Goal: Task Accomplishment & Management: Complete application form

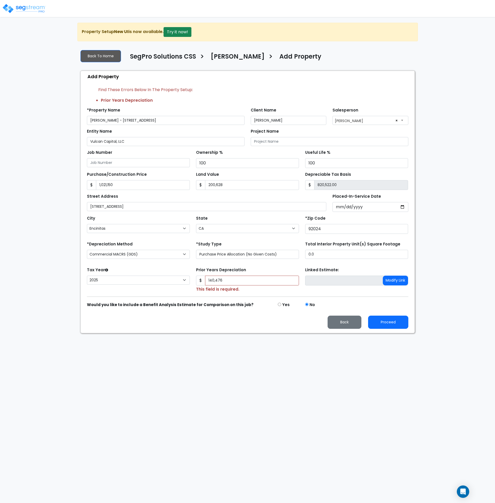
select select "190"
select select "Encinitas"
select select "CA"
select select "2025"
click at [315, 258] on input "0.0" at bounding box center [356, 254] width 103 height 9
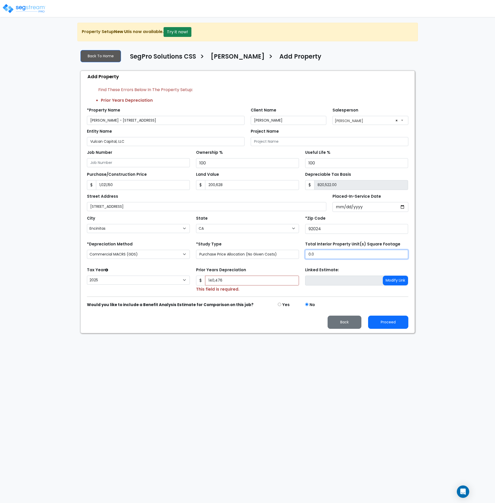
click at [325, 254] on input "0.0" at bounding box center [356, 254] width 103 height 9
drag, startPoint x: 301, startPoint y: 253, endPoint x: 294, endPoint y: 252, distance: 6.5
click at [294, 252] on div "*Depreciation Method Commercial MACRS (GDS) Residential Rental MACRS (GDS) Comm…" at bounding box center [248, 250] width 328 height 21
type input "3,500"
click at [275, 320] on div "Proceed Back" at bounding box center [248, 322] width 328 height 13
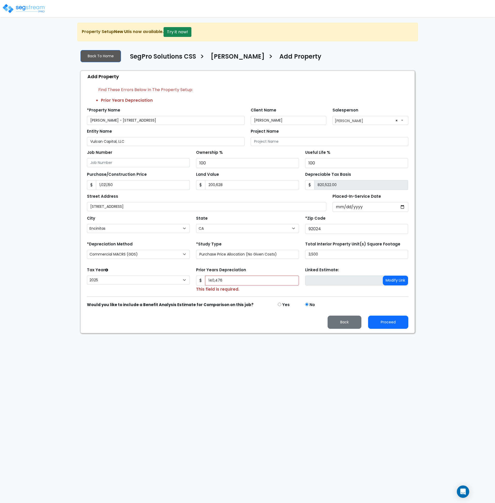
click at [320, 333] on html "Notification x View All Andrew Oliverson SegPro Solutions Notification" at bounding box center [247, 166] width 495 height 333
click at [383, 322] on button "Proceed" at bounding box center [388, 322] width 40 height 13
type input "1021150"
type input "200628"
type input "140476"
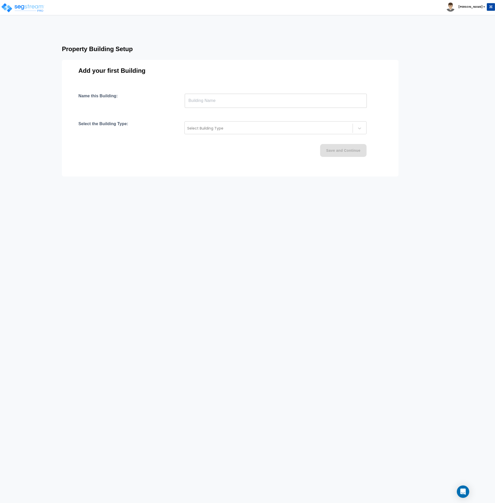
click at [200, 100] on input "text" at bounding box center [276, 100] width 182 height 14
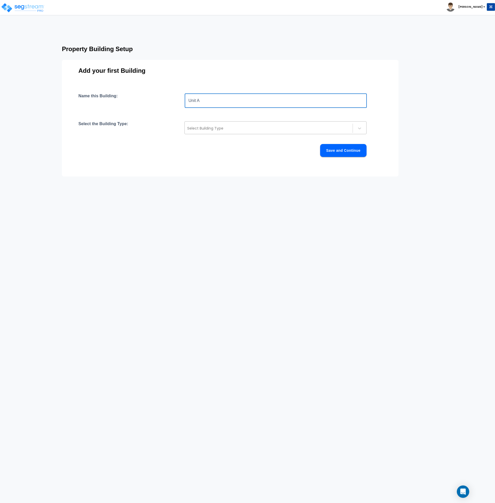
type input "Unit A"
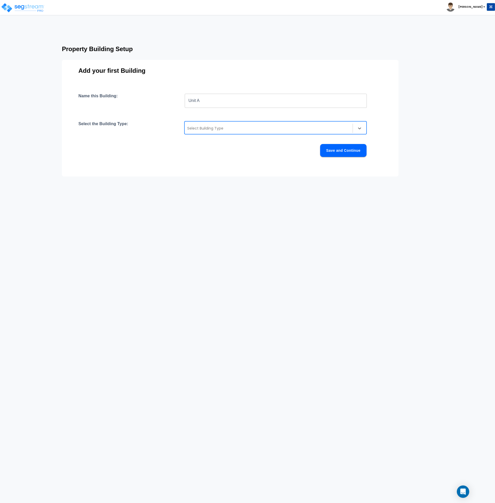
click at [212, 129] on div at bounding box center [268, 128] width 163 height 6
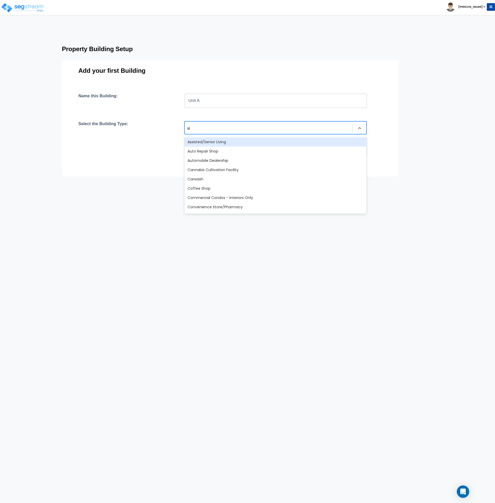
type input "singl"
click at [216, 140] on div "Single Family Home" at bounding box center [276, 141] width 182 height 9
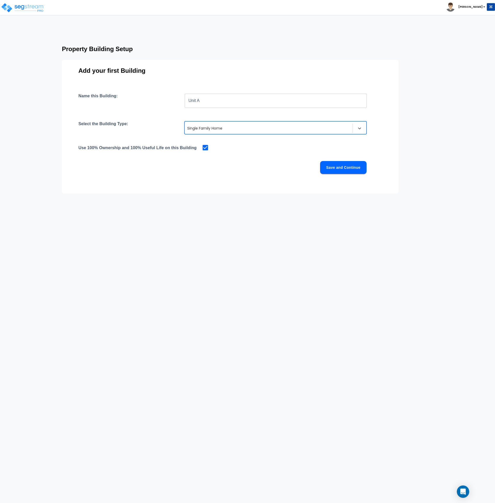
click at [346, 167] on button "Save and Continue" at bounding box center [343, 167] width 46 height 13
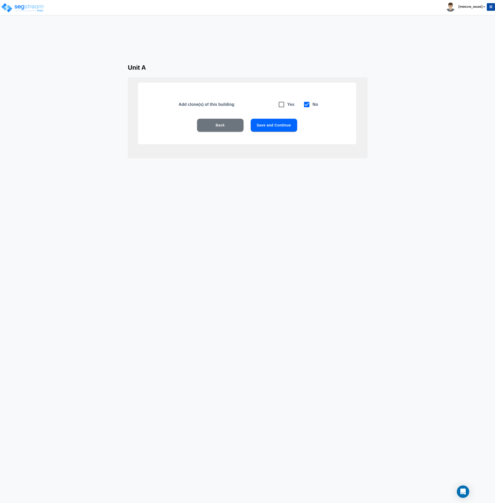
click at [280, 104] on icon at bounding box center [281, 104] width 7 height 7
checkbox input "true"
checkbox input "false"
click at [280, 127] on button "Save and Continue" at bounding box center [274, 125] width 46 height 13
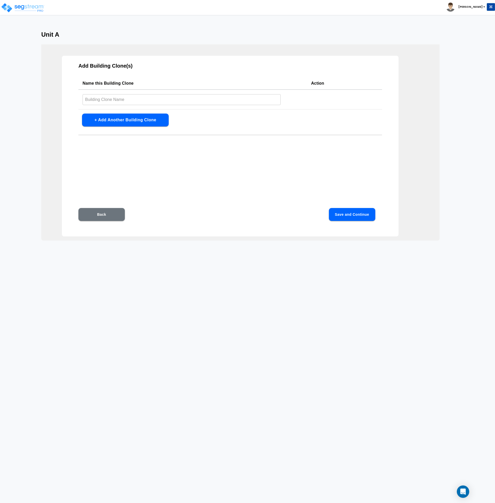
click at [138, 100] on input "text" at bounding box center [182, 99] width 198 height 11
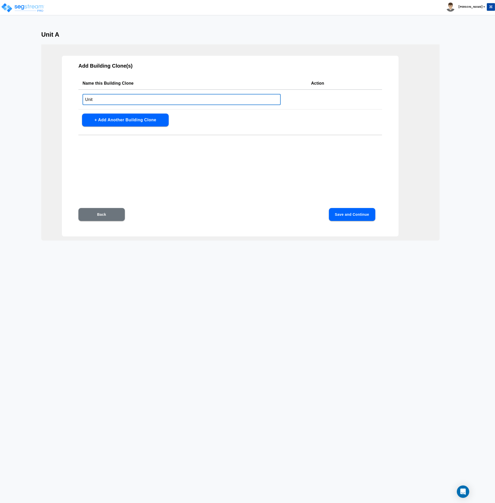
type input "Unit B"
click at [348, 213] on button "Save and Continue" at bounding box center [352, 214] width 46 height 13
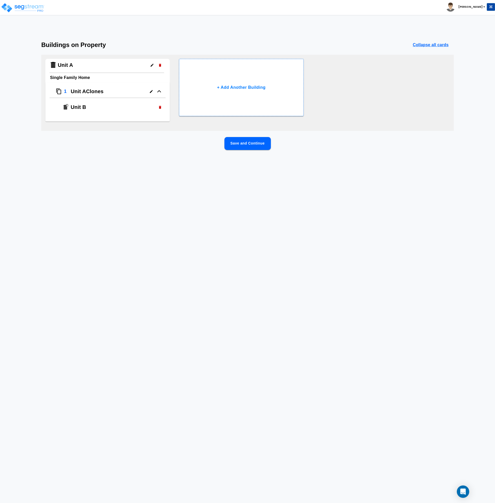
click at [161, 106] on icon "button" at bounding box center [160, 107] width 4 height 4
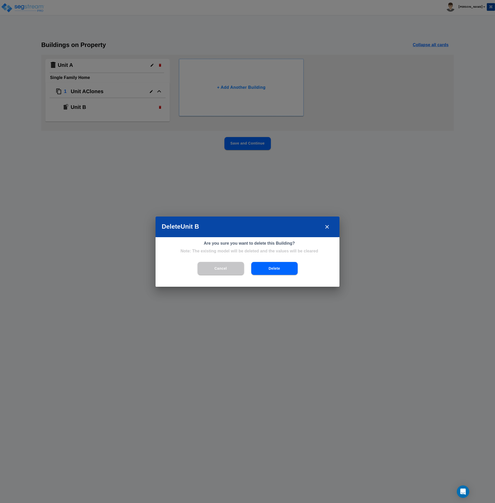
click at [271, 268] on button "Delete" at bounding box center [274, 268] width 46 height 13
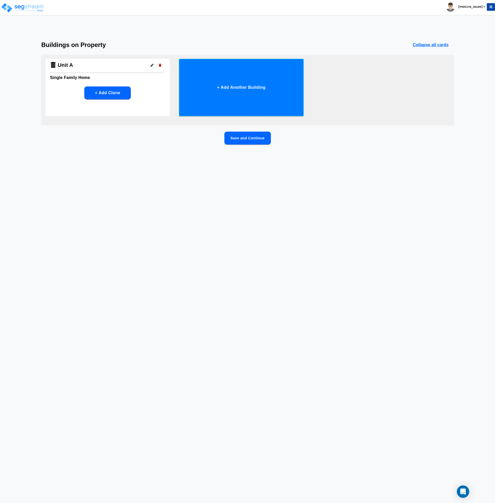
click at [230, 94] on button "+ Add Another Building" at bounding box center [241, 87] width 124 height 57
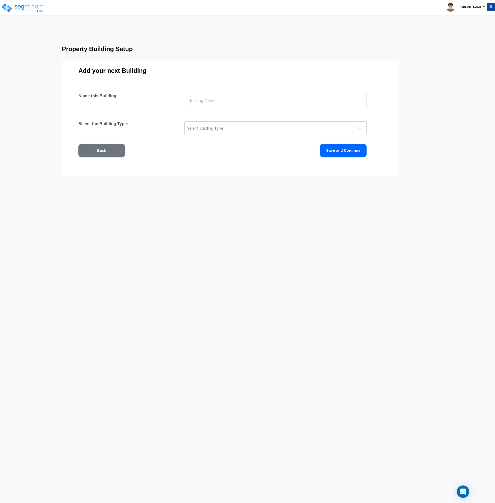
click at [227, 104] on input "text" at bounding box center [276, 100] width 182 height 14
type input "Unit B"
click at [228, 125] on div at bounding box center [268, 128] width 163 height 6
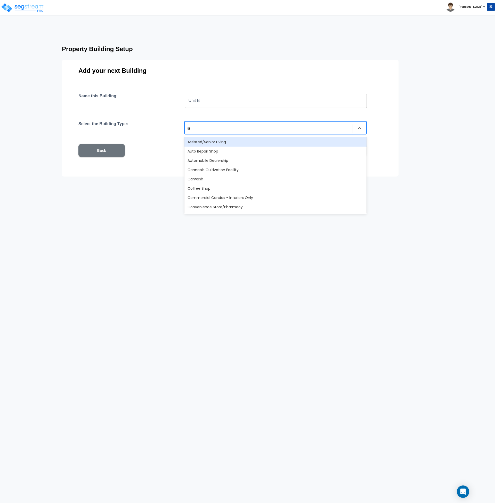
type input "sing"
click at [194, 141] on div "Single Family Home" at bounding box center [276, 141] width 182 height 9
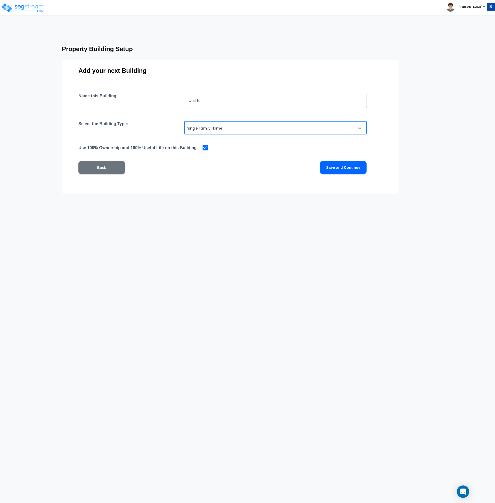
click at [337, 169] on button "Save and Continue" at bounding box center [343, 167] width 46 height 13
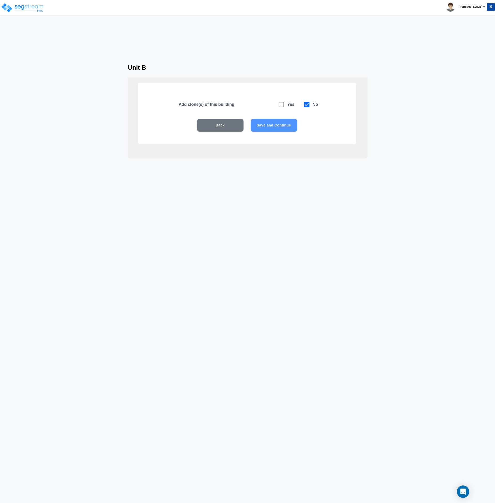
click at [279, 124] on button "Save and Continue" at bounding box center [274, 125] width 46 height 13
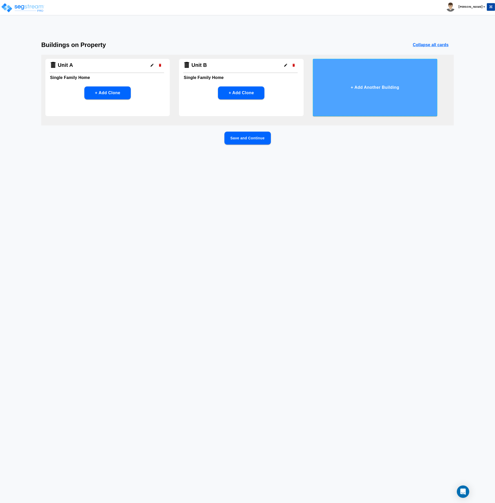
click at [341, 95] on button "+ Add Another Building" at bounding box center [375, 87] width 124 height 57
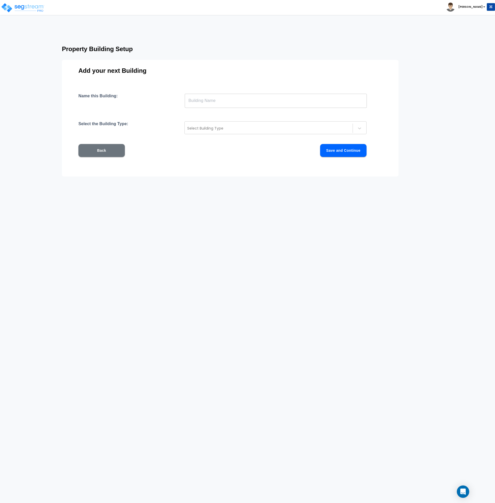
click at [314, 103] on input "text" at bounding box center [276, 100] width 182 height 14
type input "Unit C"
click at [233, 130] on div at bounding box center [268, 128] width 163 height 6
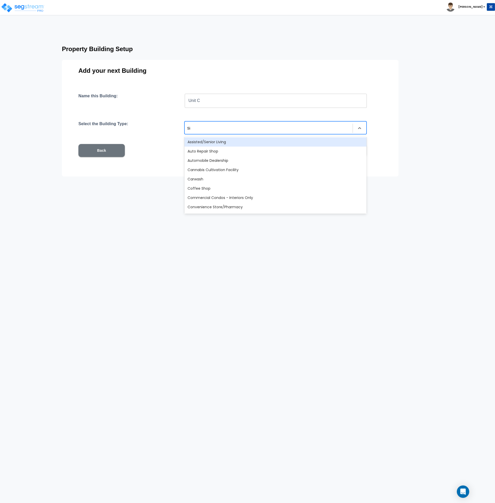
type input "Sing"
click at [228, 144] on div "Single Family Home" at bounding box center [276, 141] width 182 height 9
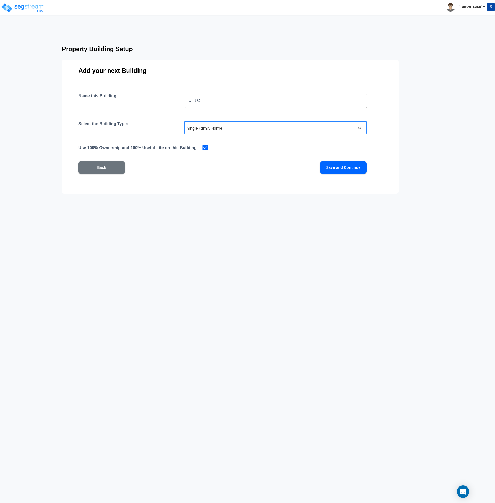
click at [329, 165] on button "Save and Continue" at bounding box center [343, 167] width 46 height 13
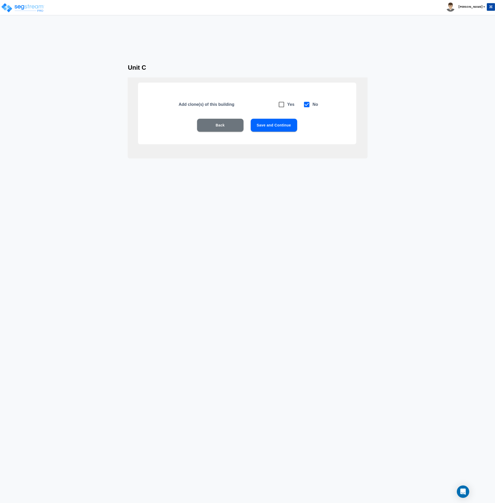
click at [290, 125] on button "Save and Continue" at bounding box center [274, 125] width 46 height 13
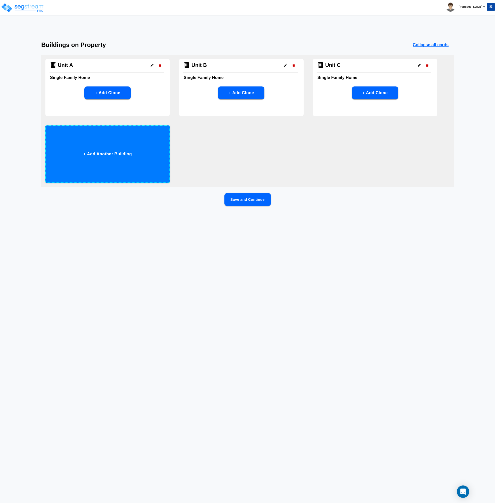
click at [157, 149] on button "+ Add Another Building" at bounding box center [107, 153] width 124 height 57
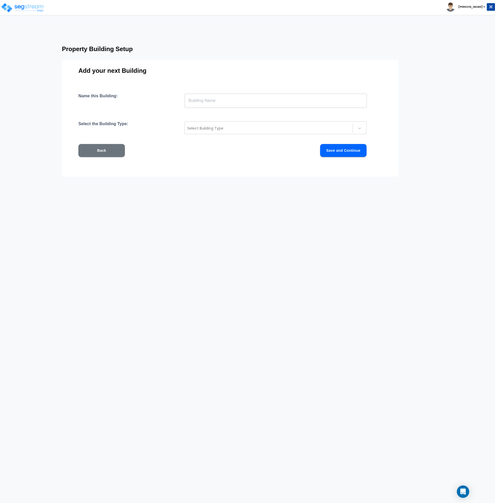
click at [217, 103] on input "text" at bounding box center [276, 100] width 182 height 14
type input "Unit D"
click at [212, 129] on div at bounding box center [268, 128] width 163 height 6
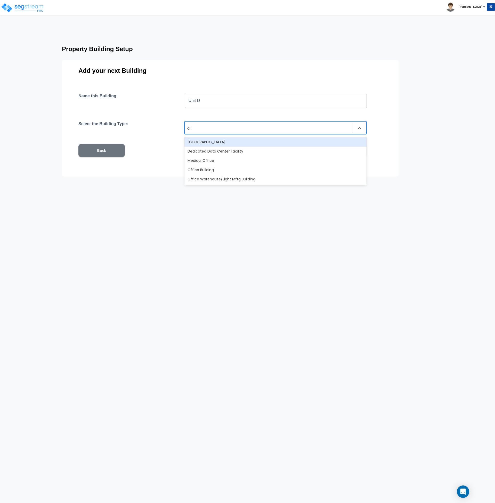
type input "d"
type input "sing"
click at [215, 143] on div "Single Family Home" at bounding box center [276, 141] width 182 height 9
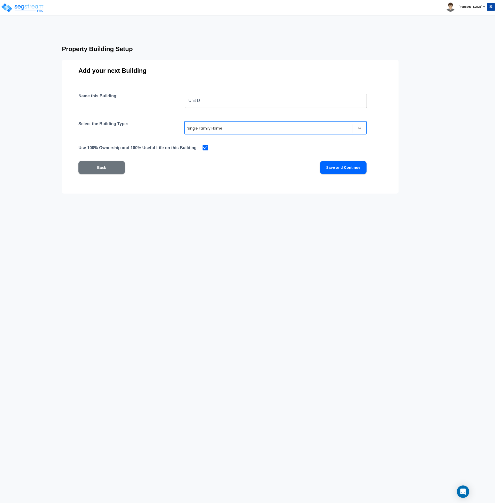
click at [332, 168] on button "Save and Continue" at bounding box center [343, 167] width 46 height 13
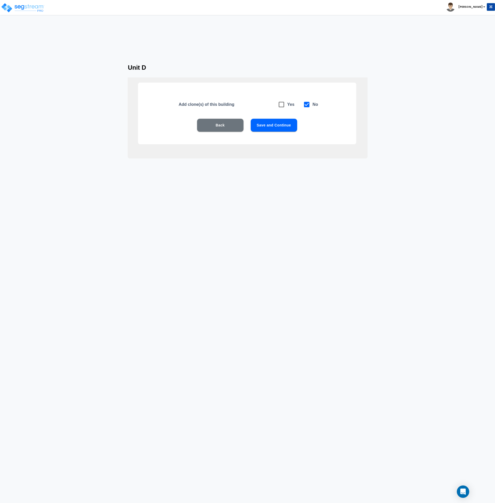
click button "Save and Continue"
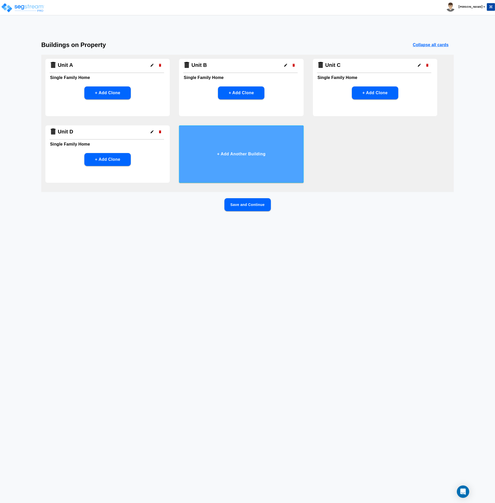
click button "+ Add Another Building"
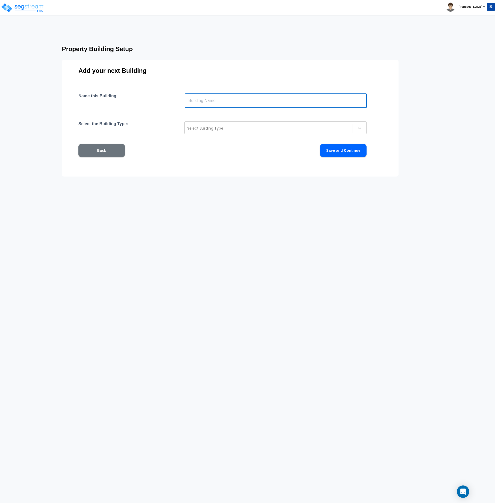
click input "text"
type input "Unit E"
click div
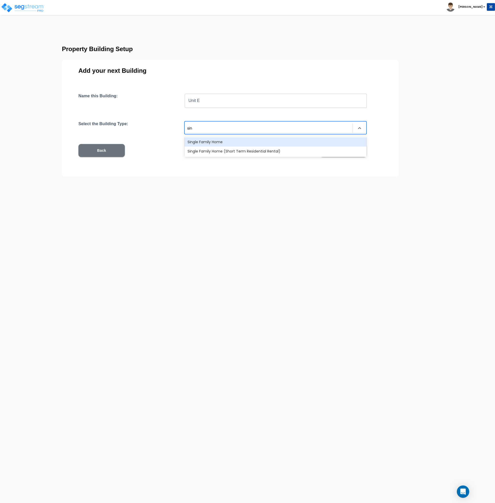
type input "sing"
click div "Single Family Home"
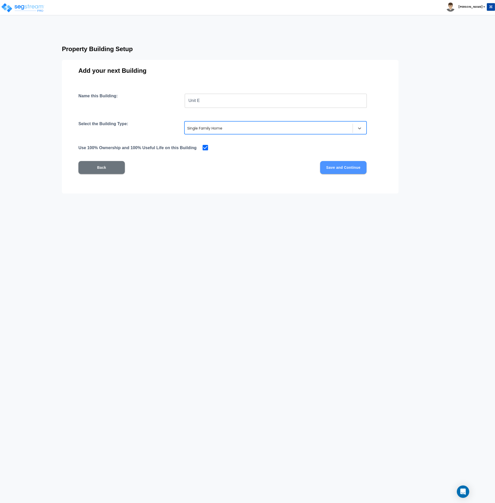
click button "Save and Continue"
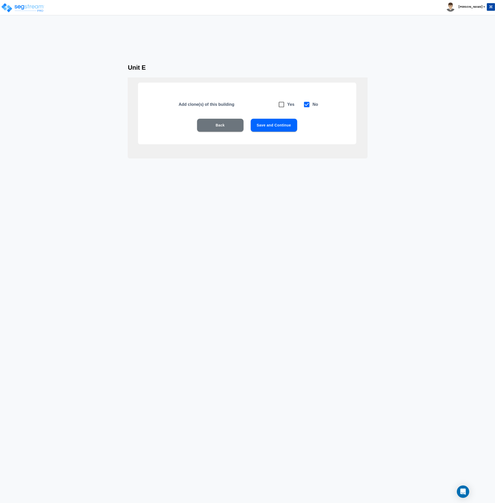
click button "Save and Continue"
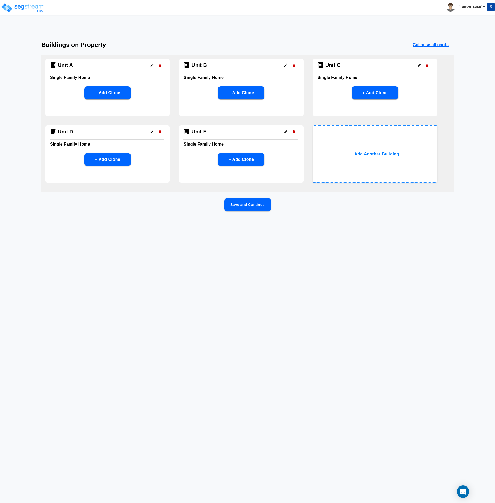
click html "Toggle navigation Andrew x"
click button "Save and Continue"
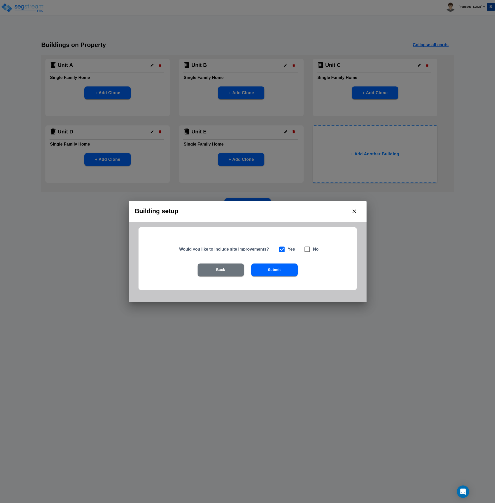
click button "Submit"
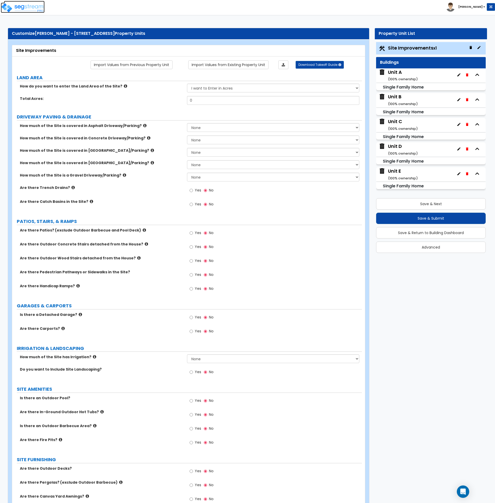
click img
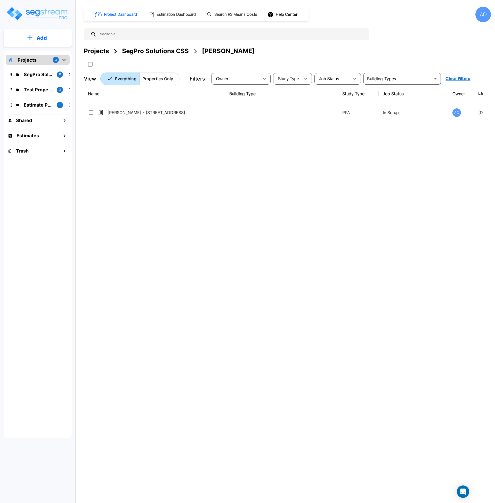
click at [206, 167] on div "Name Building Type Study Type Job Status Owner Last Modified Action Adam Manvil…" at bounding box center [283, 240] width 399 height 312
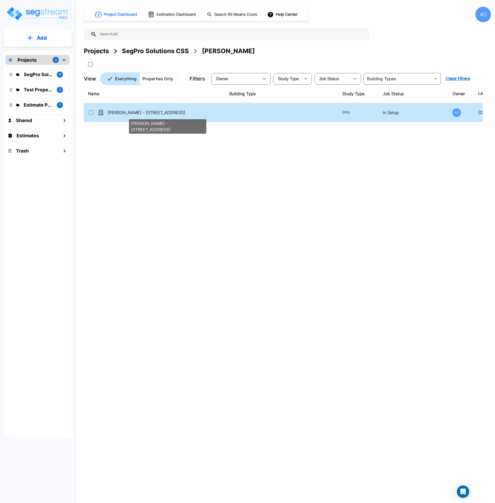
click at [140, 114] on p "[PERSON_NAME] - [STREET_ADDRESS]" at bounding box center [166, 112] width 116 height 6
checkbox input "true"
click at [140, 114] on p "[PERSON_NAME] - [STREET_ADDRESS]" at bounding box center [166, 112] width 116 height 6
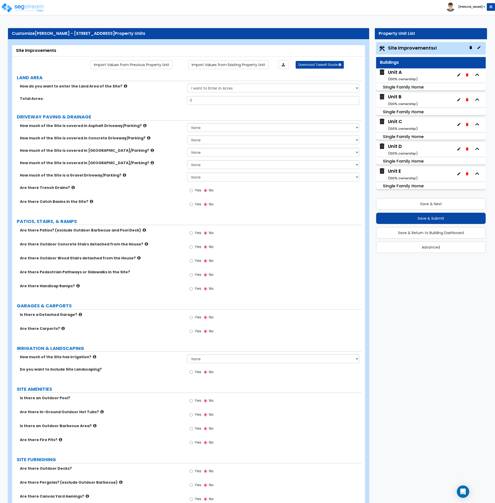
scroll to position [0, 0]
click at [427, 232] on button "Save & Return to Building Dashboard" at bounding box center [431, 232] width 110 height 11
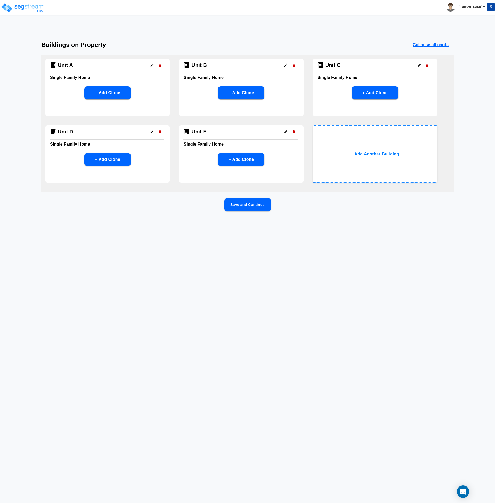
scroll to position [0, 0]
click html "Toggle navigation Andrew x"
click p "Collapse all cards"
click p "Expand all cards"
click html "Toggle navigation Andrew x"
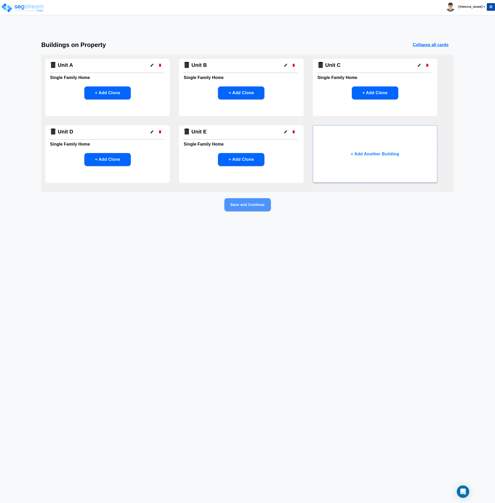
click button "Save and Continue"
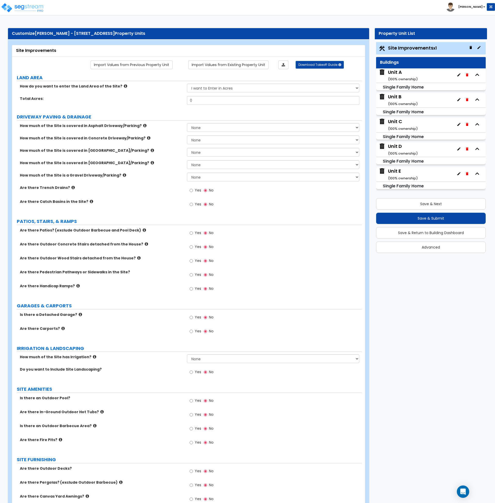
click div "LAND AREA How do you want to enter the Land Area of the Site? I want to Enter i…"
click img
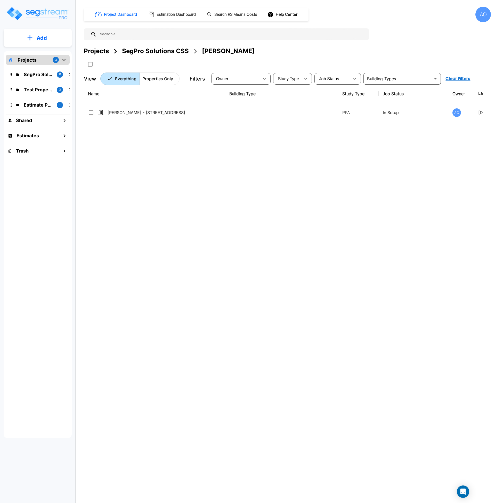
click at [171, 214] on div "Name Building Type Study Type Job Status Owner Last Modified Action [PERSON_NAM…" at bounding box center [283, 240] width 399 height 312
click at [239, 163] on div "Name Building Type Study Type Job Status Owner Last Modified Action [PERSON_NAM…" at bounding box center [283, 240] width 399 height 312
drag, startPoint x: 150, startPoint y: 53, endPoint x: 152, endPoint y: 56, distance: 3.9
click at [150, 53] on div "SegPro Solutions CSS" at bounding box center [155, 50] width 67 height 9
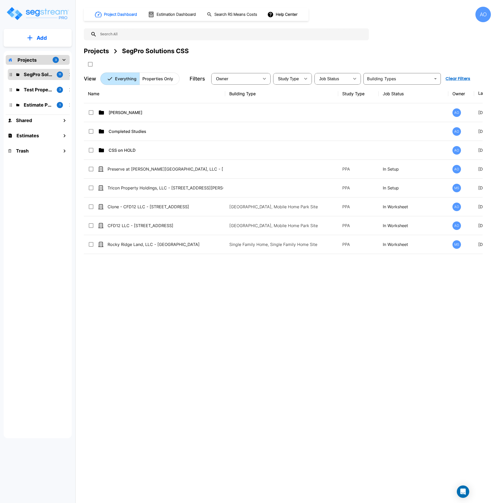
click at [195, 299] on div "Name Building Type Study Type Job Status Owner Last Modified Action [PERSON_NAM…" at bounding box center [283, 240] width 399 height 312
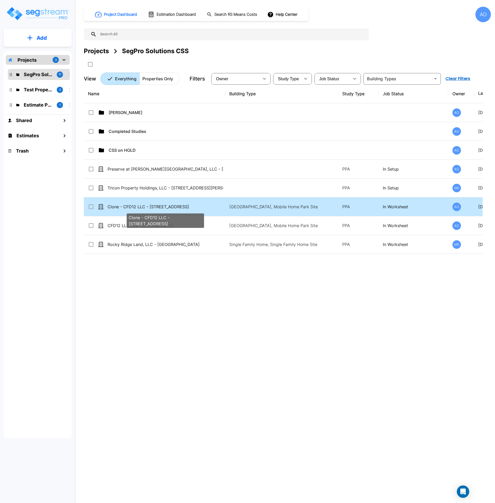
click at [177, 209] on p "Clone - CFD12 LLC - [STREET_ADDRESS]" at bounding box center [166, 207] width 116 height 6
checkbox input "true"
click at [177, 209] on p "Clone - CFD12 LLC - [STREET_ADDRESS]" at bounding box center [166, 207] width 116 height 6
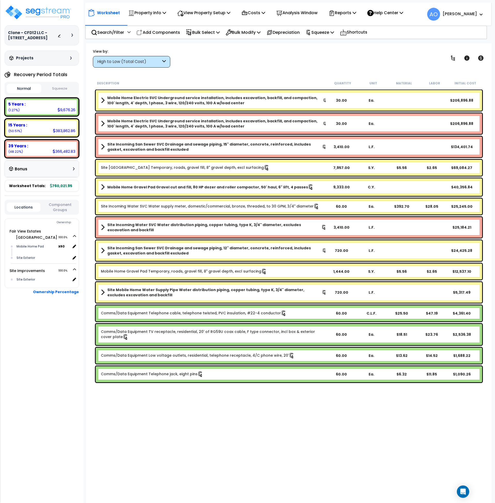
click at [164, 59] on icon at bounding box center [164, 62] width 4 height 6
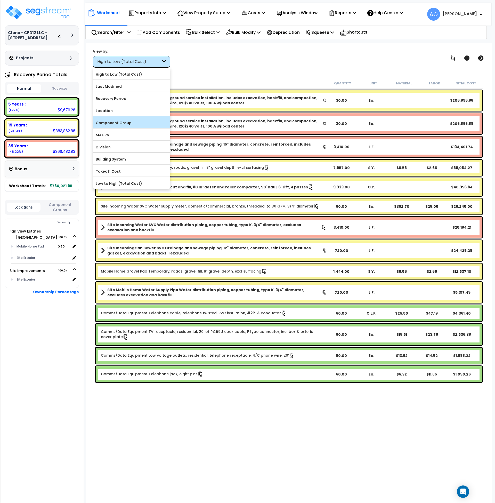
click at [123, 123] on label "Component Group" at bounding box center [131, 123] width 77 height 8
click at [0, 0] on input "Component Group" at bounding box center [0, 0] width 0 height 0
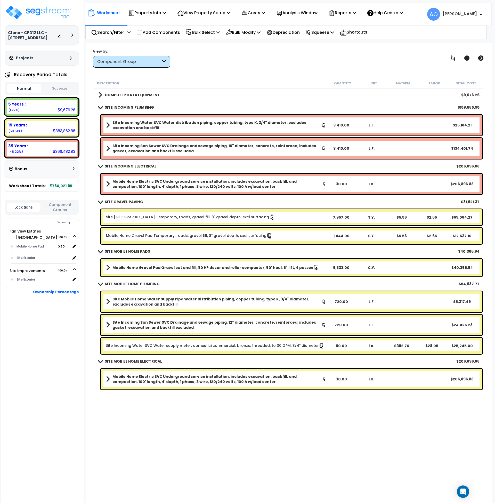
click at [136, 94] on b "COMPUTER DATA EQUIPMENT" at bounding box center [132, 94] width 55 height 5
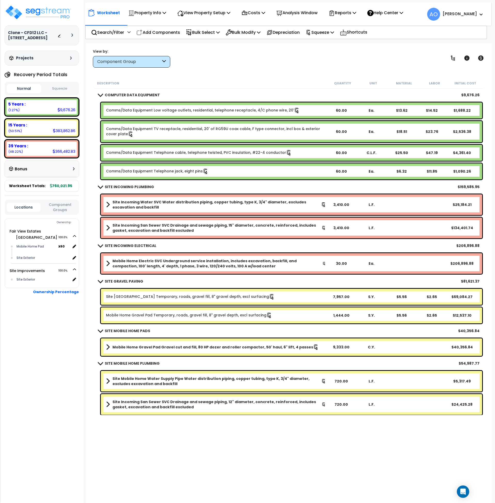
click at [136, 94] on b "COMPUTER DATA EQUIPMENT" at bounding box center [132, 94] width 55 height 5
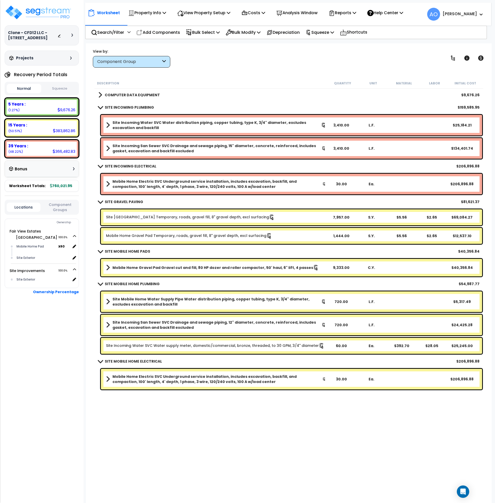
click at [135, 107] on b "SITE INCOMING PLUMBING" at bounding box center [129, 107] width 49 height 5
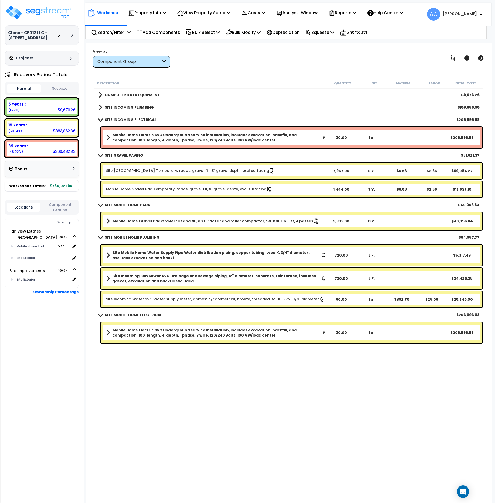
click at [133, 119] on b "SITE INCOMING ELECTRICAL" at bounding box center [131, 119] width 52 height 5
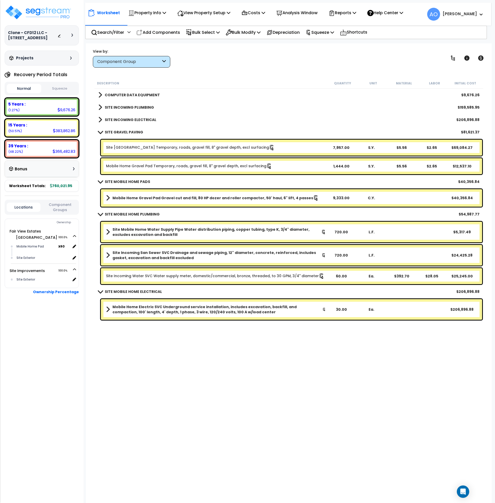
click at [134, 129] on link "SITE GRAVEL PAVING" at bounding box center [120, 132] width 45 height 7
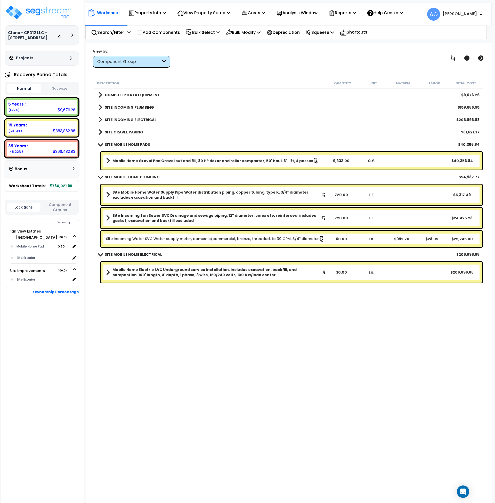
click b "SITE MOBILE HOME PADS"
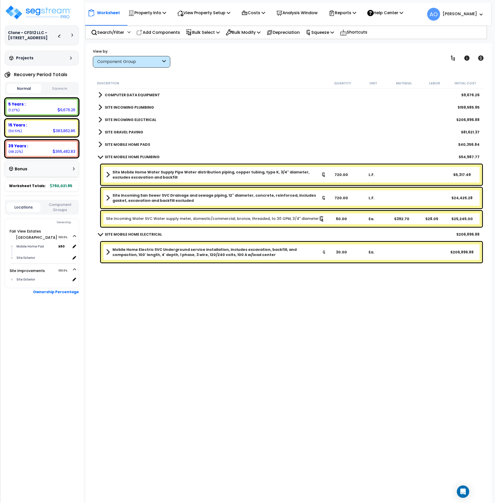
click link "SITE MOBILE HOME PLUMBING"
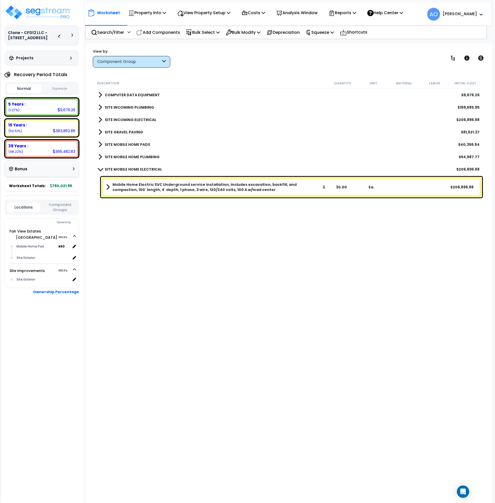
click b "SITE MOBILE HOME ELECTRICAL"
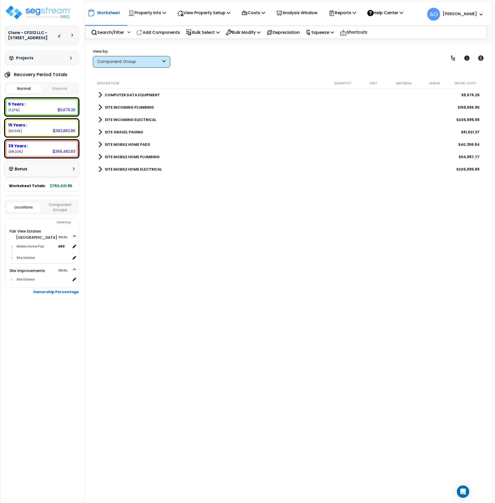
click div "Description Quantity Unit Material Labor Initial Cost COMPUTER DATA EQUIPMENT $…"
click img
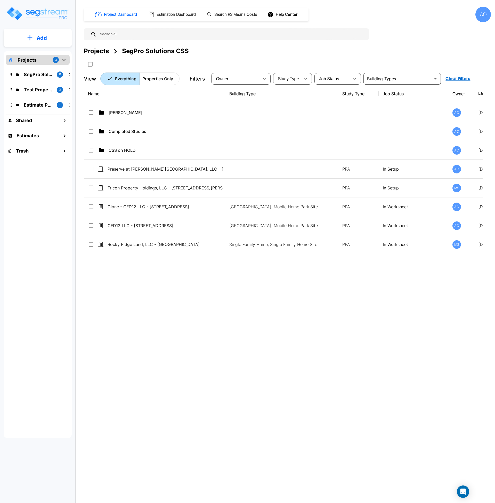
click at [239, 364] on div "Name Building Type Study Type Job Status Owner Last Modified Action Anjalie AO …" at bounding box center [283, 240] width 399 height 312
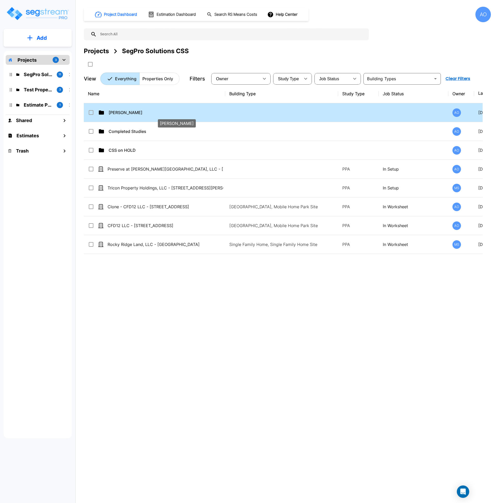
click at [120, 115] on p "Anjalie" at bounding box center [167, 112] width 116 height 6
checkbox input "true"
click at [120, 115] on p "Anjalie" at bounding box center [167, 112] width 116 height 6
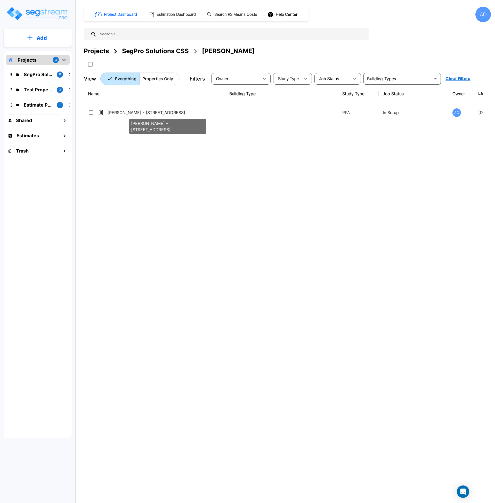
click at [120, 115] on p "[PERSON_NAME] - [STREET_ADDRESS]" at bounding box center [166, 112] width 116 height 6
checkbox input "true"
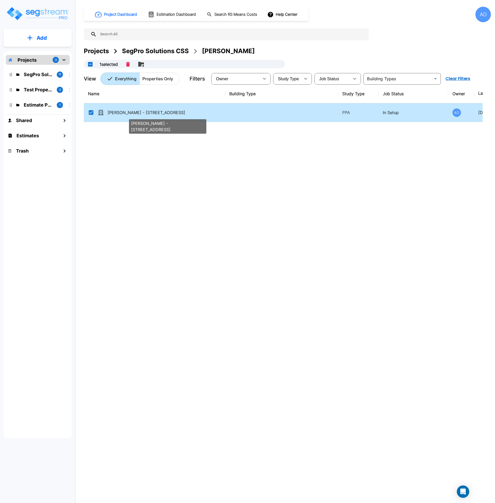
click at [120, 115] on p "[PERSON_NAME] - [STREET_ADDRESS]" at bounding box center [166, 112] width 116 height 6
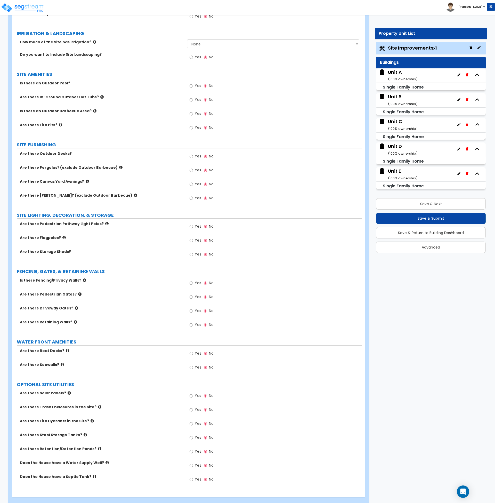
scroll to position [324, 0]
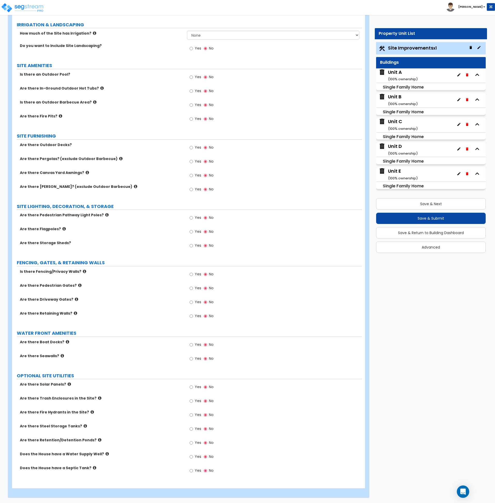
click at [394, 72] on div "Unit A ( 100 % ownership)" at bounding box center [403, 75] width 30 height 13
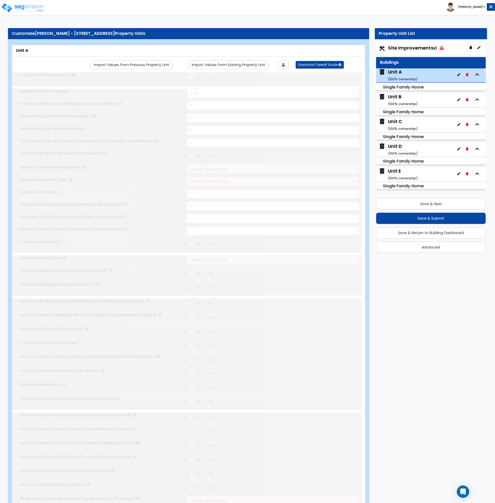
type input "1"
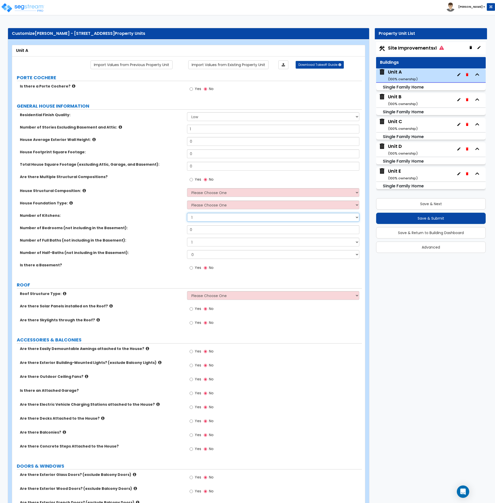
click at [203, 217] on select "1 2 3" at bounding box center [273, 217] width 172 height 9
click at [163, 215] on label "Number of Kitchens:" at bounding box center [101, 215] width 163 height 5
click at [196, 215] on select "1 2 3" at bounding box center [273, 217] width 172 height 9
select select "2"
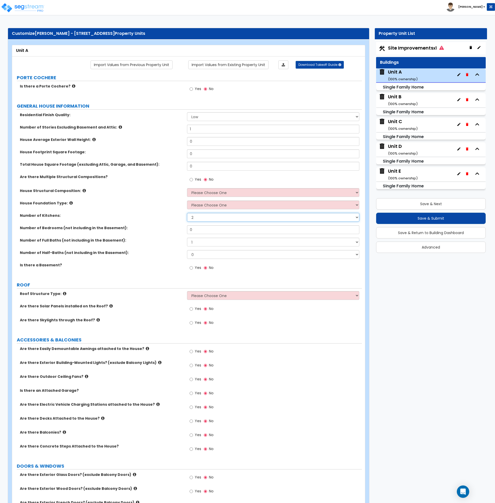
click at [187, 213] on select "1 2 3" at bounding box center [273, 217] width 172 height 9
click at [166, 227] on label "Number of Bedrooms (not including in the Basement):" at bounding box center [101, 227] width 163 height 5
click at [191, 267] on input "Yes" at bounding box center [191, 268] width 3 height 6
radio input "true"
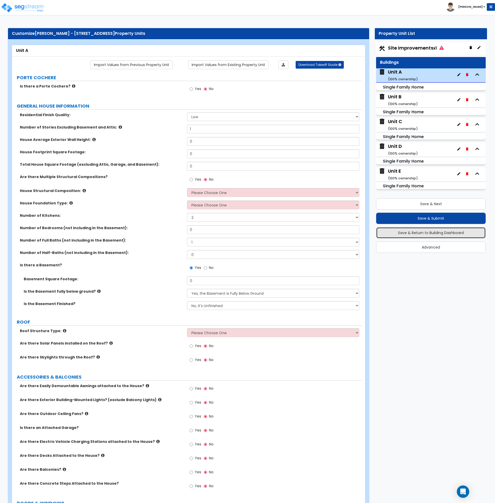
click at [437, 234] on button "Save & Return to Building Dashboard" at bounding box center [431, 232] width 110 height 11
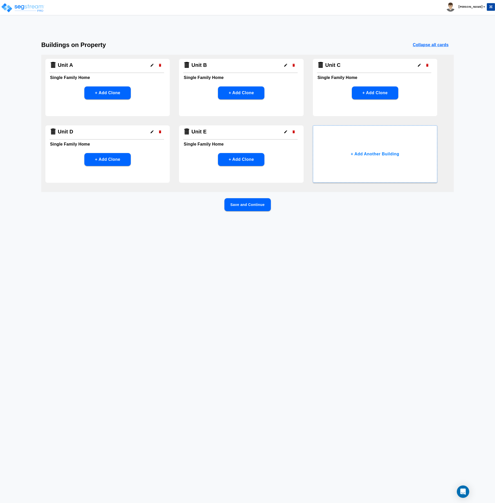
click at [153, 65] on icon "button" at bounding box center [152, 65] width 4 height 4
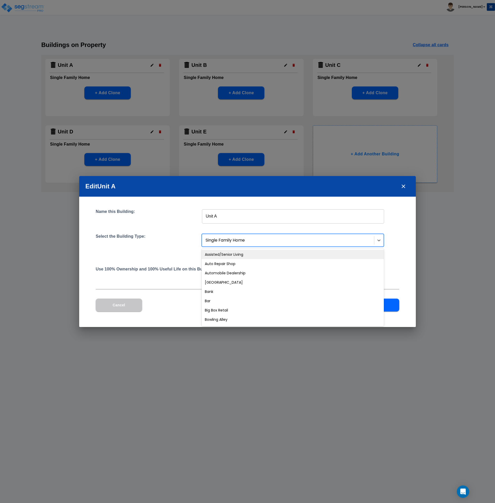
click at [230, 241] on div at bounding box center [289, 240] width 166 height 7
type input "small"
click at [226, 254] on div "Small Multi-Family Residential" at bounding box center [293, 254] width 182 height 9
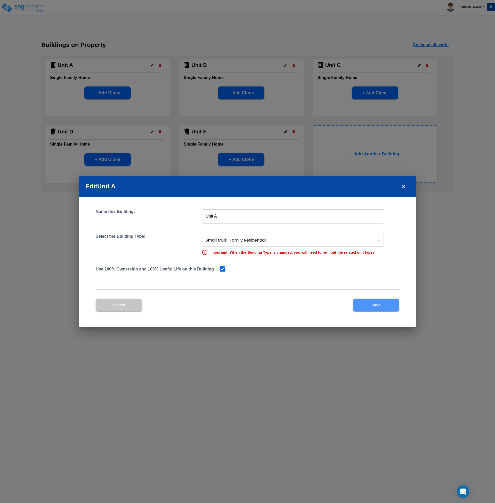
click at [374, 306] on button "Save" at bounding box center [376, 305] width 46 height 13
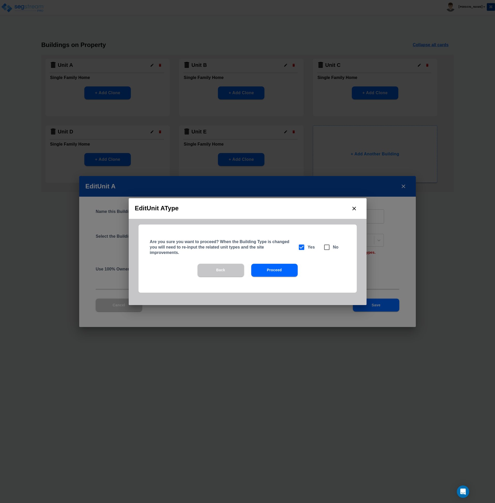
click at [266, 269] on button "Proceed" at bounding box center [274, 270] width 46 height 13
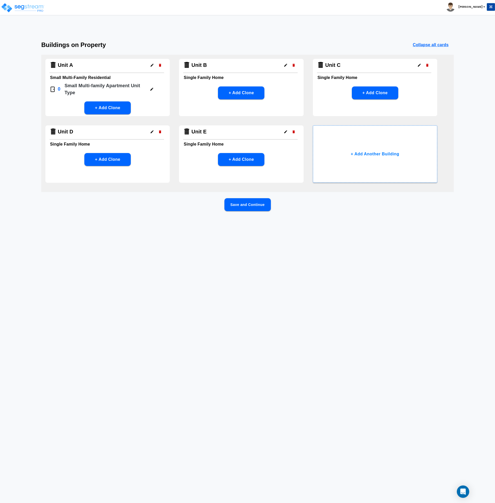
click at [68, 91] on p "Small Multi-family Apartment Unit Type" at bounding box center [105, 89] width 81 height 14
click at [151, 88] on icon "button" at bounding box center [152, 89] width 4 height 4
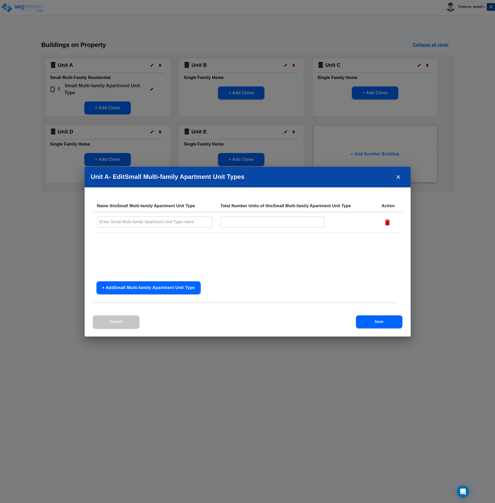
click at [145, 219] on input "text" at bounding box center [154, 222] width 115 height 11
type input "B"
type input "Main Level"
click at [233, 220] on input "text" at bounding box center [273, 222] width 104 height 11
type input "1"
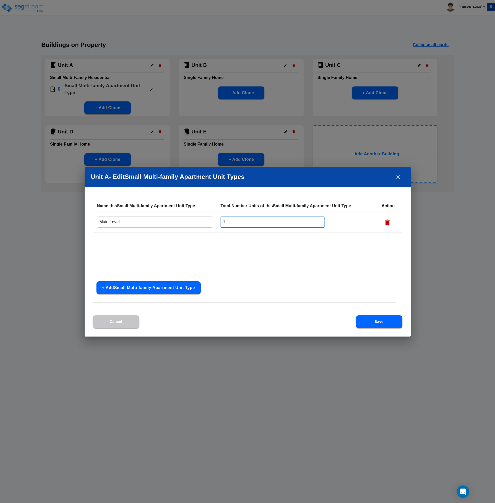
click at [176, 287] on button "+ Add Small Multi-family Apartment Unit Type" at bounding box center [149, 287] width 104 height 13
click at [112, 242] on input "text" at bounding box center [154, 242] width 115 height 11
type input "Basement Unit"
click at [128, 222] on input "Main Level" at bounding box center [154, 222] width 115 height 11
type input "Main Level Unit"
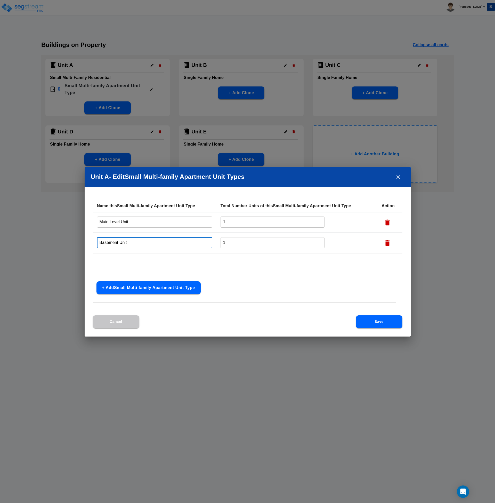
click at [119, 243] on input "Basement Unit" at bounding box center [154, 242] width 115 height 11
click at [379, 323] on button "Save" at bounding box center [379, 321] width 46 height 13
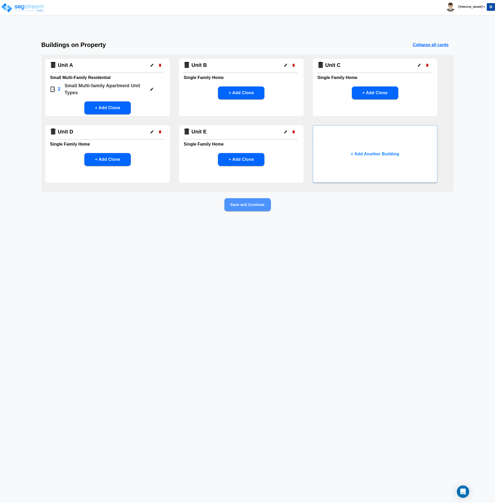
click at [247, 204] on button "Save and Continue" at bounding box center [248, 204] width 46 height 13
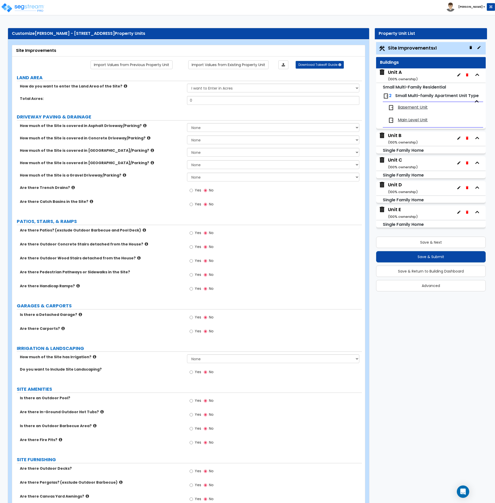
click at [408, 74] on div "Unit A ( 100 % ownership)" at bounding box center [403, 75] width 30 height 13
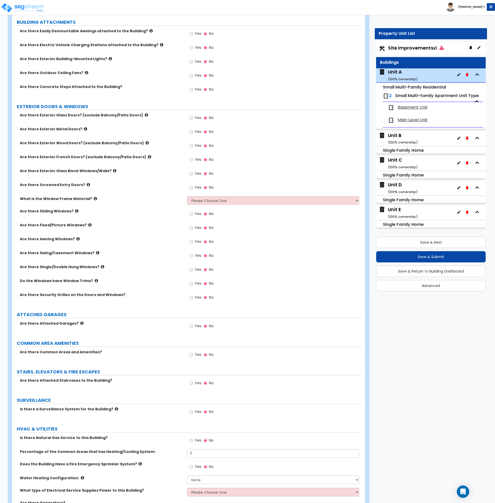
scroll to position [328, 0]
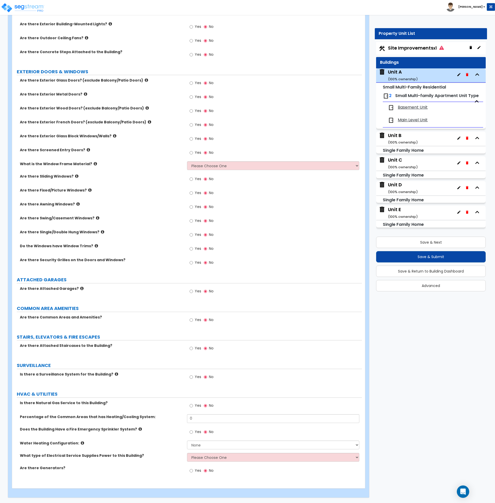
click at [400, 108] on span "Basement Unit" at bounding box center [413, 108] width 30 height 6
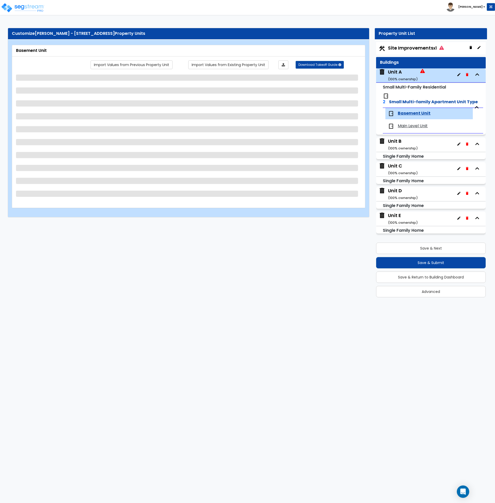
scroll to position [0, 0]
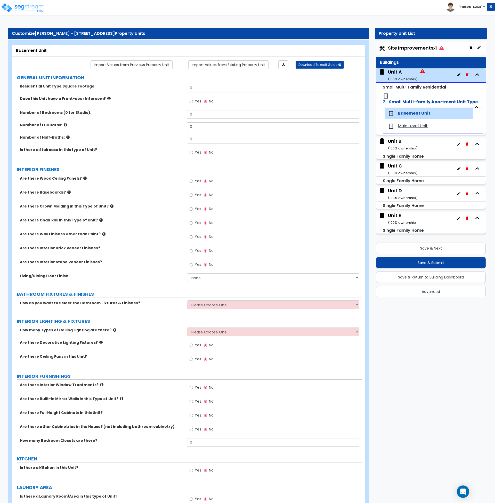
click at [401, 123] on span "Main Level Unit" at bounding box center [413, 126] width 30 height 6
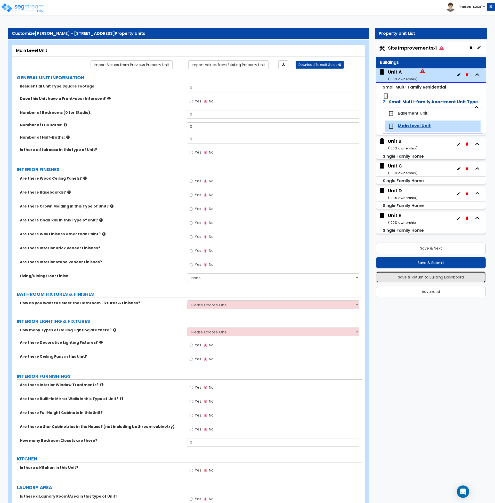
click at [436, 272] on button "Save & Return to Building Dashboard" at bounding box center [431, 277] width 110 height 11
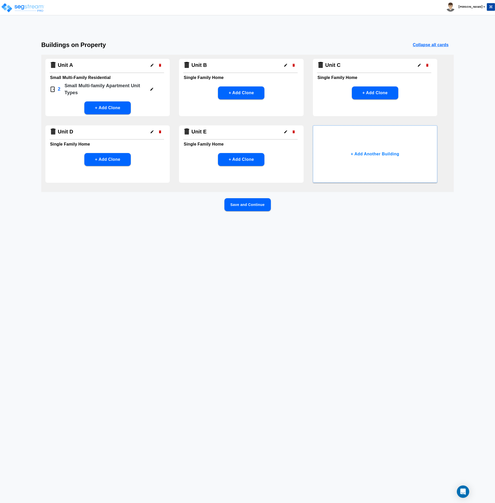
click at [152, 88] on icon "button" at bounding box center [152, 89] width 4 height 4
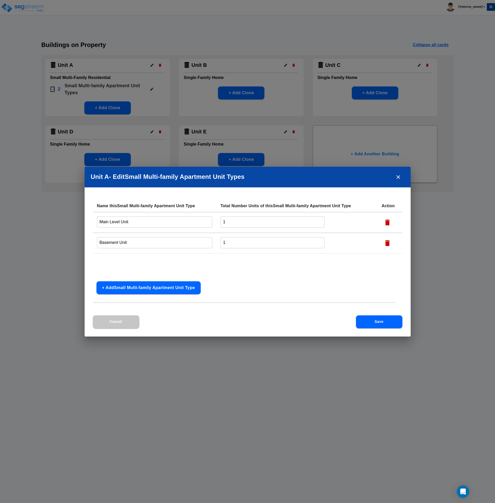
click at [386, 322] on button "Save" at bounding box center [379, 321] width 46 height 13
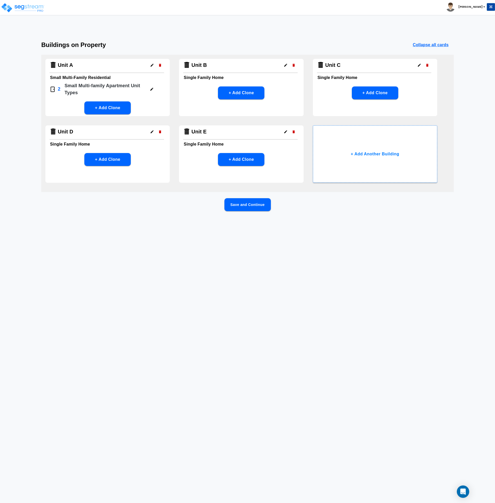
drag, startPoint x: 256, startPoint y: 211, endPoint x: 258, endPoint y: 213, distance: 2.9
click at [256, 211] on div "Save and Continue" at bounding box center [247, 212] width 413 height 29
click at [240, 208] on button "Save and Continue" at bounding box center [248, 204] width 46 height 13
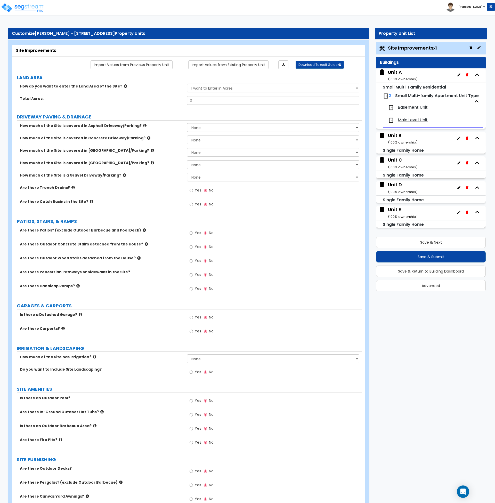
click at [398, 330] on div "Customize Adam Manville - 1381 N Vulcan Ave Property Units Site Improvements Im…" at bounding box center [247, 425] width 495 height 804
click at [22, 4] on img at bounding box center [23, 8] width 44 height 10
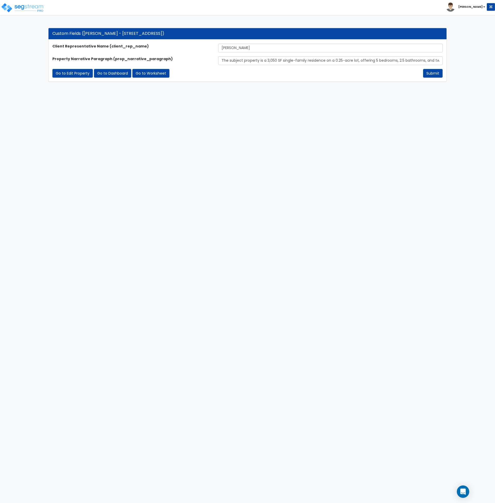
click at [163, 87] on html "Toggle navigation Andrew x" at bounding box center [247, 43] width 495 height 87
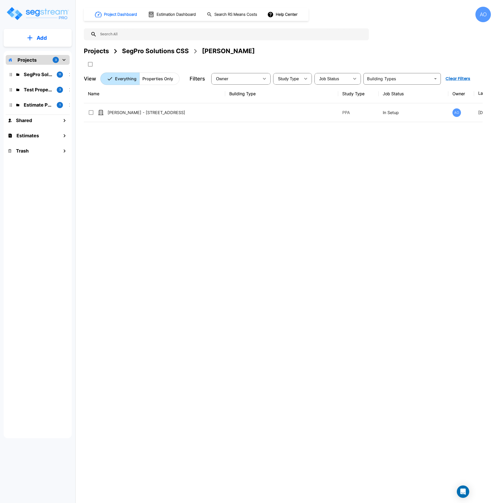
click at [239, 196] on div "Name Building Type Study Type Job Status Owner Last Modified Action [PERSON_NAM…" at bounding box center [283, 240] width 399 height 312
click at [141, 51] on div "SegPro Solutions CSS" at bounding box center [155, 50] width 67 height 9
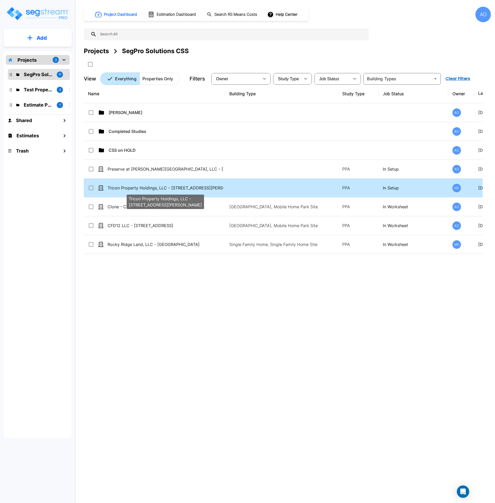
click at [147, 187] on p "Tricon Property Holdings, LLC - [STREET_ADDRESS][PERSON_NAME]" at bounding box center [166, 188] width 116 height 6
checkbox input "true"
click at [147, 187] on p "Tricon Property Holdings, LLC - [STREET_ADDRESS][PERSON_NAME]" at bounding box center [166, 188] width 116 height 6
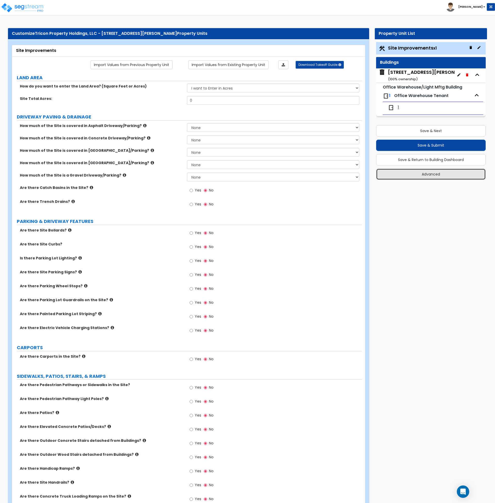
click at [437, 178] on button "Advanced" at bounding box center [431, 174] width 110 height 11
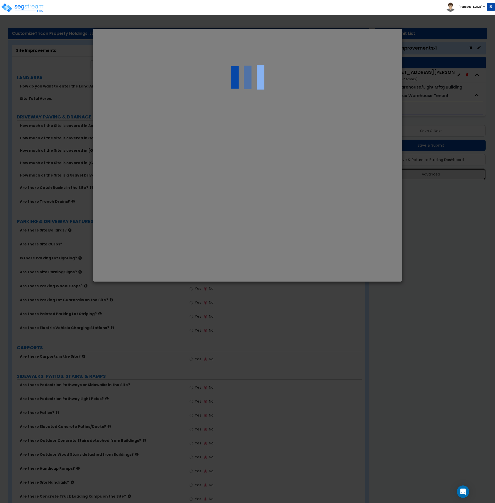
select select "ID"
type input "1,517,867.0"
type input "1,517,867.00"
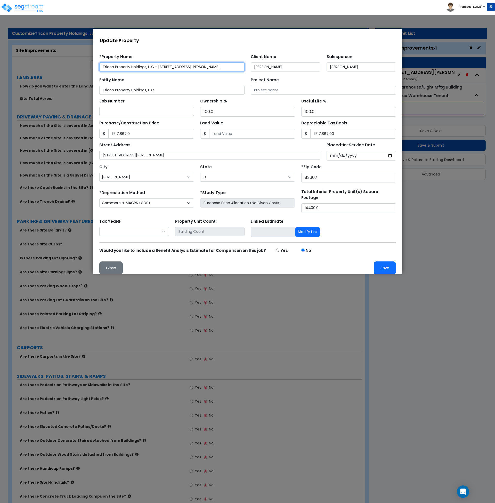
select select "2023"
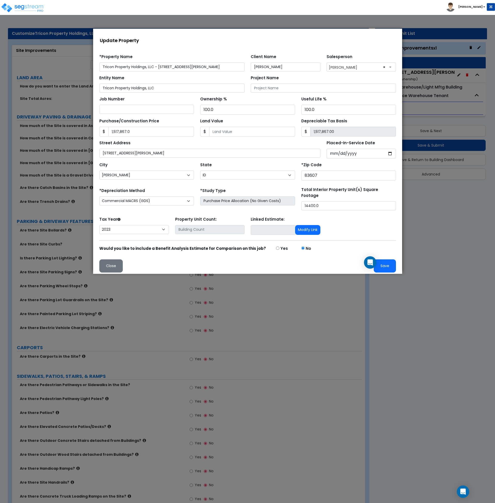
click at [360, 216] on div "Tax Year Please Enter The Placed In Service Date First. 2026 2025 2024 2023 Pri…" at bounding box center [247, 226] width 303 height 21
click at [117, 263] on button "Close" at bounding box center [110, 265] width 23 height 13
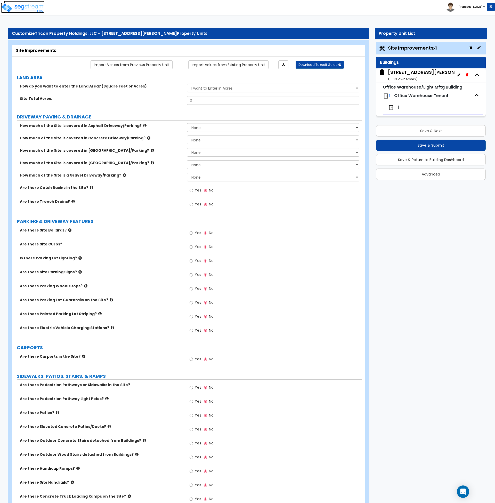
click at [31, 11] on img at bounding box center [23, 8] width 44 height 10
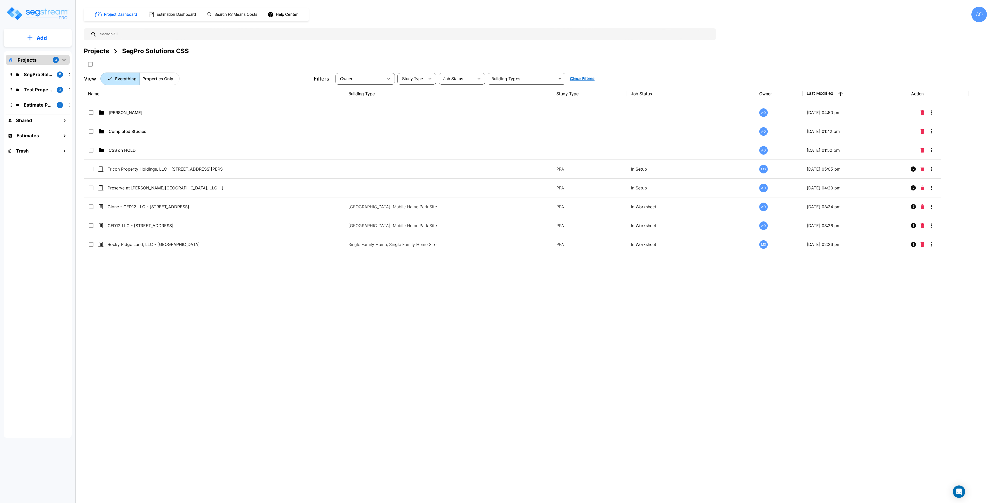
click at [367, 348] on div "Name Building Type Study Type Job Status Owner Last Modified Action Anjalie AO …" at bounding box center [526, 240] width 885 height 312
click div "Name Building Type Study Type Job Status Owner Last Modified Action Anjalie AO …"
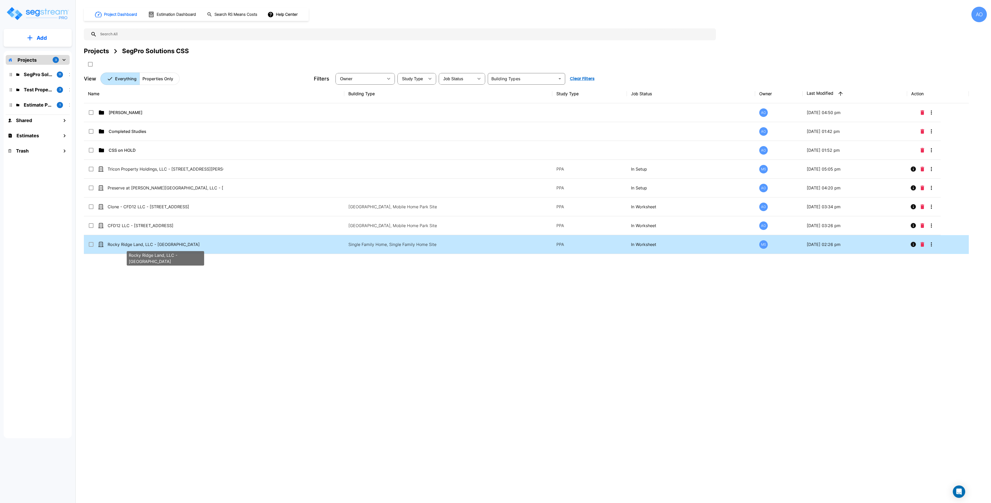
click p "Rocky Ridge Land, LLC - [GEOGRAPHIC_DATA]"
checkbox input "true"
click p "Rocky Ridge Land, LLC - [GEOGRAPHIC_DATA]"
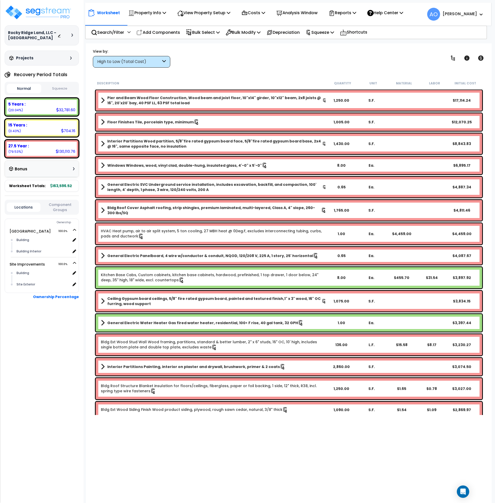
click at [53, 89] on div "Normal Squeeze" at bounding box center [42, 88] width 74 height 13
click at [122, 63] on div "High to Low (Total Cost)" at bounding box center [129, 62] width 64 height 6
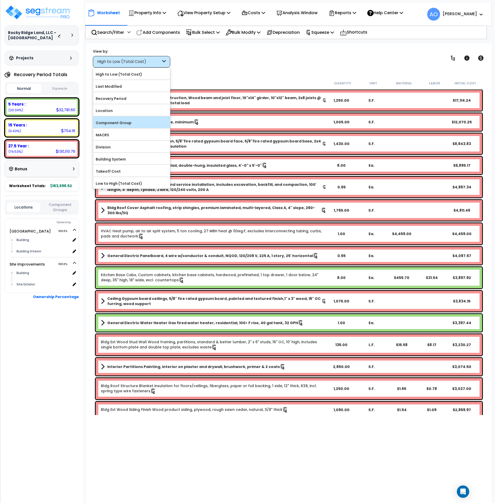
click at [136, 122] on label "Component Group" at bounding box center [131, 123] width 77 height 8
click at [0, 0] on input "Component Group" at bounding box center [0, 0] width 0 height 0
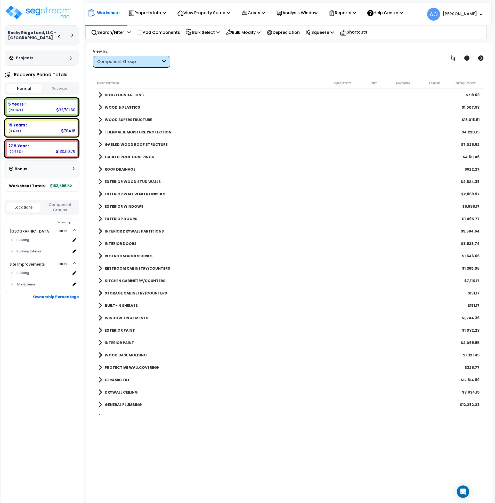
click at [128, 94] on b "BLDG FOUNDATIONS" at bounding box center [124, 94] width 39 height 5
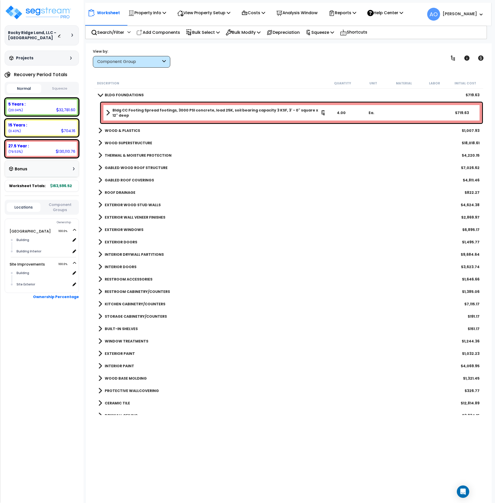
click at [128, 94] on b "BLDG FOUNDATIONS" at bounding box center [124, 94] width 39 height 5
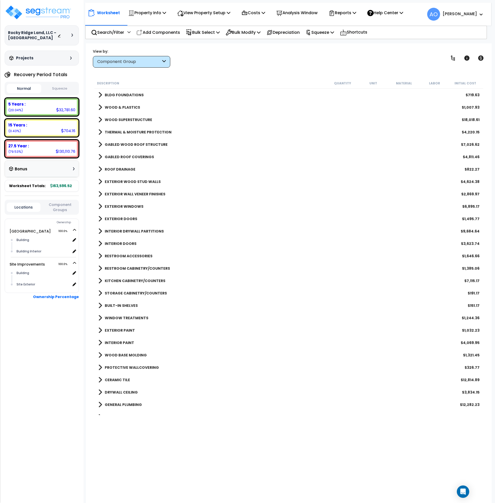
click at [126, 108] on b "WOOD & PLASTICS" at bounding box center [122, 107] width 35 height 5
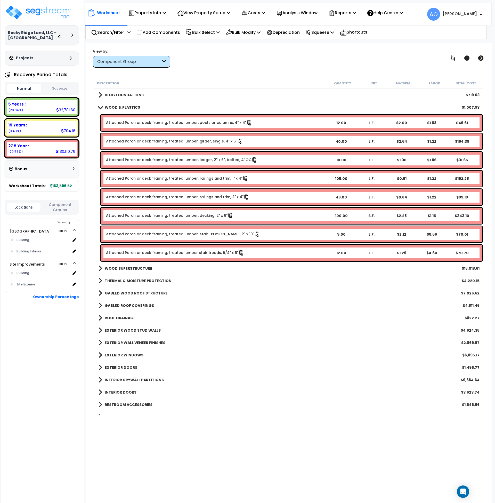
click at [126, 108] on b "WOOD & PLASTICS" at bounding box center [122, 107] width 35 height 5
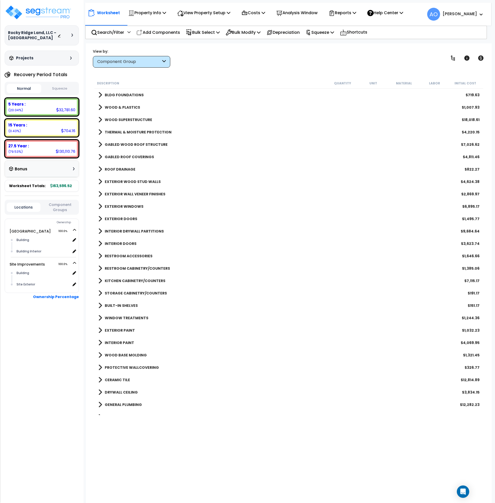
click at [136, 121] on b "WOOD SUPERSTRUCTURE" at bounding box center [129, 119] width 48 height 5
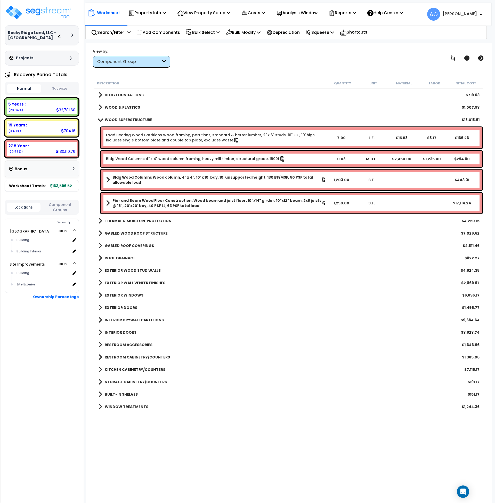
click at [137, 222] on b "THERMAL & MOISTURE PROTECTION" at bounding box center [138, 220] width 67 height 5
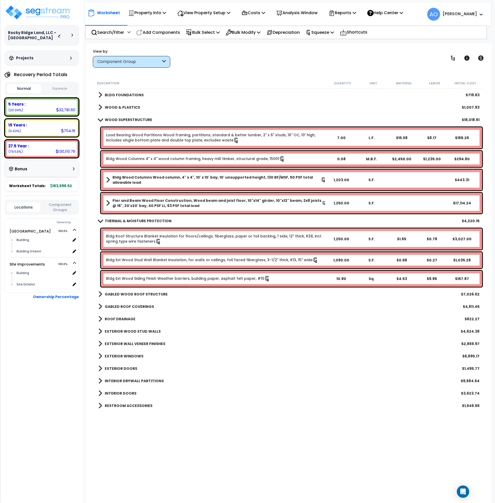
click at [137, 222] on b "THERMAL & MOISTURE PROTECTION" at bounding box center [138, 220] width 67 height 5
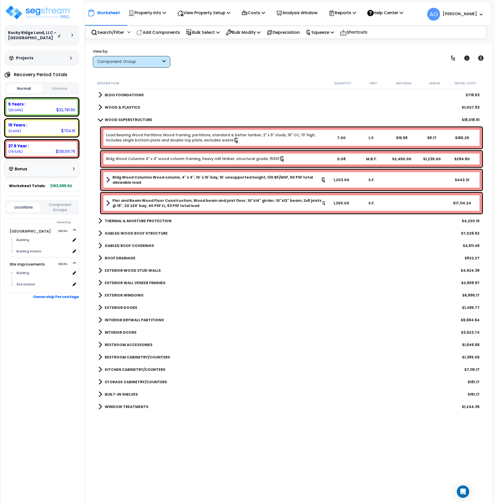
click at [133, 235] on b "GABLED WOOD ROOF STRUCTURE" at bounding box center [136, 233] width 63 height 5
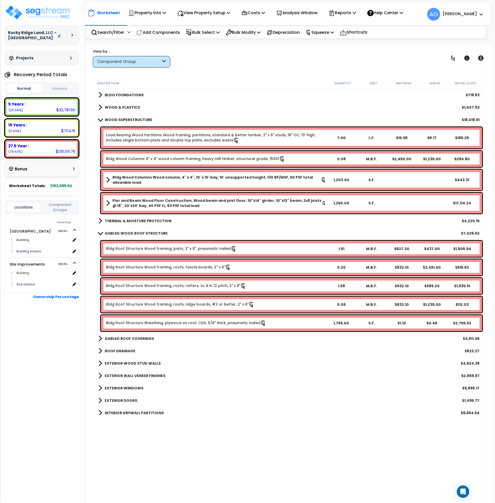
click at [133, 234] on b "GABLED WOOD ROOF STRUCTURE" at bounding box center [136, 233] width 63 height 5
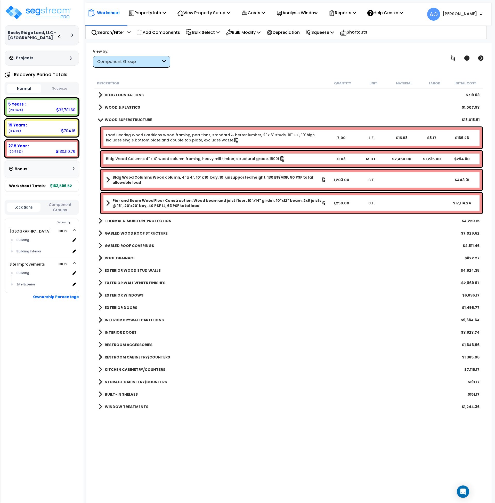
click at [125, 248] on b "GABLED ROOF COVERINGS" at bounding box center [129, 245] width 49 height 5
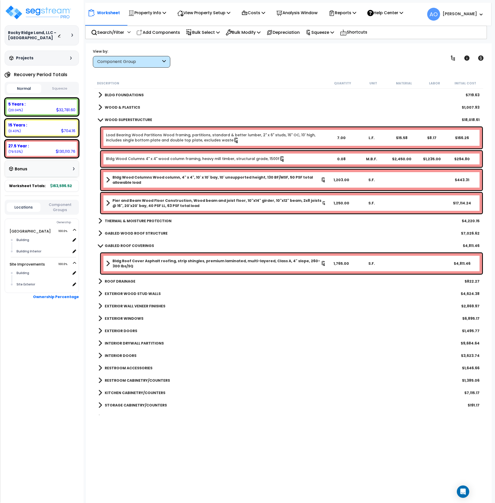
click at [126, 246] on b "GABLED ROOF COVERINGS" at bounding box center [129, 245] width 49 height 5
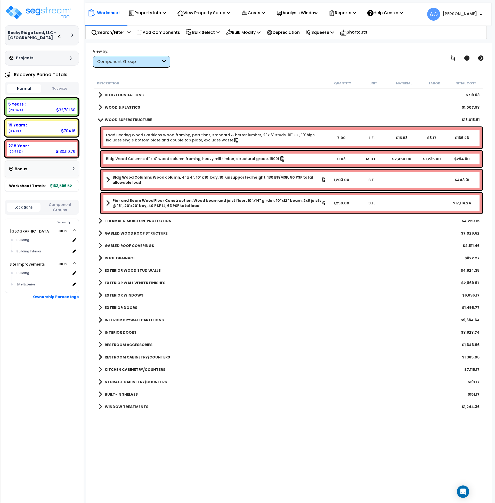
click at [121, 257] on b "ROOF DRAINAGE" at bounding box center [120, 258] width 31 height 5
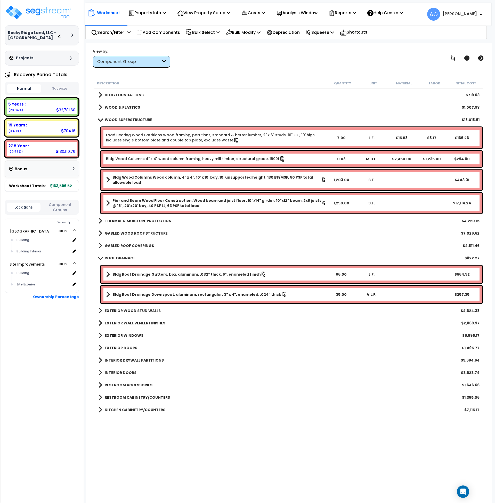
click at [122, 256] on b "ROOF DRAINAGE" at bounding box center [120, 258] width 31 height 5
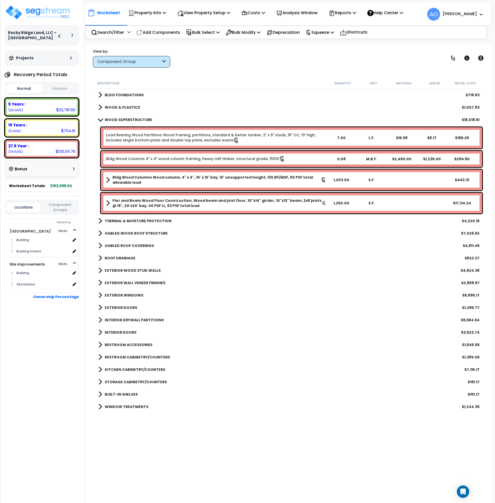
click at [125, 272] on b "EXTERIOR WOOD STUD WALLS" at bounding box center [133, 270] width 56 height 5
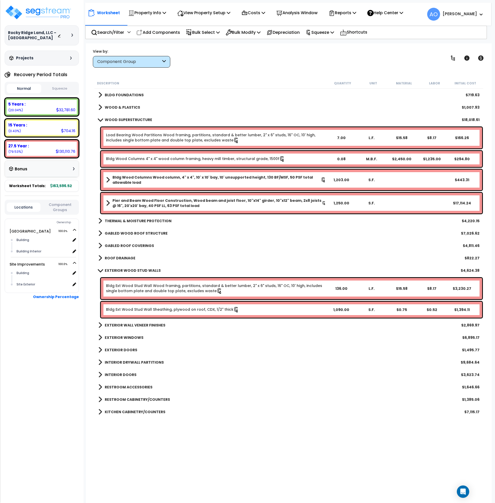
click at [125, 272] on b "EXTERIOR WOOD STUD WALLS" at bounding box center [133, 270] width 56 height 5
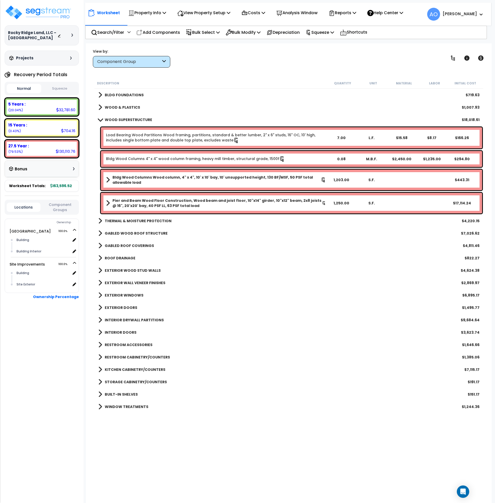
click at [127, 281] on b "EXTERIOR WALL VENEER FINISHES" at bounding box center [135, 282] width 61 height 5
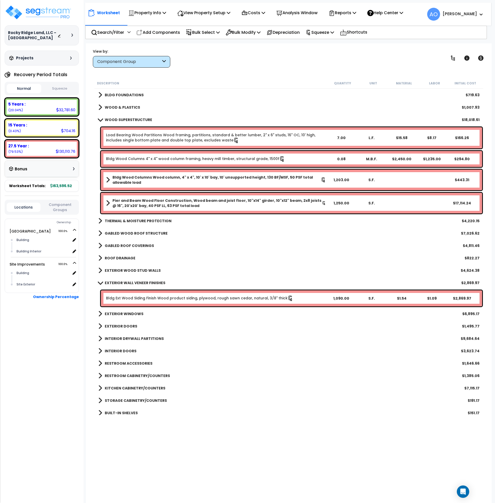
click at [127, 281] on b "EXTERIOR WALL VENEER FINISHES" at bounding box center [135, 282] width 61 height 5
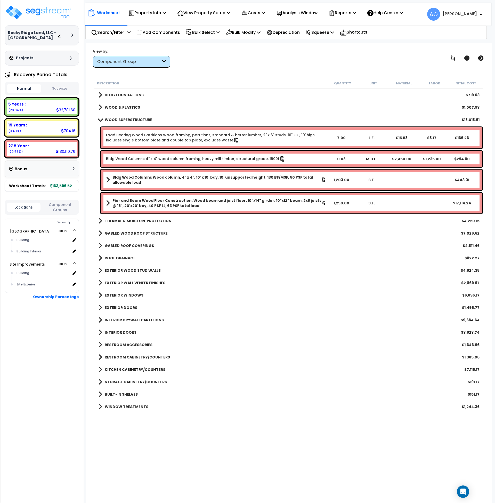
click at [126, 296] on b "EXTERIOR WINDOWS" at bounding box center [124, 295] width 39 height 5
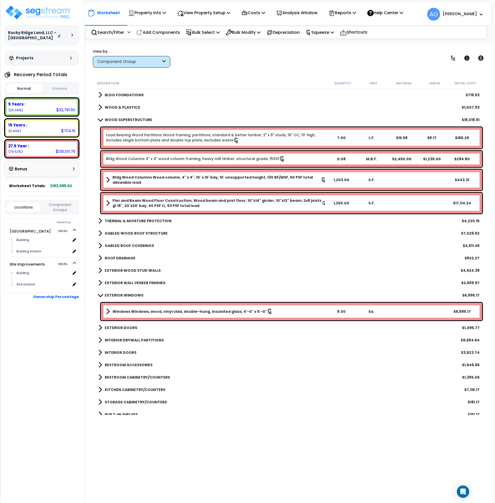
click at [126, 296] on b "EXTERIOR WINDOWS" at bounding box center [124, 295] width 39 height 5
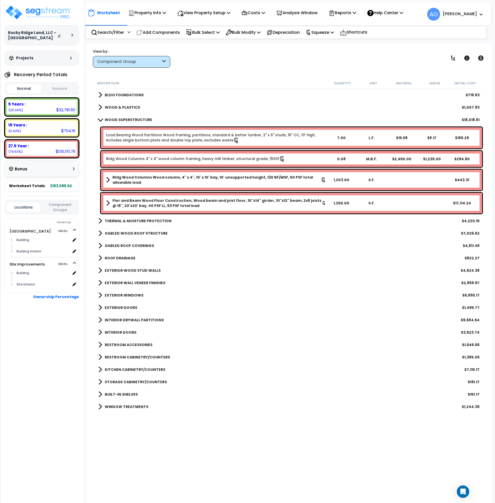
click at [124, 319] on b "INTERIOR DRYWALL PARTITIONS" at bounding box center [134, 320] width 59 height 5
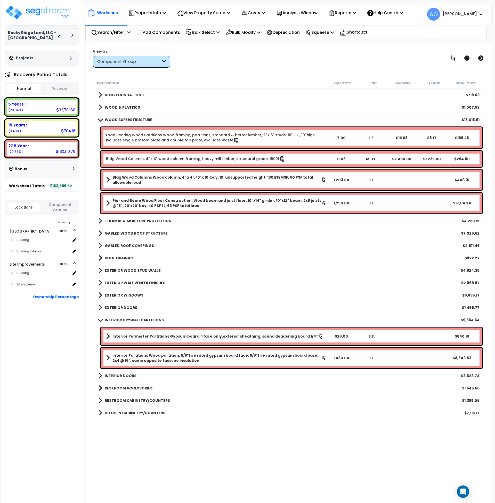
click at [124, 319] on b "INTERIOR DRYWALL PARTITIONS" at bounding box center [134, 320] width 59 height 5
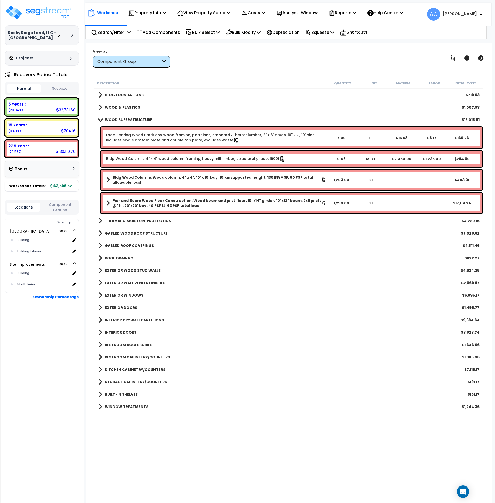
click at [121, 343] on b "RESTROOM ACCESSORIES" at bounding box center [129, 344] width 48 height 5
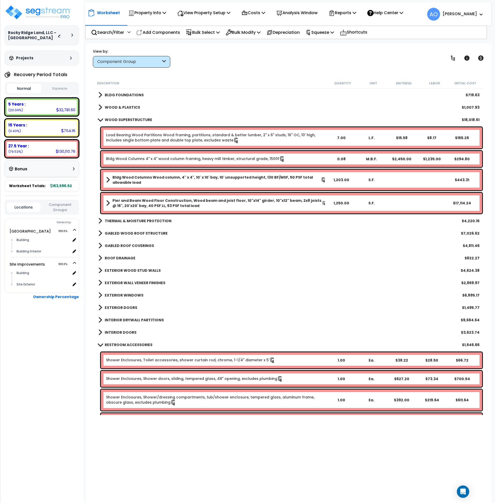
click at [121, 343] on b "RESTROOM ACCESSORIES" at bounding box center [129, 344] width 48 height 5
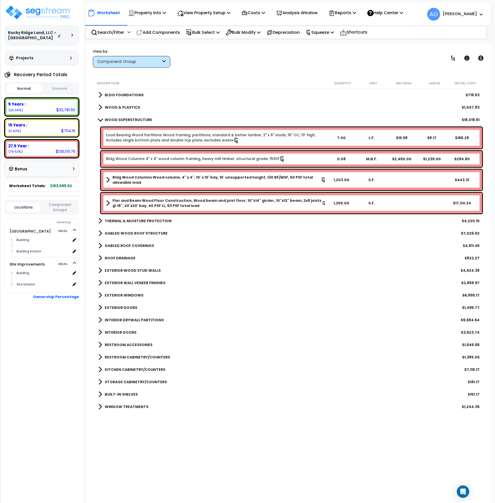
click at [125, 356] on b "RESTROOM CABINETRY/COUNTERS" at bounding box center [137, 357] width 65 height 5
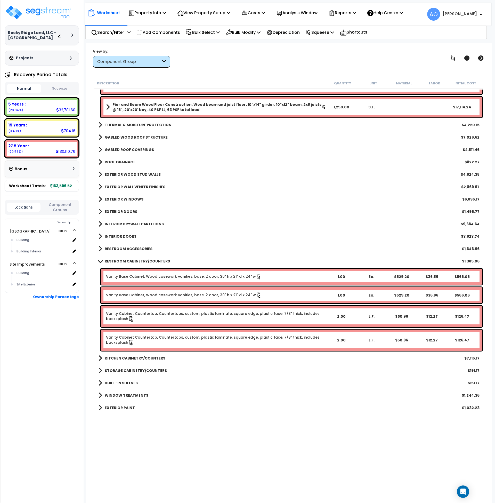
scroll to position [96, 0]
click at [124, 261] on b "RESTROOM CABINETRY/COUNTERS" at bounding box center [137, 260] width 65 height 5
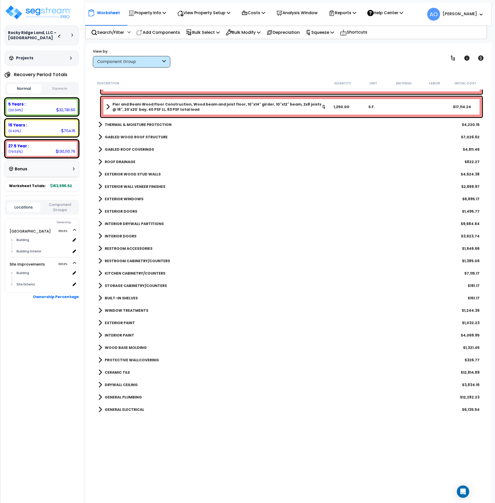
click at [127, 272] on b "KITCHEN CABINETRY/COUNTERS" at bounding box center [135, 273] width 61 height 5
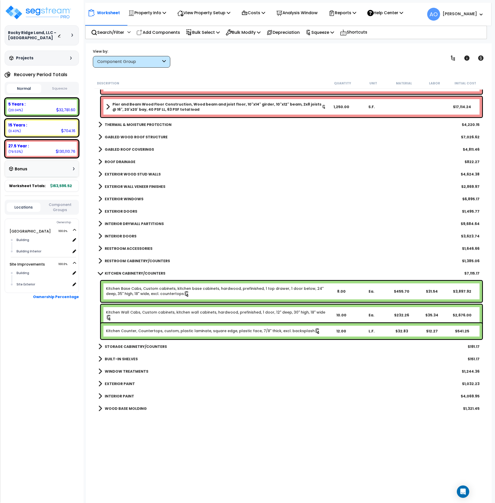
click at [127, 272] on b "KITCHEN CABINETRY/COUNTERS" at bounding box center [135, 273] width 61 height 5
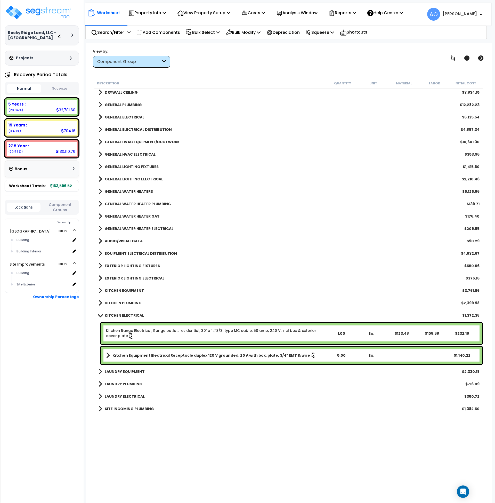
scroll to position [389, 0]
click at [127, 310] on div "KITCHEN ELECTRICAL $1,372.38" at bounding box center [289, 315] width 387 height 12
click at [128, 315] on b "KITCHEN ELECTRICAL" at bounding box center [124, 315] width 39 height 5
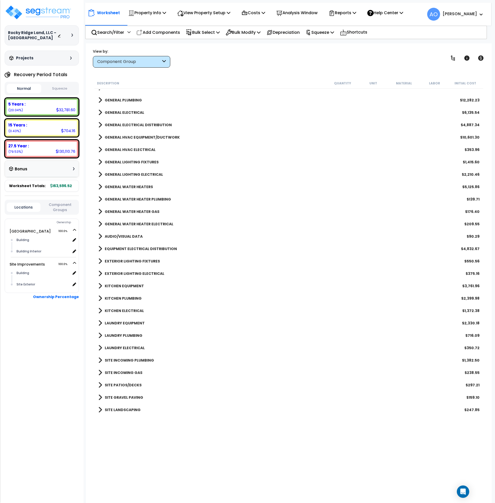
scroll to position [394, 0]
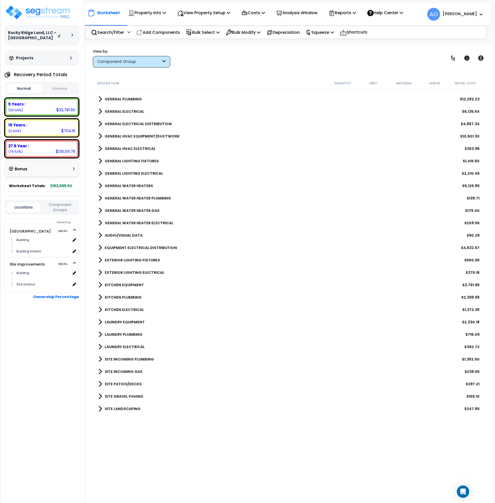
click at [61, 93] on button "Squeeze" at bounding box center [60, 88] width 35 height 9
click at [127, 385] on b "SITE PATIOS/DECKS" at bounding box center [123, 384] width 37 height 5
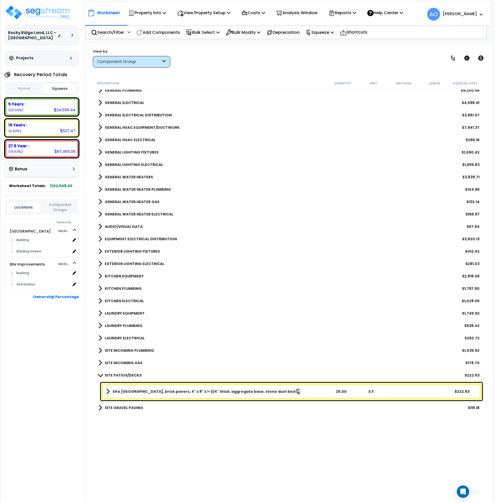
scroll to position [415, 0]
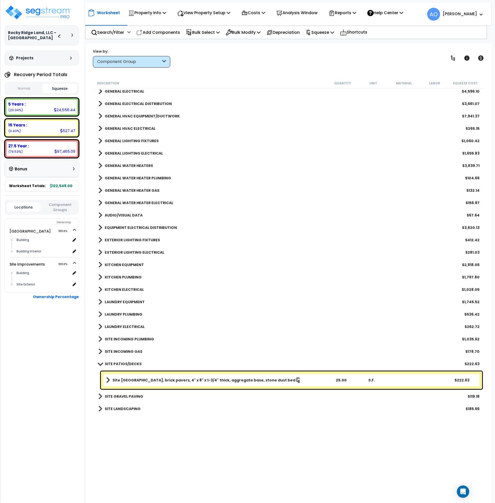
click at [129, 362] on b "SITE PATIOS/DECKS" at bounding box center [123, 363] width 37 height 5
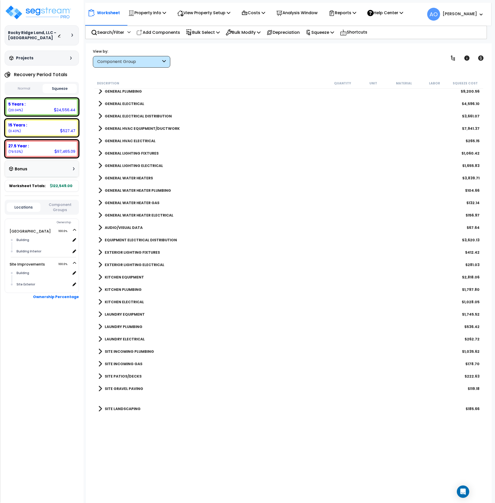
click at [125, 388] on b "SITE GRAVEL PAVING" at bounding box center [124, 388] width 38 height 5
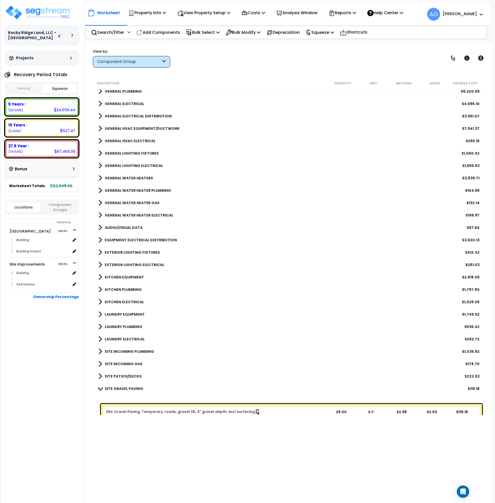
click at [125, 387] on b "SITE GRAVEL PAVING" at bounding box center [124, 388] width 38 height 5
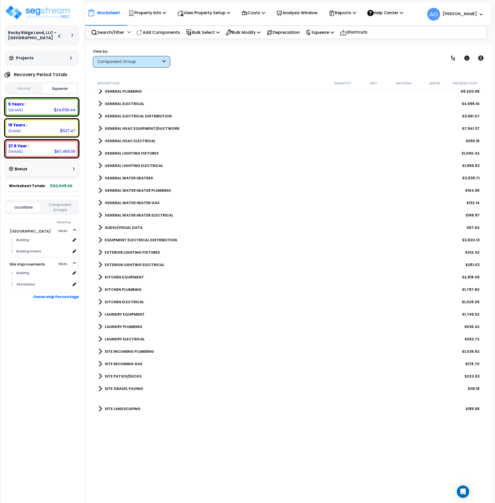
scroll to position [0, 0]
click at [202, 13] on p "View Property Setup" at bounding box center [203, 12] width 53 height 7
click at [198, 36] on link "View Questionnaire" at bounding box center [200, 35] width 51 height 10
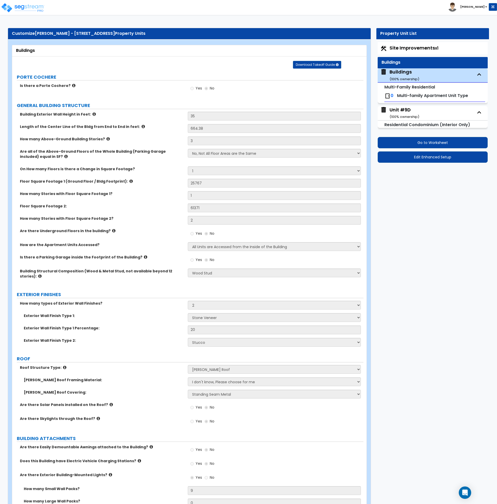
select select "1"
select select "7"
select select "2"
select select "3"
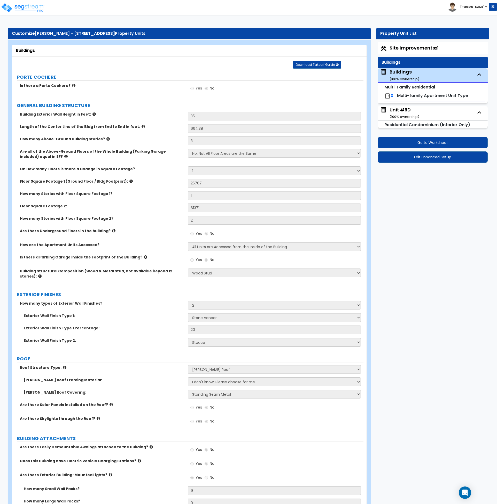
select select "7"
select select "1"
select select "5"
select select "1"
select select "2"
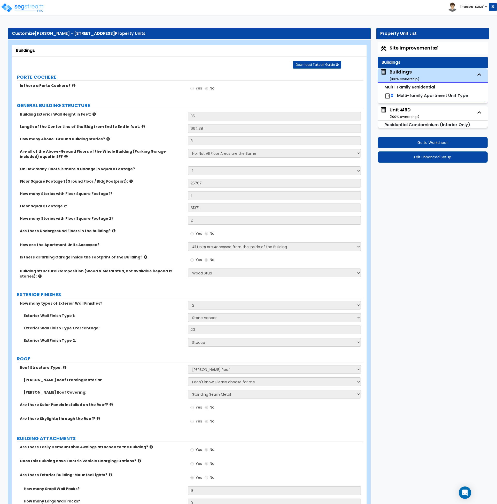
select select "1"
select select "2"
select select "1"
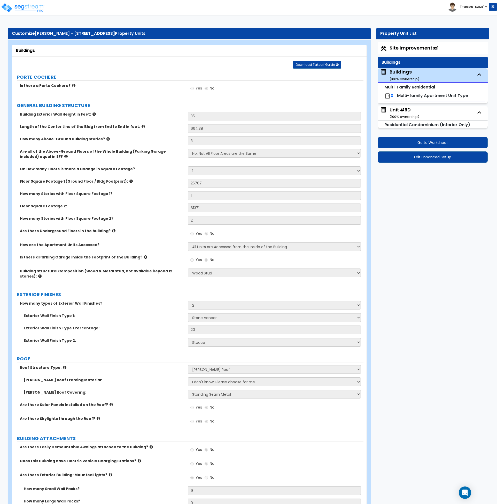
scroll to position [911, 0]
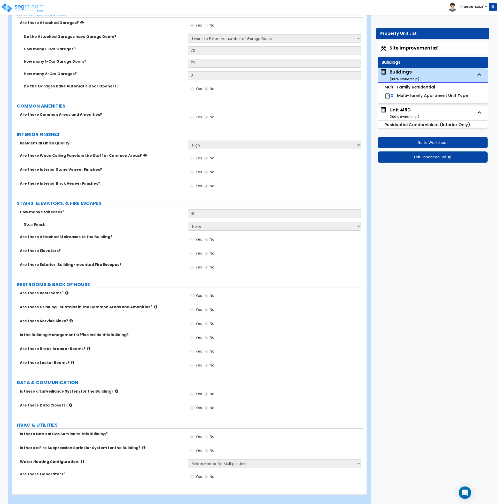
drag, startPoint x: 0, startPoint y: 0, endPoint x: 328, endPoint y: 108, distance: 345.8
click at [328, 112] on div "Yes No" at bounding box center [276, 119] width 176 height 14
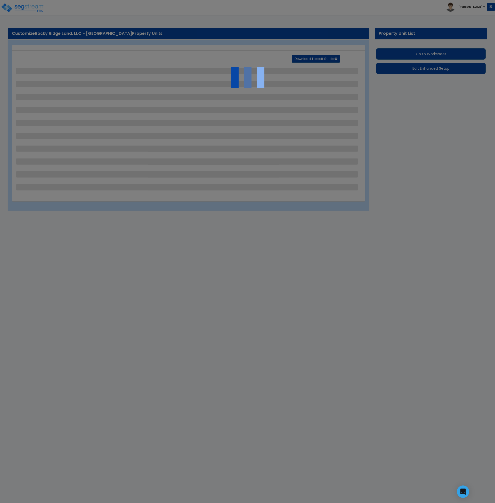
select select "2"
select select "3"
select select "1"
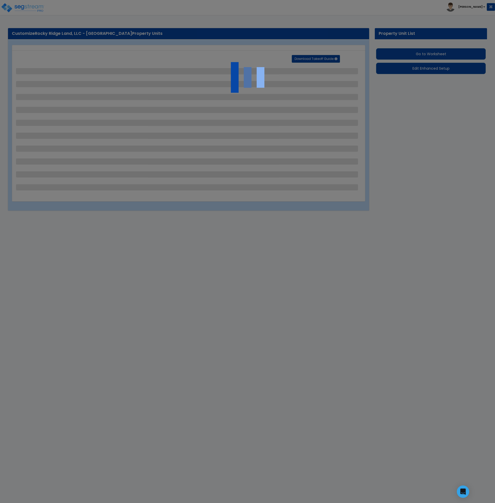
select select "1"
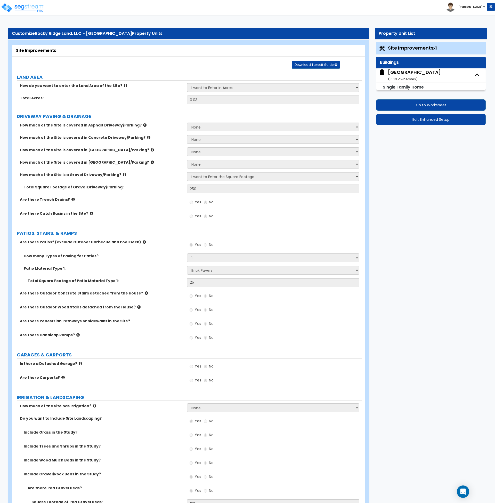
click at [164, 224] on div "Are there Catch Basins in the Site? Yes No" at bounding box center [187, 218] width 350 height 14
click at [160, 340] on div "Are there Handicap Ramps? Yes No" at bounding box center [187, 340] width 350 height 14
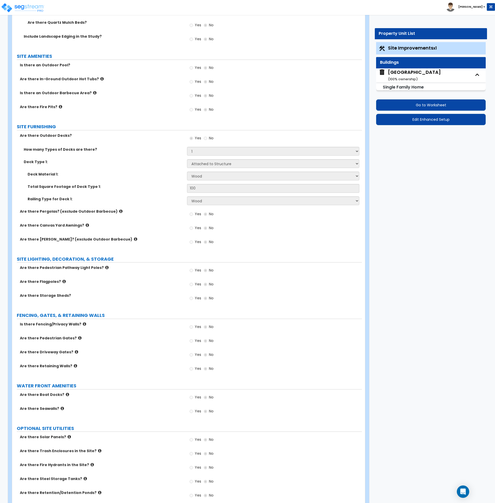
scroll to position [544, 0]
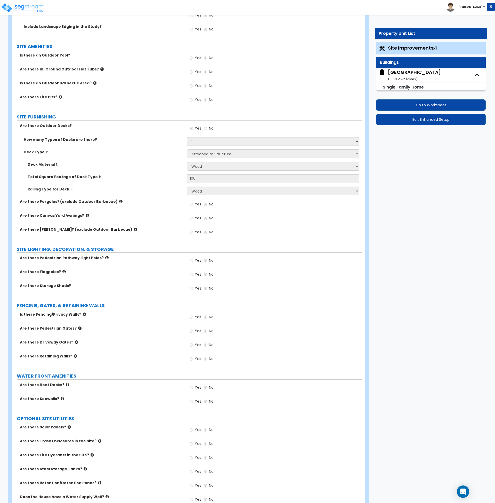
click at [159, 254] on div "LAND AREA How do you want to enter the Land Area of the Site? I want to Enter i…" at bounding box center [187, 26] width 342 height 992
click at [404, 75] on div "Blake St and Canyon Ridge Dr ( 100 % ownership)" at bounding box center [414, 75] width 53 height 13
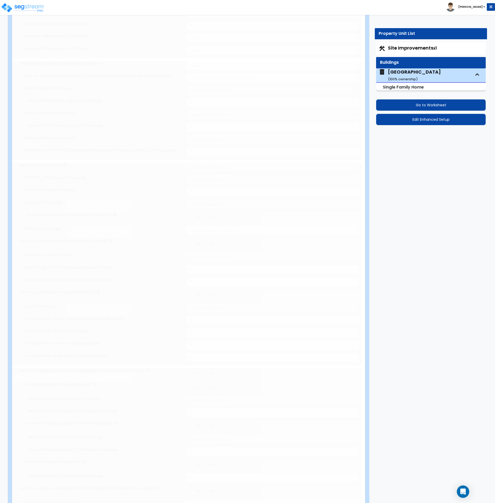
type input "1"
type input "8"
type input "1250"
type input "1203"
select select "7"
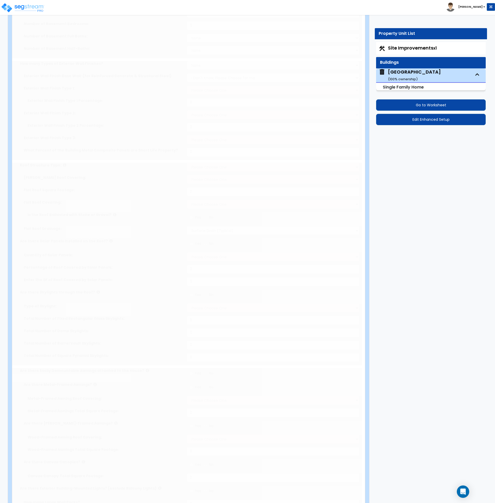
select select "2"
type input "3"
select select "2"
select select "1"
select select "4"
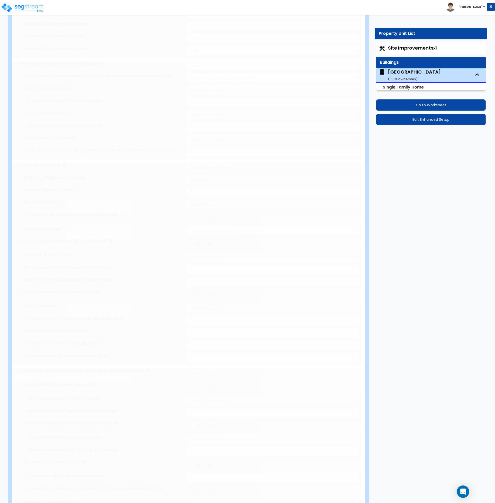
select select "1"
radio input "true"
type input "2"
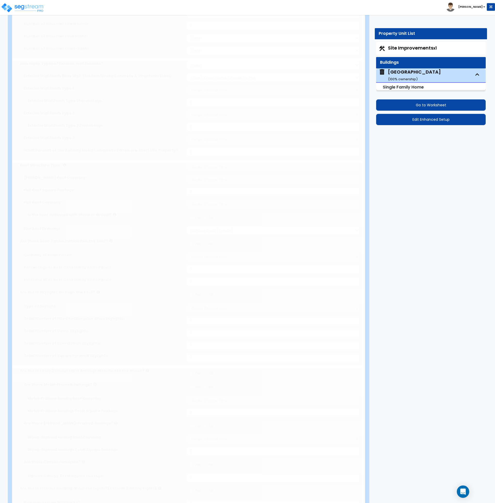
select select "1"
radio input "true"
type input "8"
select select "1"
radio input "true"
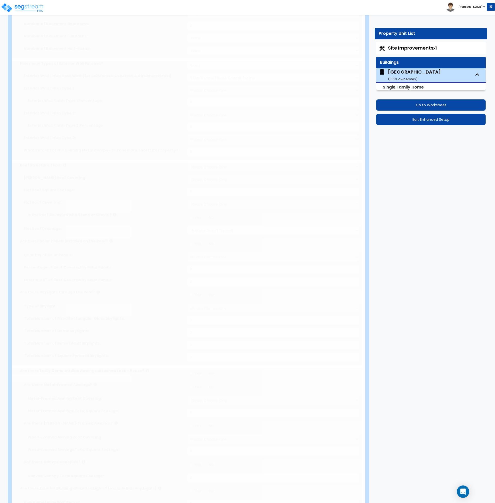
select select "1"
select select "2"
select select "1"
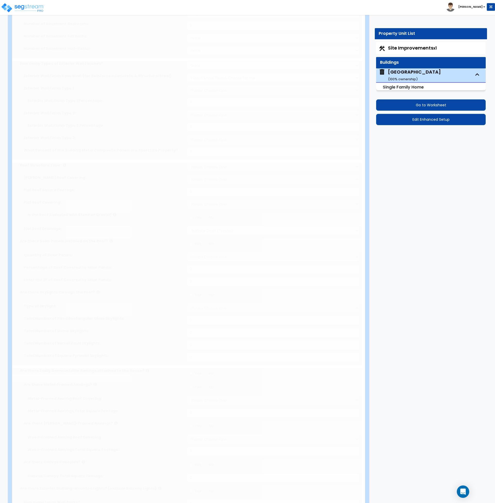
select select "1"
radio input "true"
type input "120"
select select "3"
select select "2"
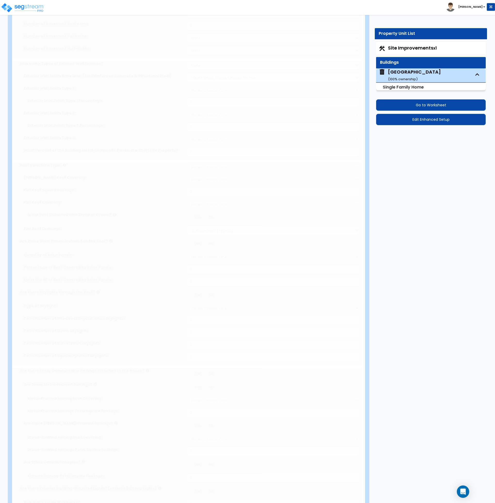
select select "3"
type input "1"
select select "1"
select select "2"
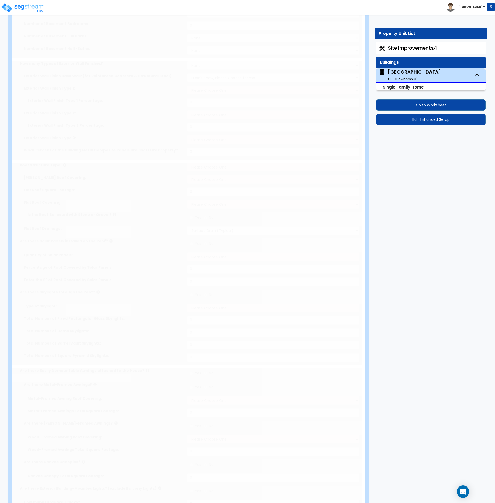
select select "1"
select select "3"
type input "1"
select select "1"
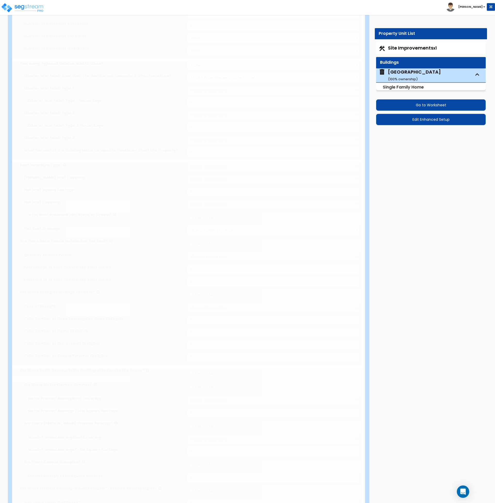
select select "1"
select select "2"
type input "12"
type input "15"
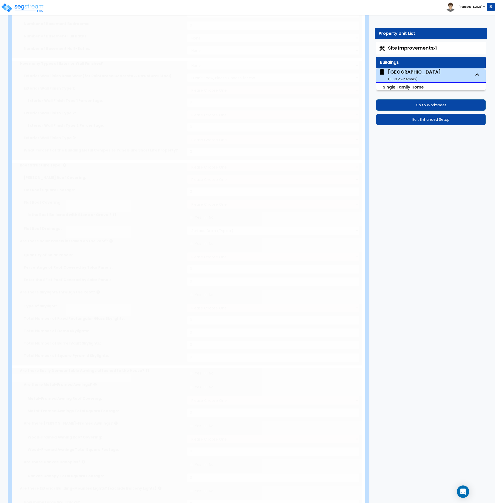
select select "1"
select select "2"
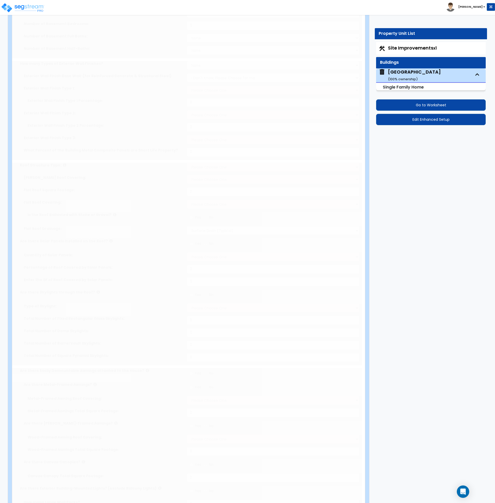
radio input "true"
type input "1"
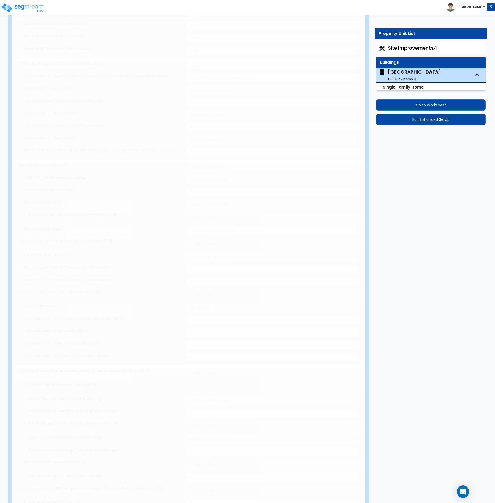
radio input "true"
select select "2"
radio input "true"
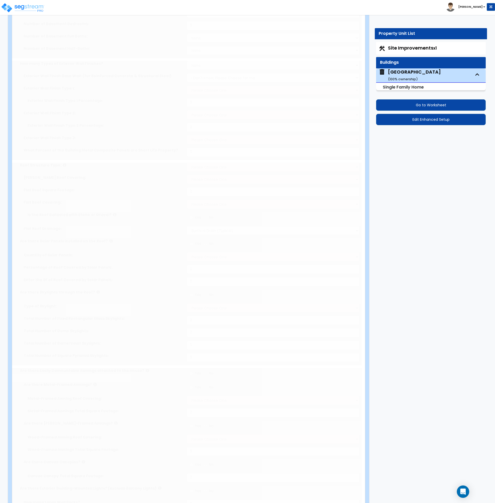
type input "5"
radio input "true"
select select "1"
select select "2"
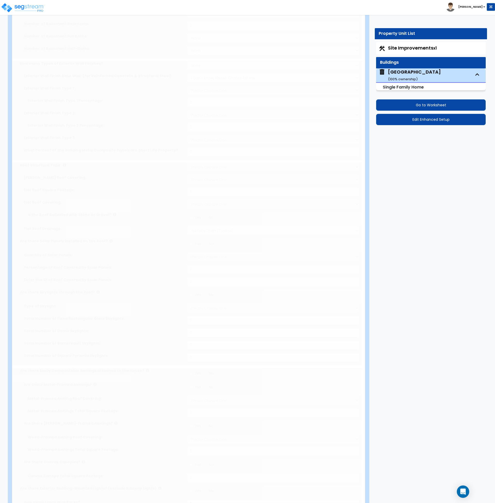
select select "2"
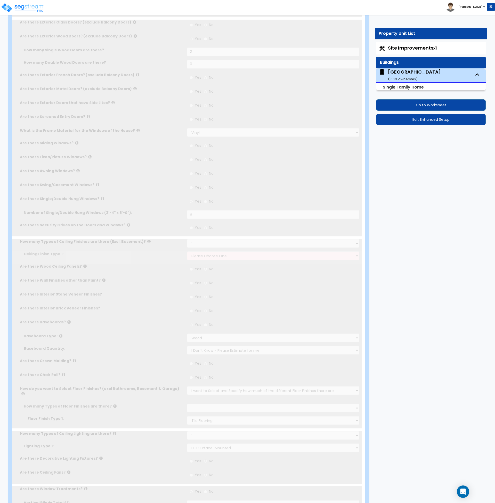
scroll to position [0, 0]
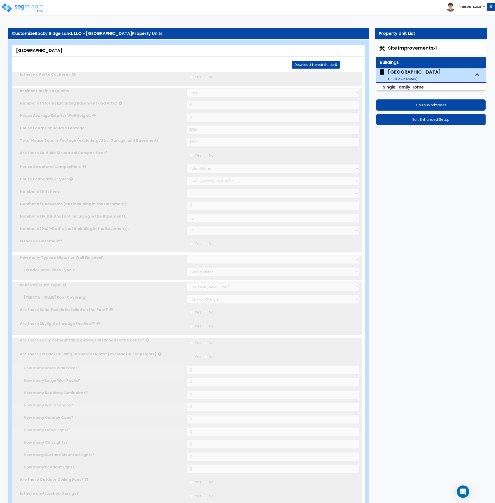
type input "2"
select select "2"
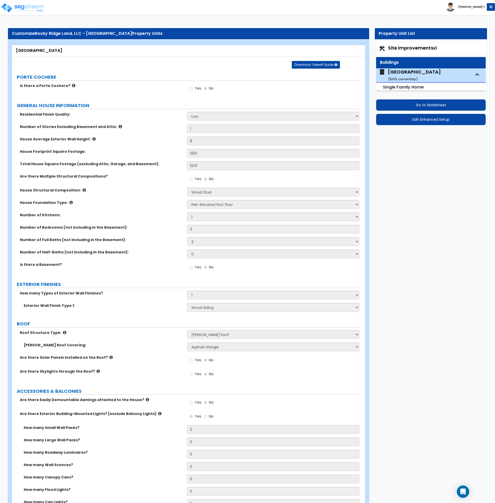
click at [171, 195] on div "House Structural Composition: Please Choose One Reinforced Concrete Structural …" at bounding box center [187, 194] width 350 height 12
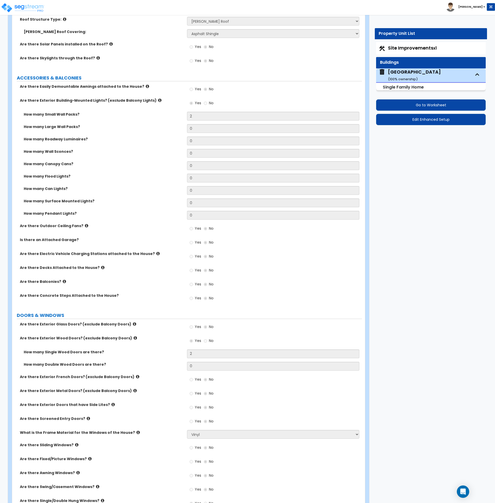
scroll to position [314, 0]
click at [194, 272] on label "Yes" at bounding box center [196, 270] width 12 height 9
click at [184, 264] on div "Are there Electric Vehicle Charging Stations attached to the House? Yes No" at bounding box center [187, 258] width 350 height 14
click at [425, 120] on button "Edit Enhanced Setup" at bounding box center [431, 119] width 110 height 11
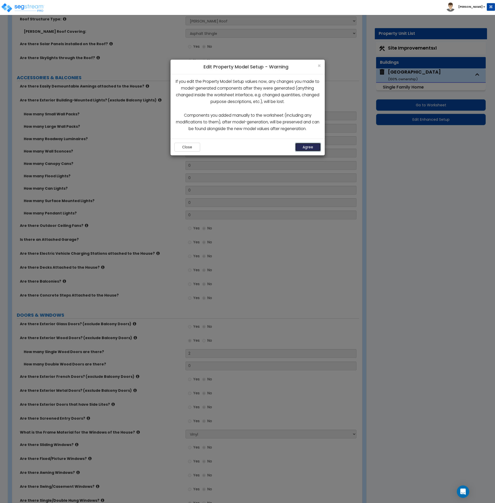
click at [299, 149] on button "Agree" at bounding box center [308, 147] width 26 height 9
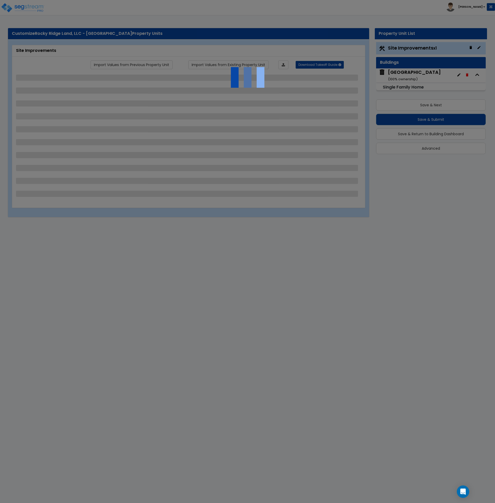
select select "2"
select select "3"
select select "1"
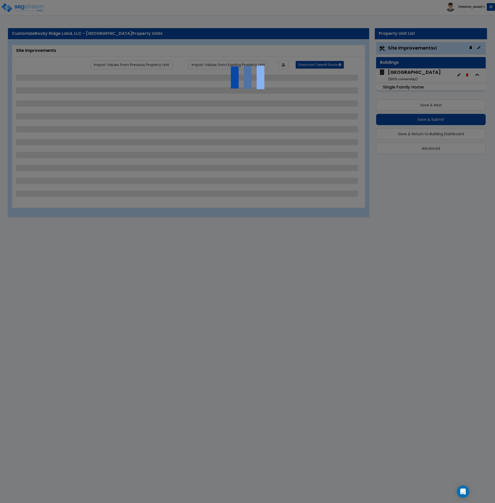
select select "1"
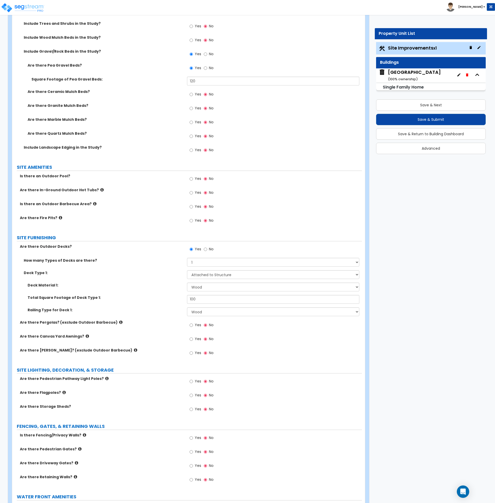
scroll to position [424, 0]
click at [205, 249] on input "No" at bounding box center [205, 249] width 3 height 6
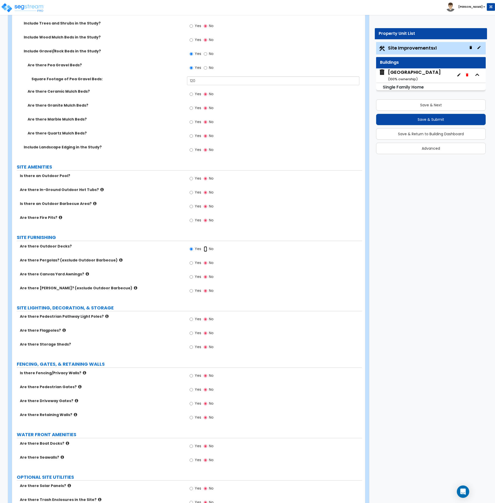
radio input "false"
radio input "true"
click at [191, 249] on input "Yes" at bounding box center [191, 249] width 3 height 6
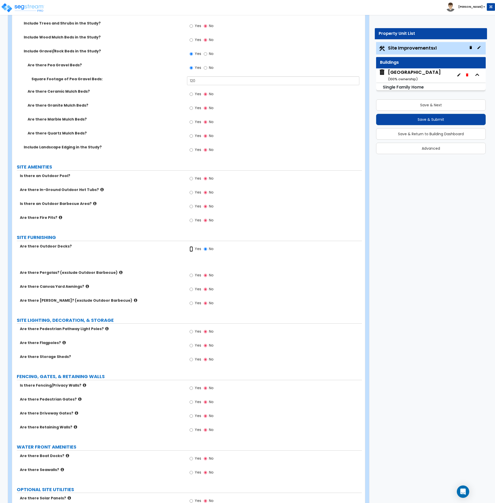
radio input "true"
click at [201, 263] on select "Please Choose One 1 2 3 4" at bounding box center [273, 262] width 172 height 9
select select "1"
click at [187, 258] on select "Please Choose One 1 2 3 4" at bounding box center [273, 262] width 172 height 9
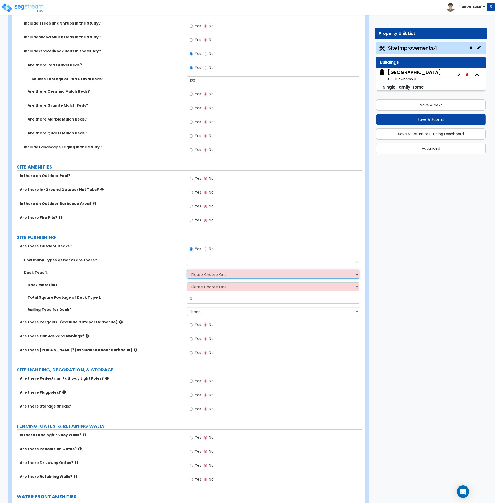
click at [199, 274] on select "Please Choose One Attached to Structure Detached from Structure" at bounding box center [273, 274] width 172 height 9
select select "1"
click at [187, 270] on select "Please Choose One Attached to Structure Detached from Structure" at bounding box center [273, 274] width 172 height 9
click at [205, 286] on select "Please Choose One Wood Plastic/PVC" at bounding box center [273, 286] width 172 height 9
select select "1"
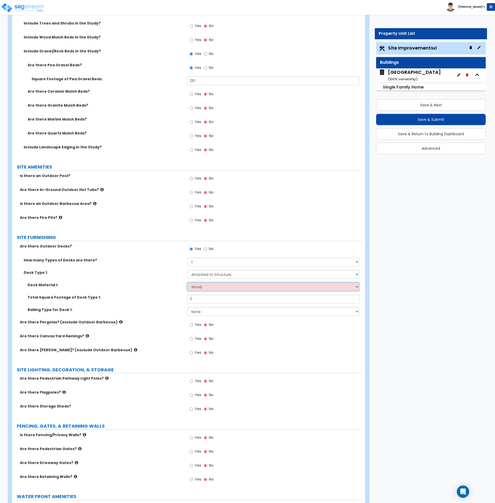
click at [187, 282] on select "Please Choose One Wood Plastic/PVC" at bounding box center [273, 286] width 172 height 9
drag, startPoint x: 203, startPoint y: 297, endPoint x: 173, endPoint y: 294, distance: 30.3
click at [173, 296] on div "Total Square Footage of Deck Type 1: 0" at bounding box center [187, 301] width 350 height 12
drag, startPoint x: 201, startPoint y: 299, endPoint x: 173, endPoint y: 299, distance: 27.9
click at [173, 299] on div "Total Square Footage of Deck Type 1: 50" at bounding box center [187, 301] width 350 height 12
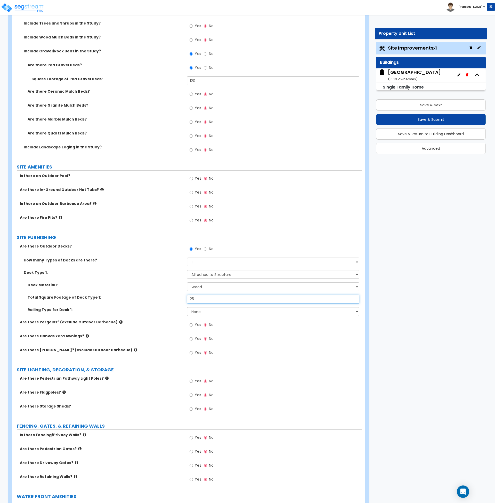
type input "25"
click at [173, 299] on label "Total Square Footage of Deck Type 1:" at bounding box center [106, 297] width 156 height 5
click at [193, 312] on select "None Wood Plastic" at bounding box center [273, 311] width 172 height 9
select select "1"
click at [187, 307] on select "None Wood Plastic" at bounding box center [273, 311] width 172 height 9
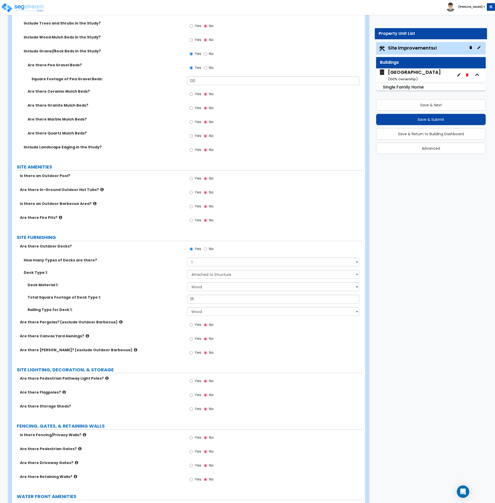
click at [174, 329] on div "Are there Pergolas? (exclude Outdoor Barbecue) Yes No" at bounding box center [187, 327] width 350 height 14
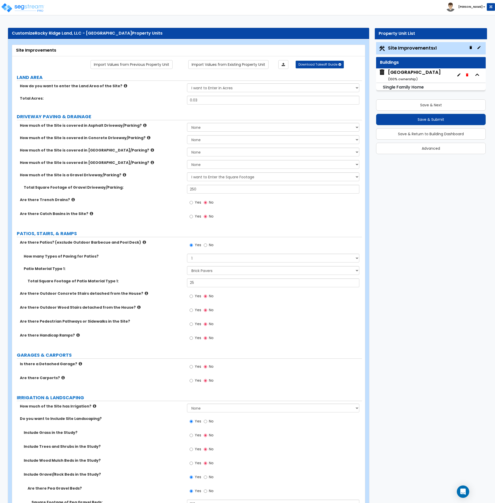
scroll to position [0, 0]
click at [151, 284] on div "Total Square Footage of Patio Material Type 1: 25" at bounding box center [187, 285] width 350 height 12
click at [156, 285] on div "Total Square Footage of Patio Material Type 1: 25" at bounding box center [187, 285] width 350 height 12
click at [197, 102] on input "0.03" at bounding box center [273, 100] width 172 height 9
drag, startPoint x: 203, startPoint y: 102, endPoint x: 172, endPoint y: 99, distance: 30.6
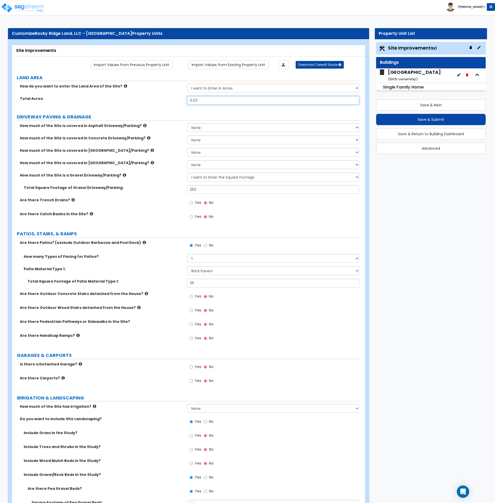
click at [172, 99] on div "Total Acres: 0.03" at bounding box center [187, 102] width 350 height 12
type input ".05"
click at [172, 99] on label "Total Acres:" at bounding box center [101, 98] width 163 height 5
click at [409, 105] on button "Save & Next" at bounding box center [431, 104] width 110 height 11
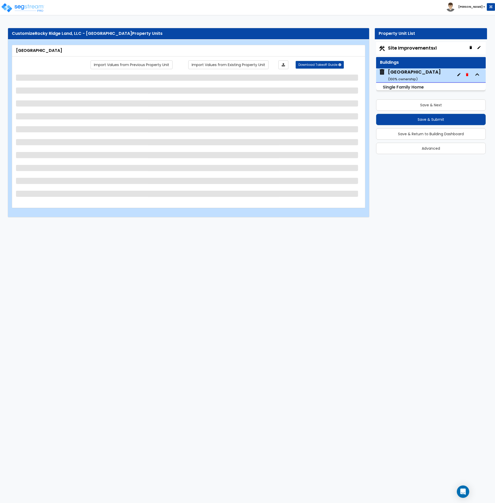
select select "7"
select select "2"
select select "1"
select select "4"
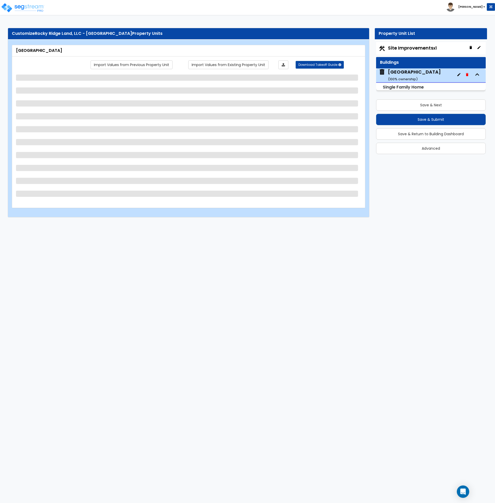
select select "1"
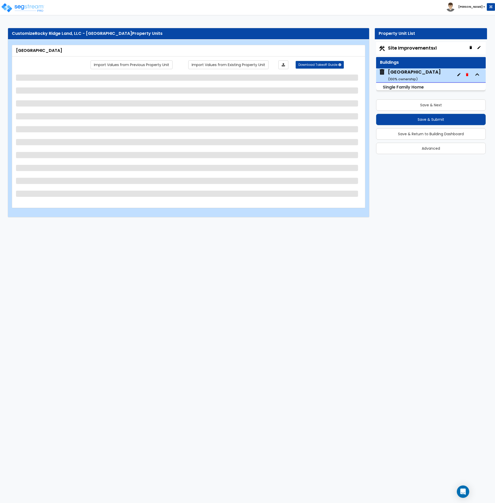
select select "2"
select select "1"
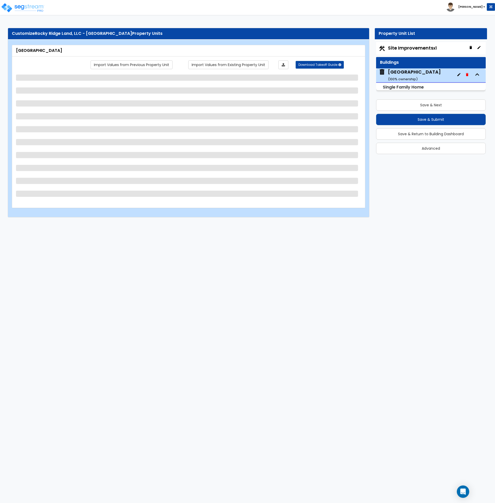
select select "3"
select select "2"
select select "3"
select select "1"
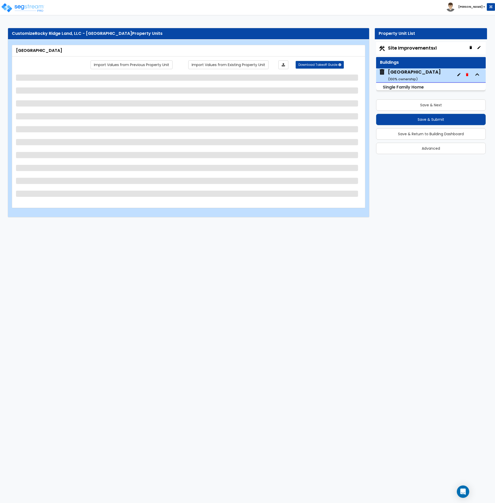
select select "2"
select select "1"
select select "3"
select select "1"
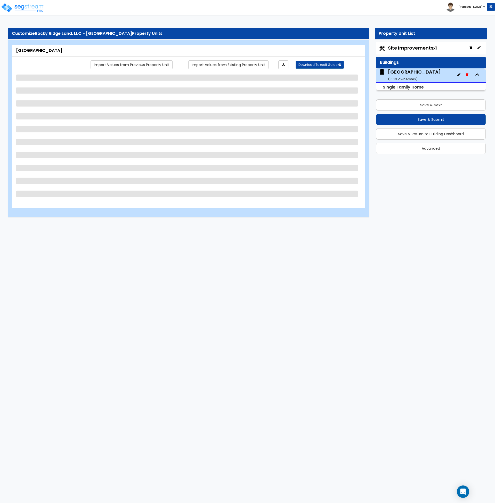
select select "1"
select select "2"
select select "1"
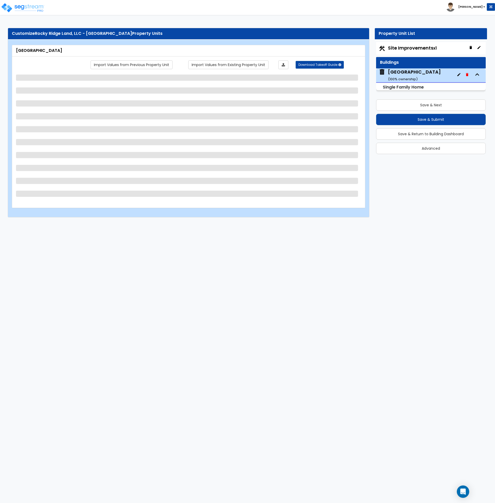
select select "1"
select select "2"
select select "1"
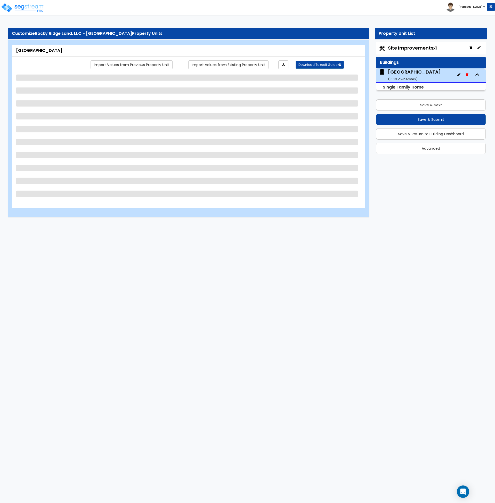
select select "2"
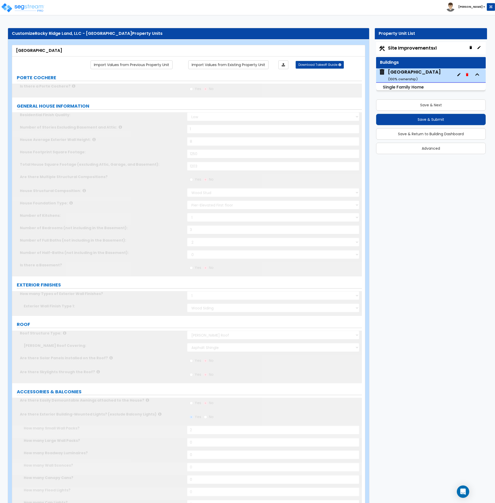
type input "2"
select select "2"
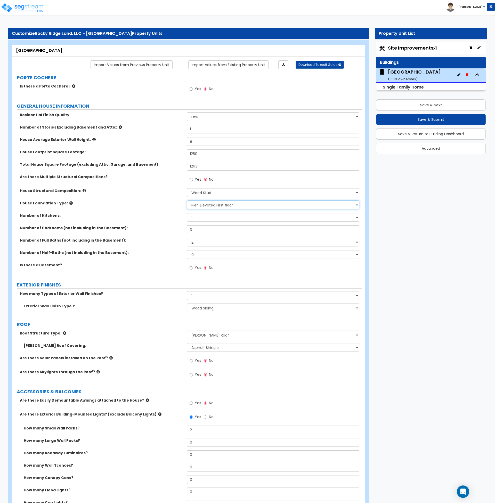
click at [215, 203] on select "Please Choose One Crawl Space Pier-Elevated First floor Slab on Grade" at bounding box center [273, 205] width 172 height 9
select select "1"
click at [187, 201] on select "Please Choose One Crawl Space Pier-Elevated First floor Slab on Grade" at bounding box center [273, 205] width 172 height 9
click at [149, 244] on div "Number of Full Baths (not including in the Basement): 1 2 3 4 5 6 7 8 9 10" at bounding box center [187, 244] width 350 height 12
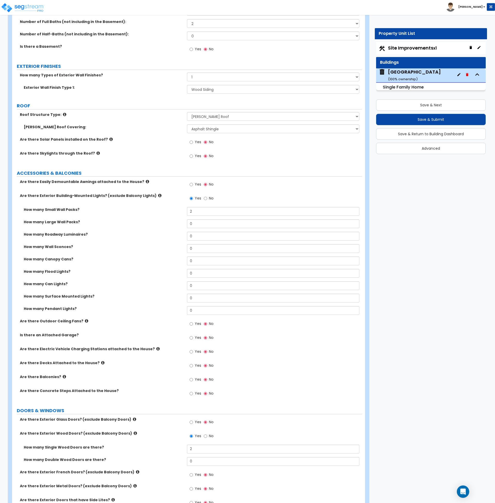
scroll to position [219, 0]
drag, startPoint x: 196, startPoint y: 213, endPoint x: 177, endPoint y: 234, distance: 28.7
click at [177, 212] on div "How many Small Wall Packs? 2" at bounding box center [187, 213] width 350 height 12
type input "0"
drag, startPoint x: 194, startPoint y: 250, endPoint x: 172, endPoint y: 247, distance: 21.8
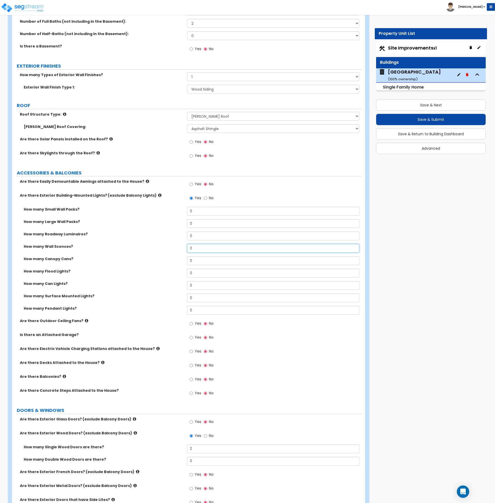
click at [172, 247] on div "How many Wall Sconces? 0" at bounding box center [187, 250] width 350 height 12
type input "2"
click at [110, 282] on label "How many Can Lights?" at bounding box center [104, 283] width 160 height 5
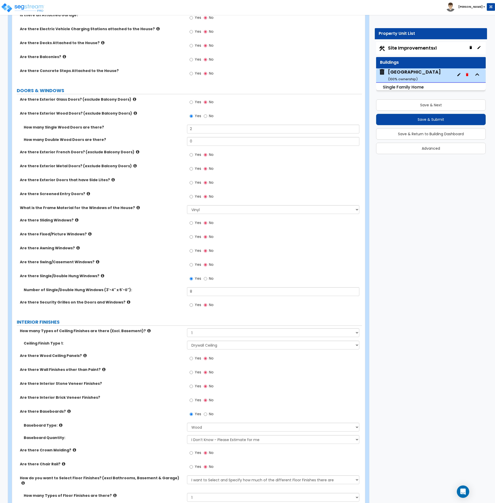
scroll to position [539, 0]
click at [165, 310] on div "Are there Security Grilles on the Doors and Windows? Yes No" at bounding box center [187, 306] width 350 height 14
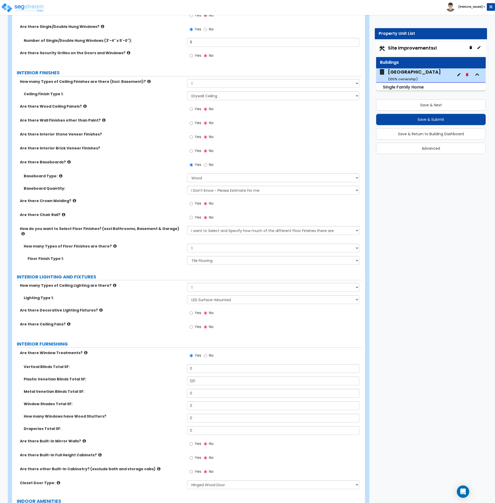
scroll to position [788, 0]
click at [198, 259] on div "Floor Finish Type 1: None Tile Flooring Hardwood Flooring Resilient Laminate Fl…" at bounding box center [187, 262] width 350 height 12
click at [199, 257] on select "None Tile Flooring Hardwood Flooring Resilient Laminate Flooring VCT Flooring S…" at bounding box center [273, 260] width 172 height 9
select select "6"
click at [187, 256] on select "None Tile Flooring Hardwood Flooring Resilient Laminate Flooring VCT Flooring S…" at bounding box center [273, 260] width 172 height 9
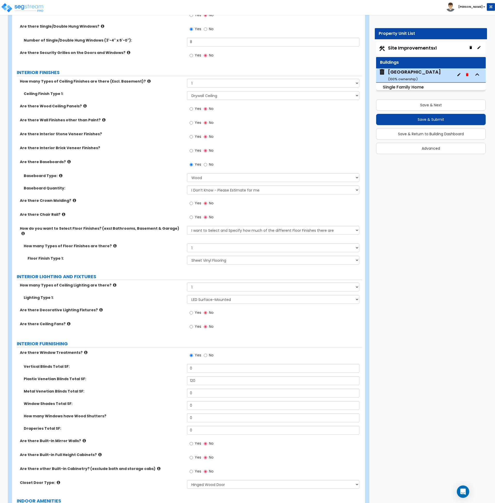
click at [137, 323] on div "Are there Ceiling Fans? Yes No" at bounding box center [187, 328] width 350 height 14
click at [152, 295] on label "Lighting Type 1:" at bounding box center [104, 297] width 160 height 5
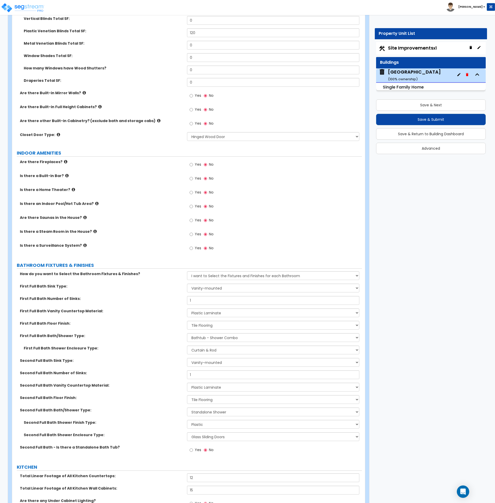
scroll to position [1137, 0]
click at [165, 333] on label "First Full Bath Bath/Shower Type:" at bounding box center [101, 335] width 163 height 5
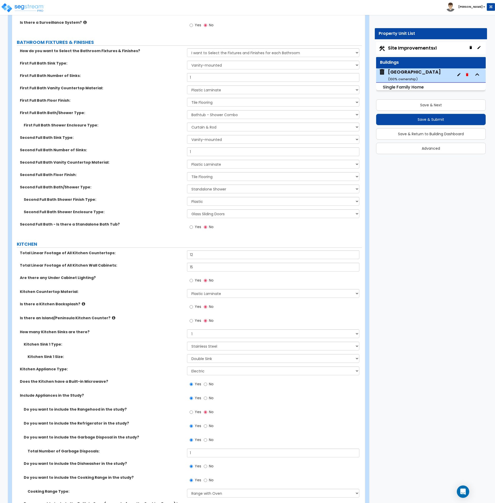
scroll to position [1360, 0]
click at [156, 329] on label "How many Kitchen Sinks are there?" at bounding box center [101, 331] width 163 height 5
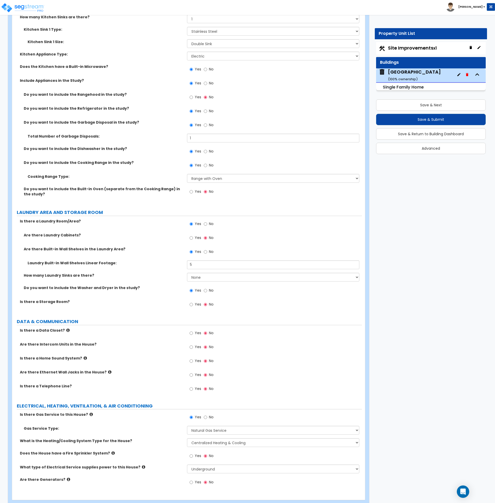
scroll to position [1681, 0]
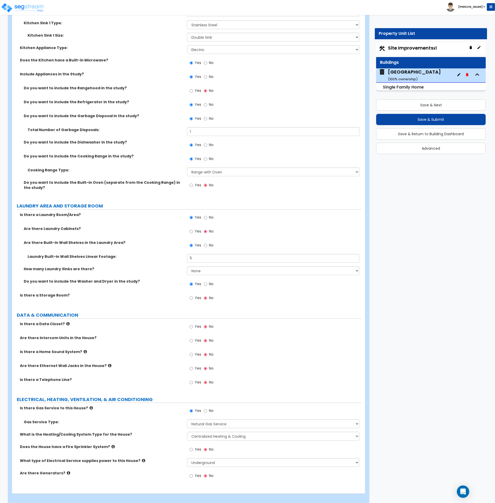
click at [140, 293] on label "Is there a Storage Room?" at bounding box center [101, 295] width 163 height 5
click at [206, 408] on input "No" at bounding box center [205, 411] width 3 height 6
radio input "false"
radio input "true"
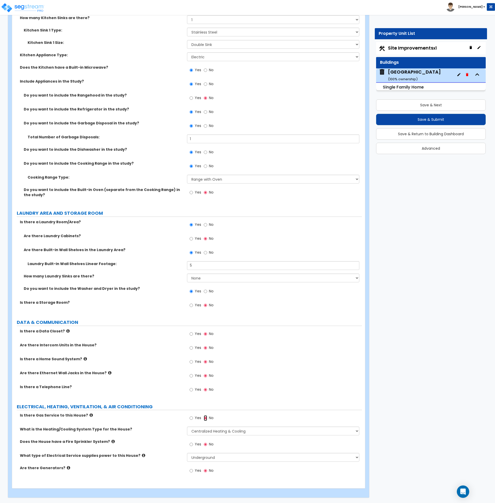
scroll to position [1669, 0]
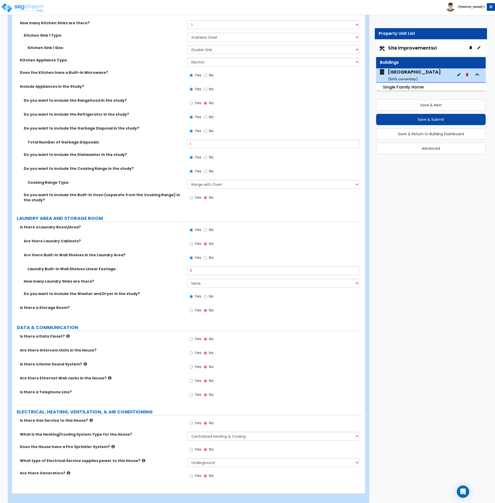
click at [164, 390] on label "Is there a Telephone Line?" at bounding box center [101, 392] width 163 height 5
click at [437, 118] on button "Save & Submit" at bounding box center [431, 119] width 110 height 11
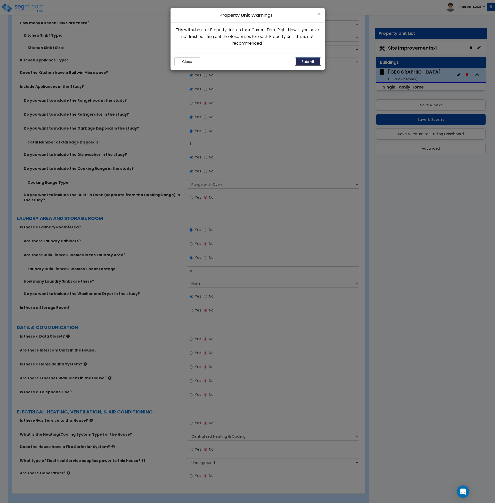
click at [311, 61] on button "Submit" at bounding box center [308, 61] width 26 height 9
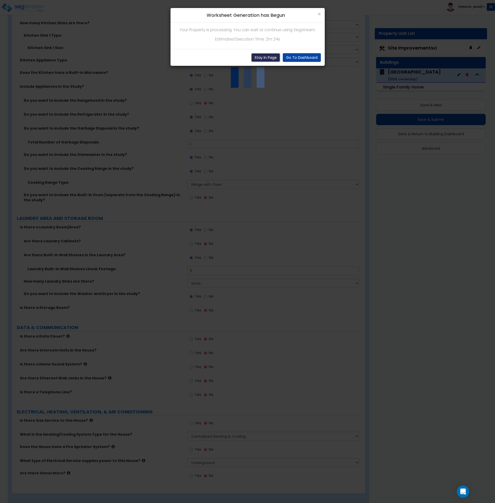
click at [270, 59] on button "Stay In Page" at bounding box center [265, 57] width 29 height 9
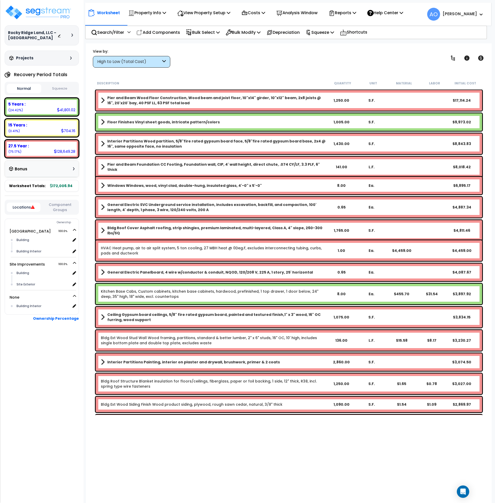
click at [183, 185] on b "Windows Windows, wood, vinyl clad, double-hung, insulated glass, 4'-0" x 5'-0"" at bounding box center [184, 185] width 155 height 5
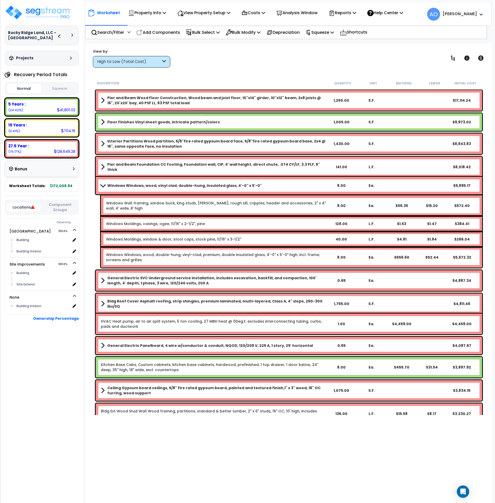
click at [183, 185] on b "Windows Windows, wood, vinyl clad, double-hung, insulated glass, 4'-0" x 5'-0"" at bounding box center [184, 185] width 155 height 5
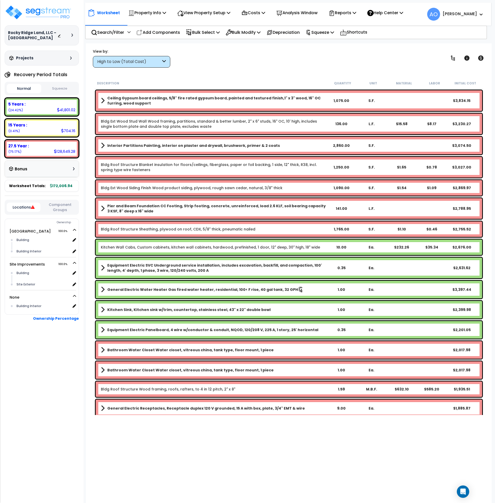
scroll to position [217, 0]
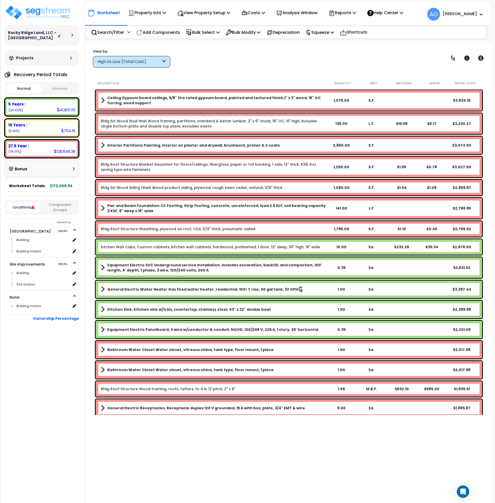
click at [61, 93] on button "Squeeze" at bounding box center [60, 88] width 35 height 9
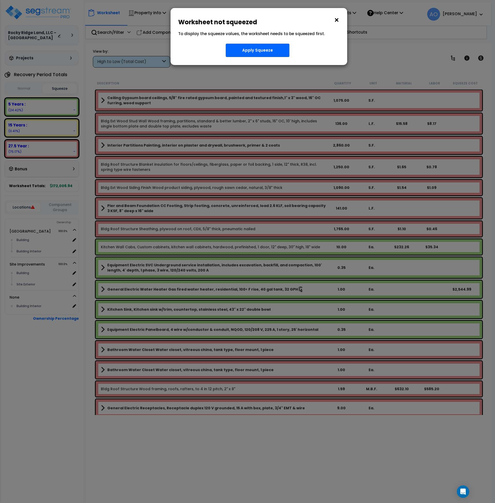
click at [337, 20] on button "×" at bounding box center [337, 20] width 6 height 8
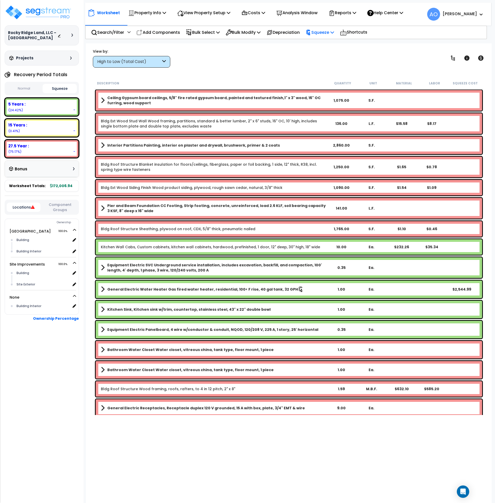
click at [328, 32] on p "Squeeze" at bounding box center [320, 32] width 28 height 7
click at [329, 43] on link "Squeeze" at bounding box center [328, 44] width 51 height 10
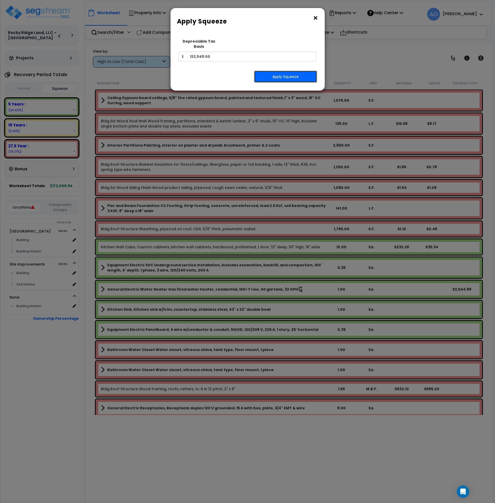
click at [297, 72] on button "Apply Squeeze" at bounding box center [285, 77] width 63 height 12
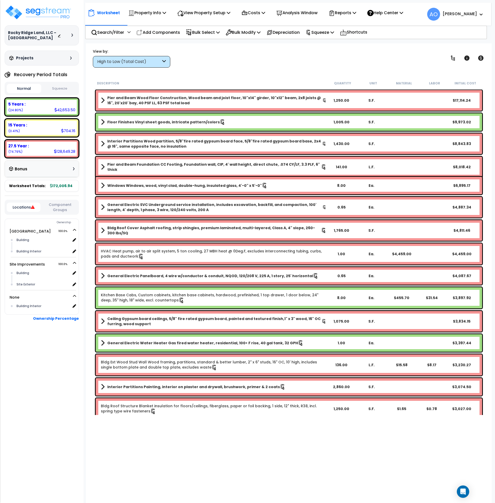
click at [61, 91] on button "Squeeze" at bounding box center [60, 88] width 35 height 9
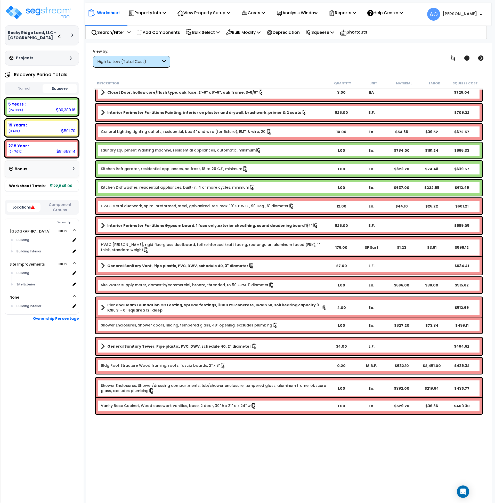
scroll to position [983, 0]
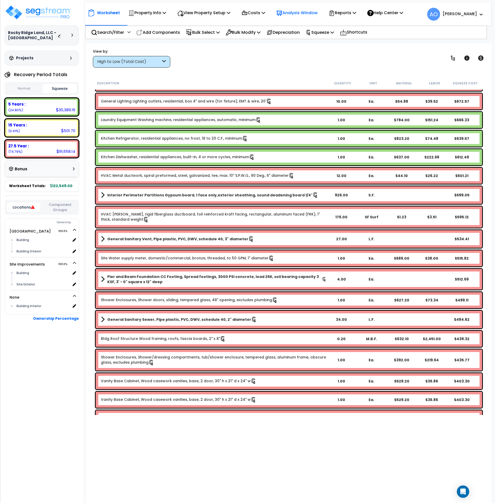
click at [297, 12] on p "Analysis Window" at bounding box center [297, 12] width 41 height 7
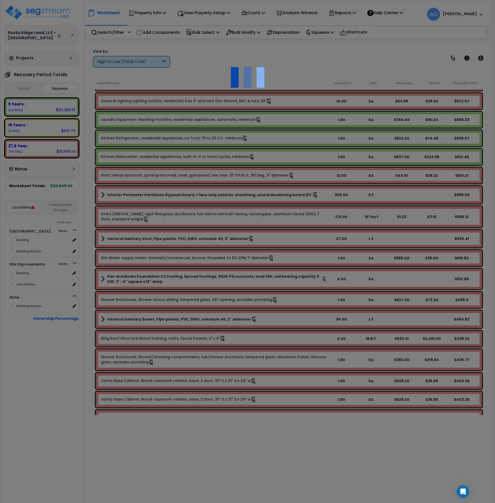
scroll to position [0, 0]
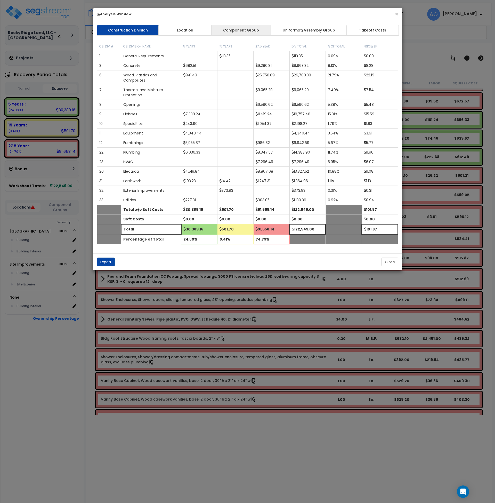
click at [230, 28] on link "Component Group" at bounding box center [241, 30] width 60 height 11
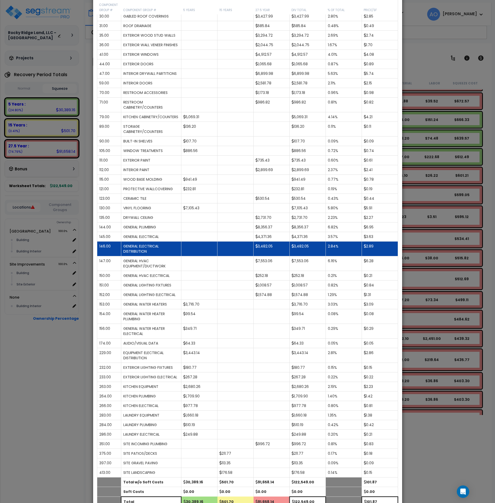
scroll to position [0, 0]
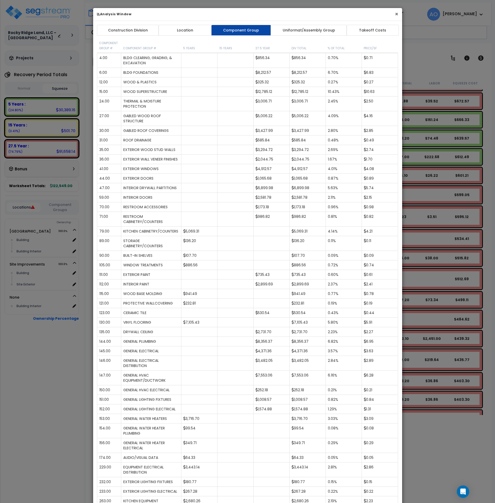
click at [396, 15] on button "×" at bounding box center [396, 13] width 3 height 5
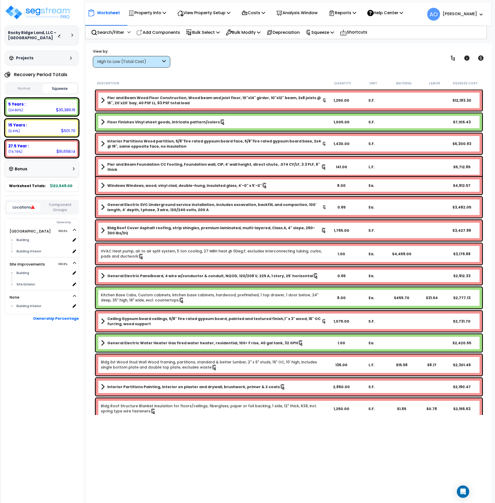
click at [126, 61] on div "High to Low (Total Cost)" at bounding box center [129, 62] width 64 height 6
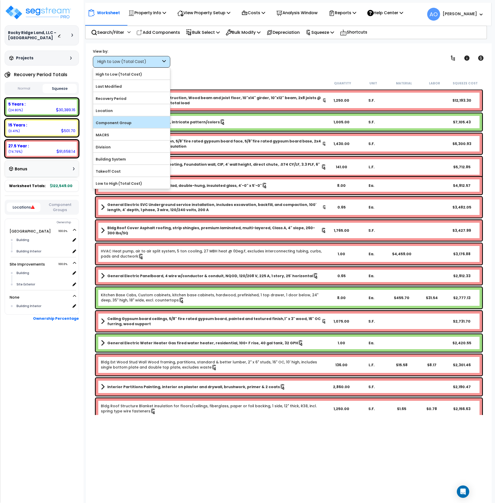
click at [124, 121] on label "Component Group" at bounding box center [131, 123] width 77 height 8
click at [0, 0] on input "Component Group" at bounding box center [0, 0] width 0 height 0
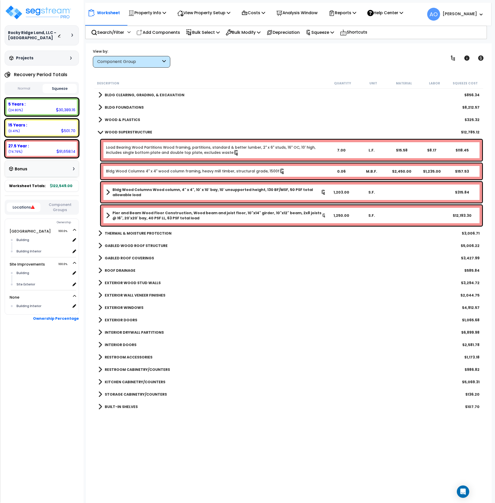
click at [125, 132] on b "WOOD SUPERSTRUCTURE" at bounding box center [129, 132] width 48 height 5
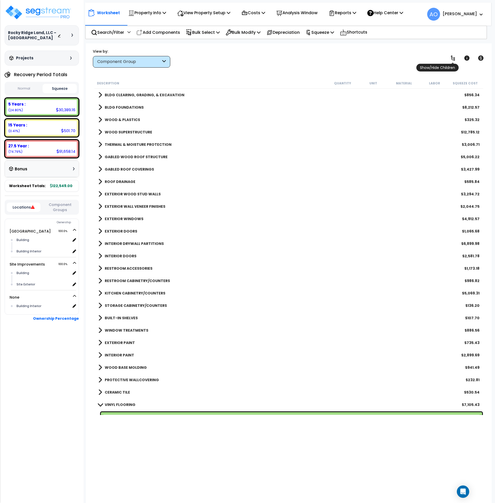
click at [452, 60] on icon at bounding box center [453, 58] width 6 height 6
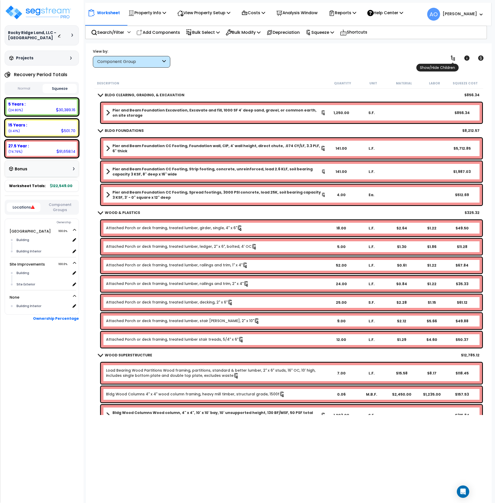
click at [453, 58] on icon at bounding box center [453, 58] width 6 height 6
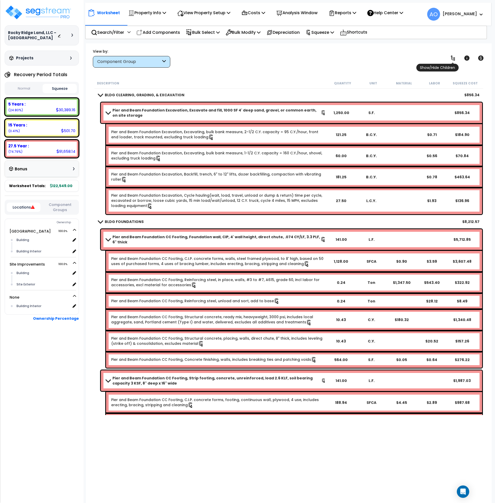
click at [453, 58] on icon at bounding box center [453, 58] width 6 height 6
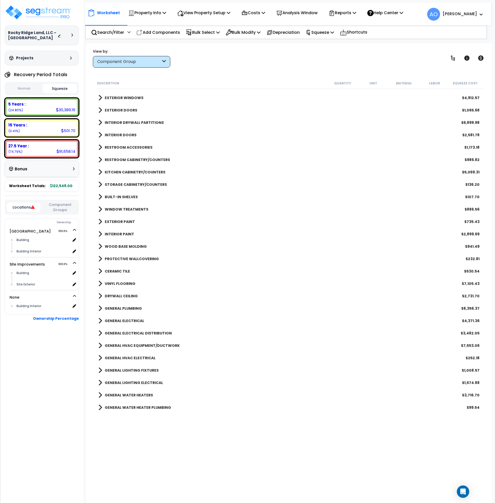
scroll to position [121, 0]
click at [123, 283] on b "VINYL FLOORING" at bounding box center [120, 283] width 31 height 5
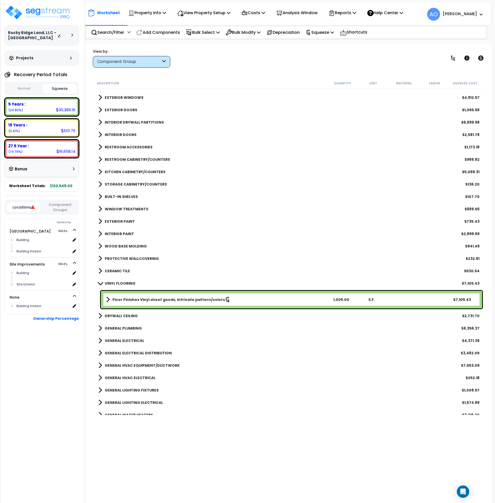
click at [123, 272] on b "CERAMIC TILE" at bounding box center [117, 271] width 25 height 5
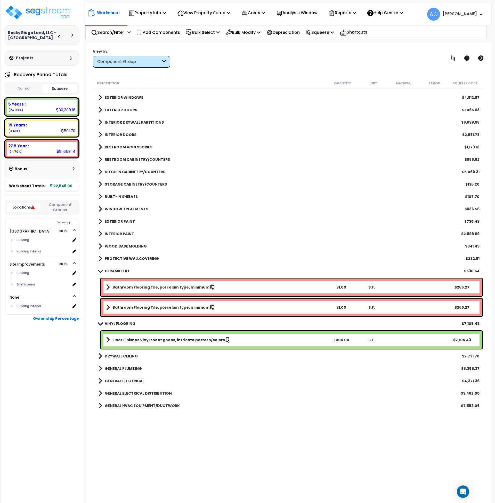
click at [114, 271] on b "CERAMIC TILE" at bounding box center [117, 271] width 25 height 5
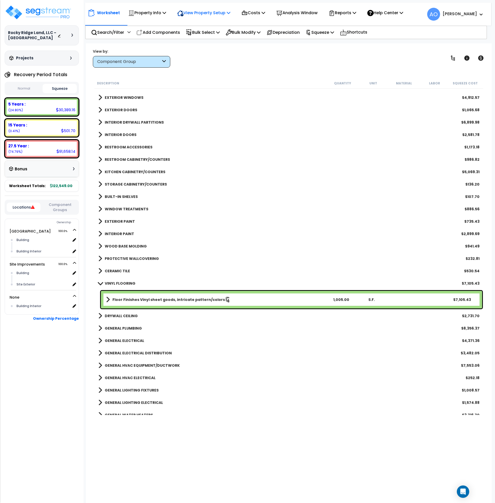
click at [199, 12] on p "View Property Setup" at bounding box center [203, 12] width 53 height 7
click at [199, 36] on link "View Questionnaire" at bounding box center [200, 35] width 51 height 10
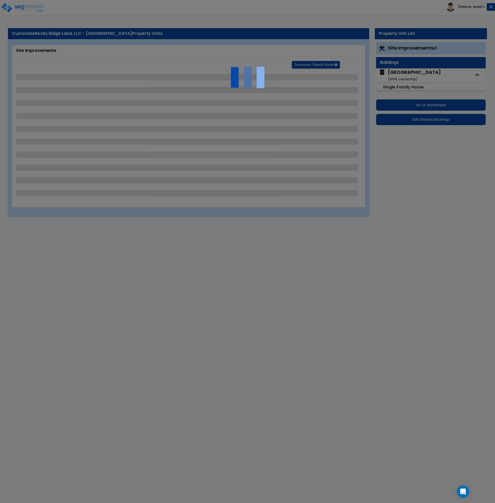
select select "2"
select select "3"
select select "1"
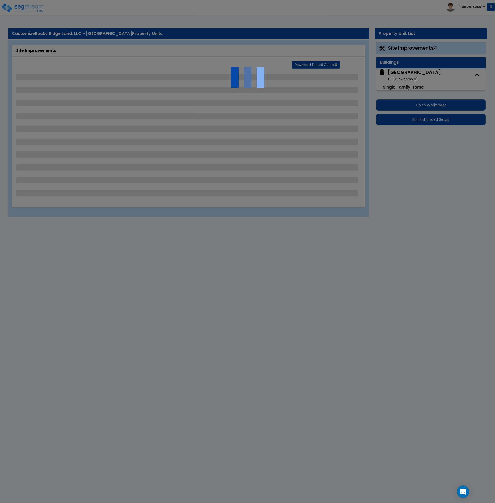
select select "1"
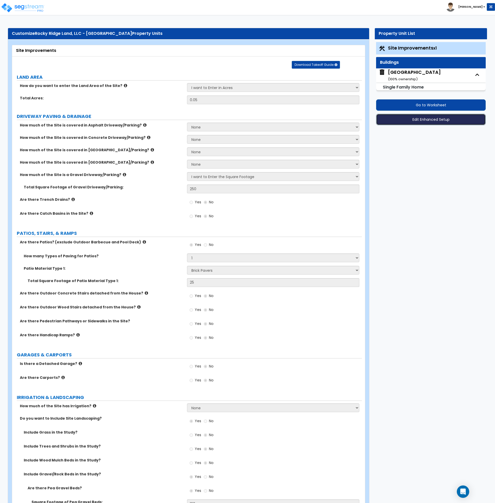
click at [408, 119] on button "Edit Enhanced Setup" at bounding box center [431, 119] width 110 height 11
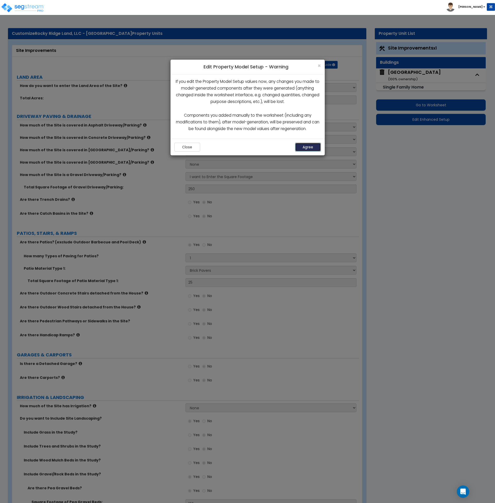
click at [310, 148] on button "Agree" at bounding box center [308, 147] width 26 height 9
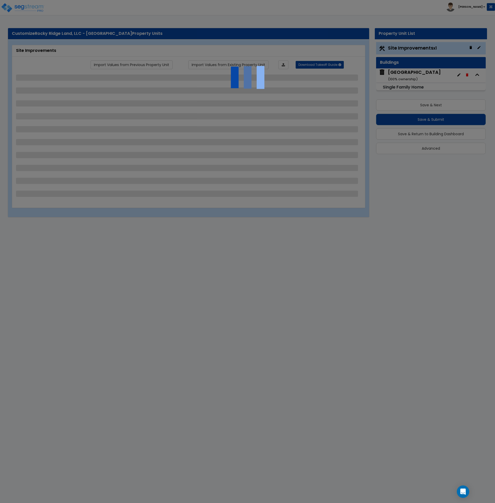
click at [414, 73] on div at bounding box center [247, 251] width 495 height 503
select select "2"
select select "3"
select select "1"
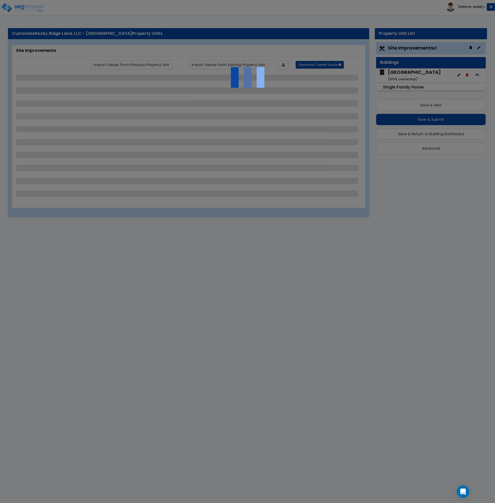
select select "1"
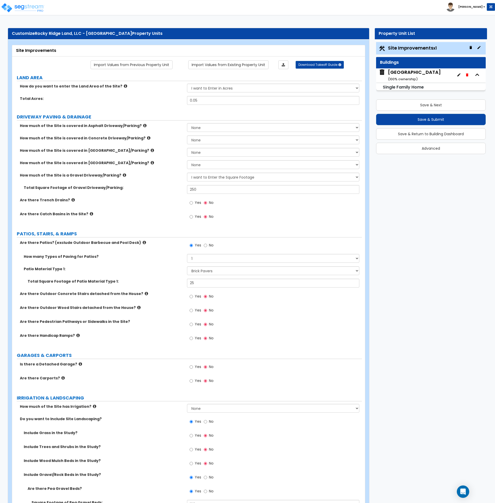
click at [414, 73] on div "Blake St and Canyon Ridge Dr ( 100 % ownership)" at bounding box center [414, 75] width 53 height 13
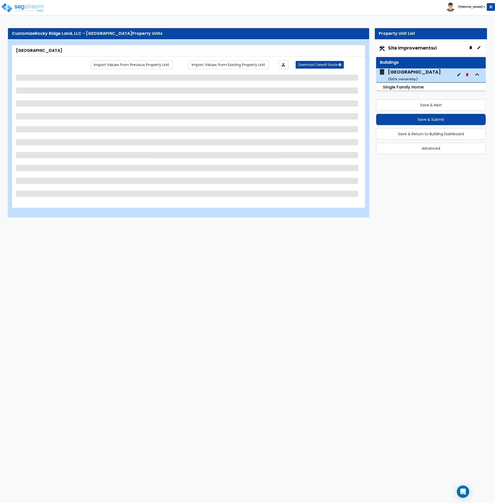
select select "7"
select select "1"
select select "2"
select select "1"
select select "4"
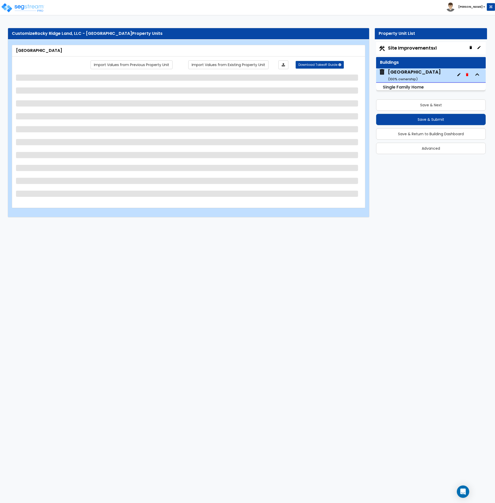
select select "1"
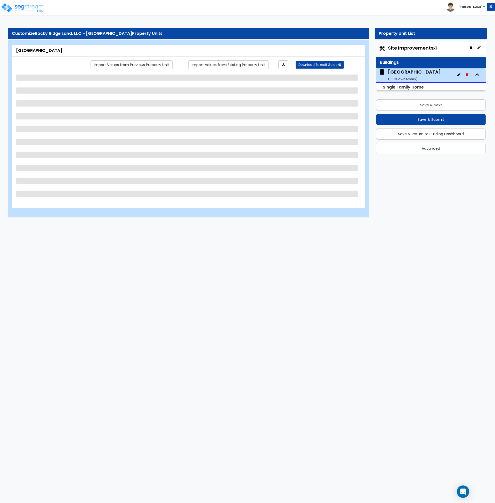
select select "2"
select select "1"
select select "6"
select select "1"
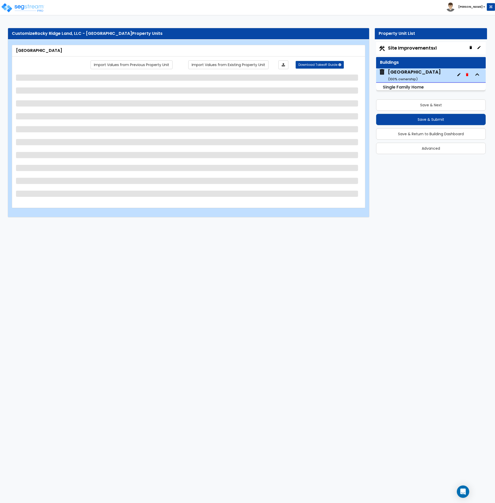
select select "3"
select select "2"
select select "3"
select select "1"
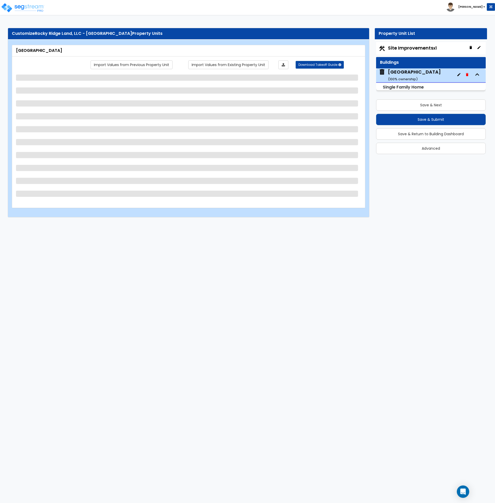
select select "2"
select select "1"
select select "3"
select select "1"
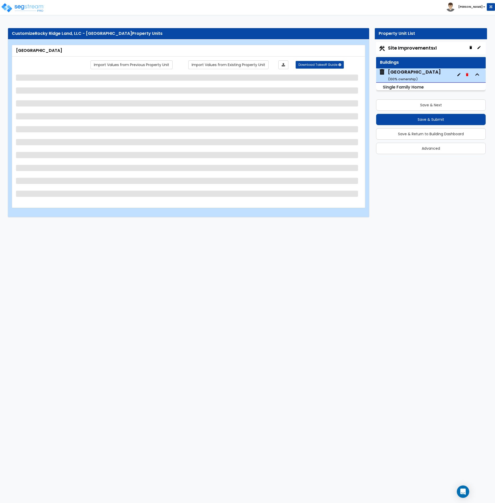
select select "1"
select select "2"
select select "1"
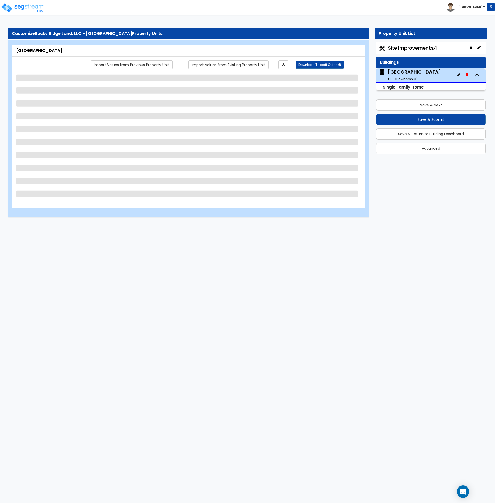
select select "1"
select select "2"
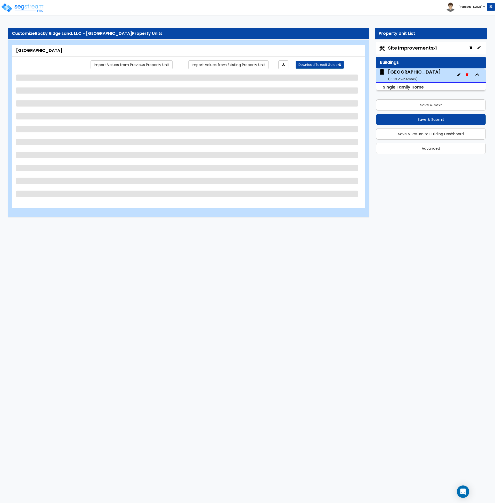
select select "2"
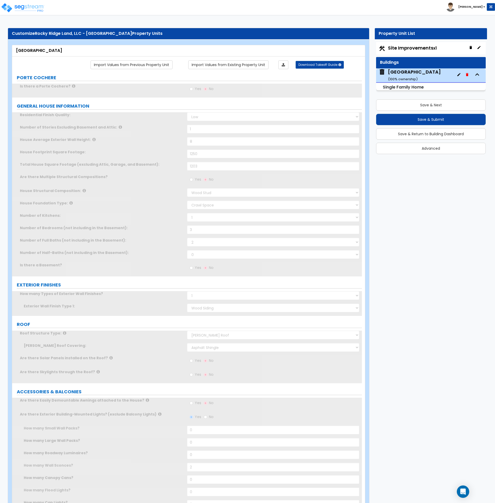
type input "2"
select select "2"
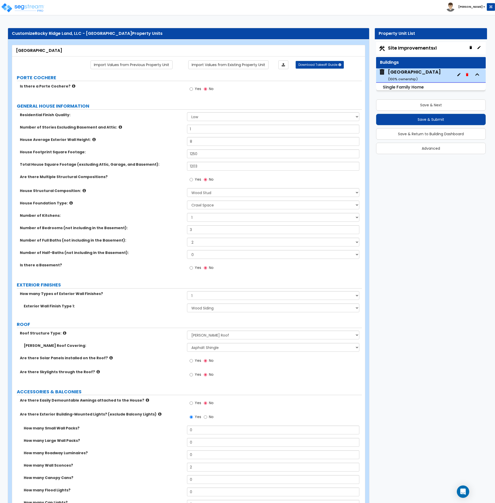
click at [135, 211] on div "House Foundation Type: Please Choose One Crawl Space Pier-Elevated First floor …" at bounding box center [187, 207] width 350 height 12
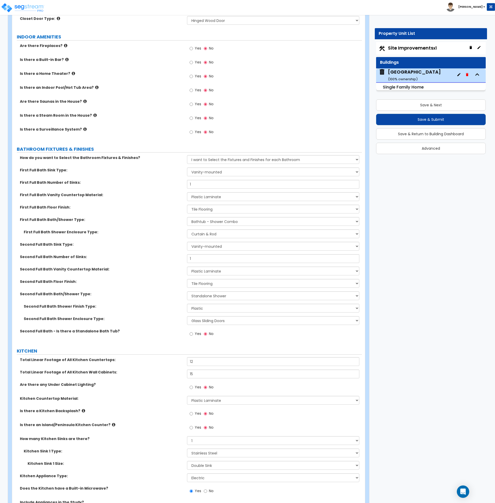
scroll to position [1253, 0]
click at [213, 206] on select "None Tile Flooring Hardwood Flooring Resilient Laminate Flooring VCT Flooring S…" at bounding box center [273, 208] width 172 height 9
select select "5"
click at [187, 204] on select "None Tile Flooring Hardwood Flooring Resilient Laminate Flooring VCT Flooring S…" at bounding box center [273, 208] width 172 height 9
click at [212, 279] on select "None Tile Flooring Hardwood Flooring Resilient Laminate Flooring VCT Flooring S…" at bounding box center [273, 283] width 172 height 9
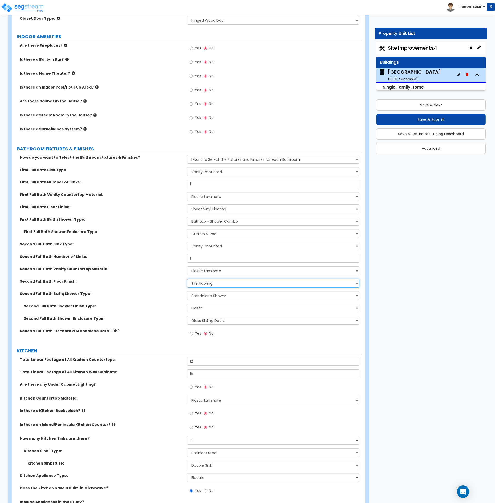
select select "5"
click at [187, 279] on select "None Tile Flooring Hardwood Flooring Resilient Laminate Flooring VCT Flooring S…" at bounding box center [273, 283] width 172 height 9
click at [161, 281] on div "Second Full Bath Floor Finish: None Tile Flooring Hardwood Flooring Resilient L…" at bounding box center [187, 285] width 350 height 12
click at [404, 101] on button "Save & Next" at bounding box center [431, 104] width 110 height 11
select select "2"
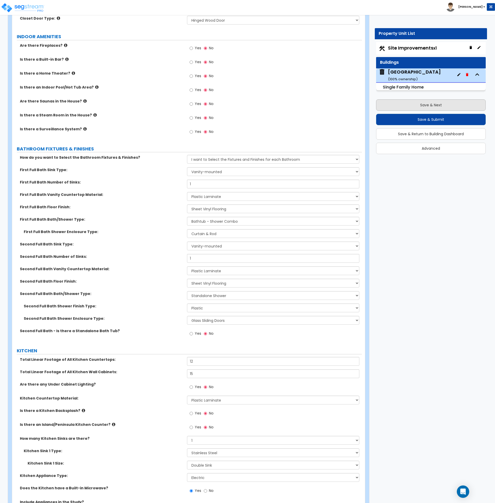
select select "3"
select select "1"
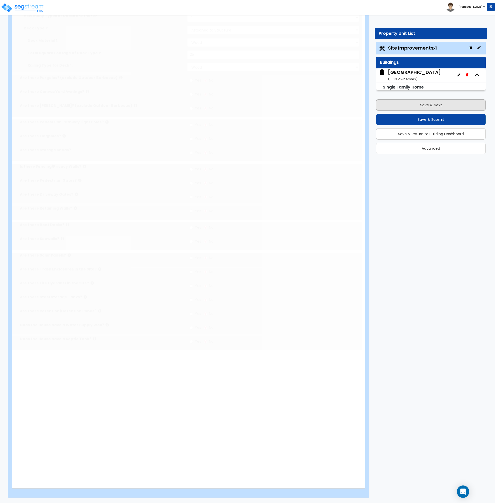
scroll to position [0, 0]
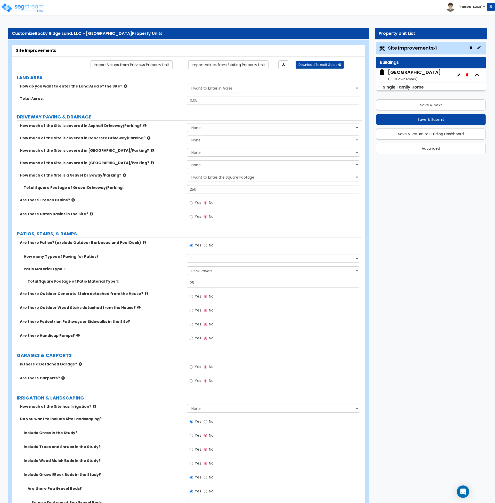
click at [172, 184] on div "How much of the Site is a Gravel Driveway/Parking? None I want to Enter an Appr…" at bounding box center [187, 179] width 350 height 12
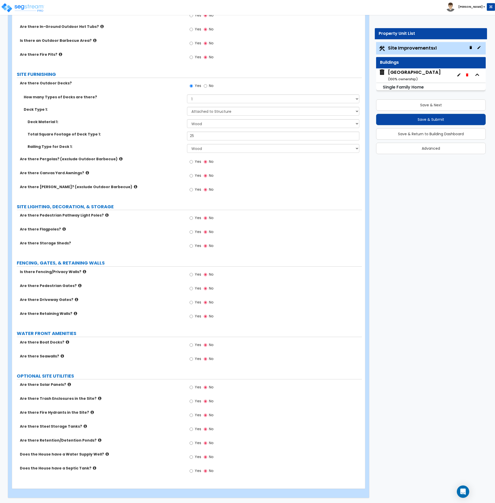
scroll to position [587, 0]
click at [431, 118] on button "Save & Submit" at bounding box center [431, 119] width 110 height 11
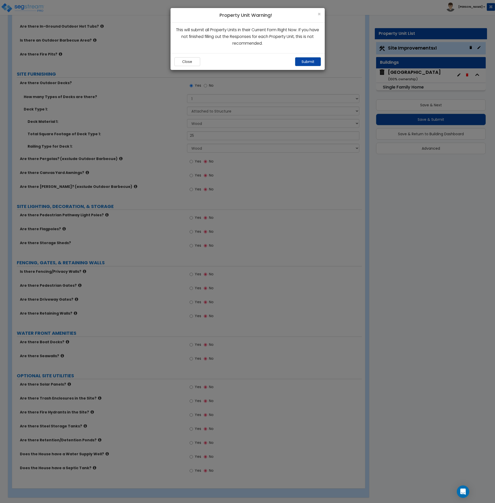
click at [308, 57] on div "Close Submit" at bounding box center [248, 61] width 154 height 17
click at [305, 62] on button "Submit" at bounding box center [308, 61] width 26 height 9
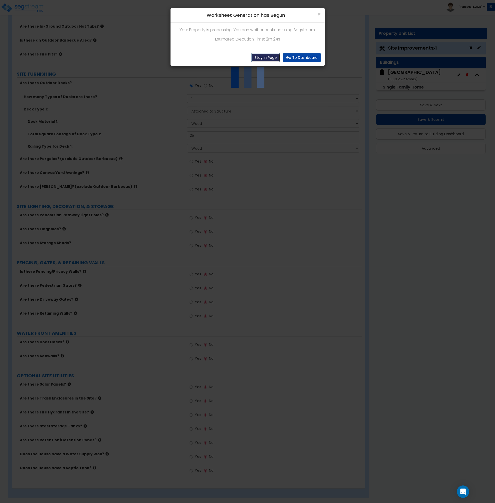
click at [266, 58] on button "Stay In Page" at bounding box center [265, 57] width 29 height 9
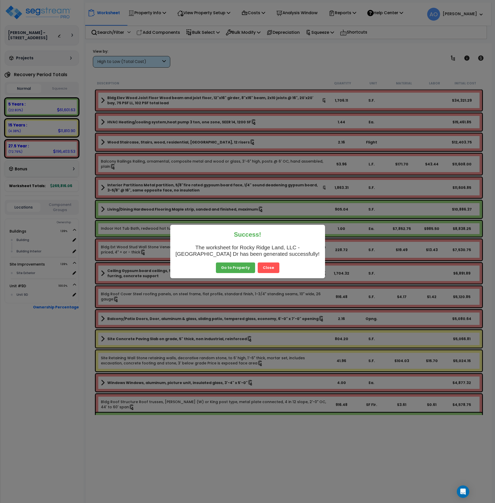
click at [266, 267] on button "Close" at bounding box center [269, 268] width 22 height 11
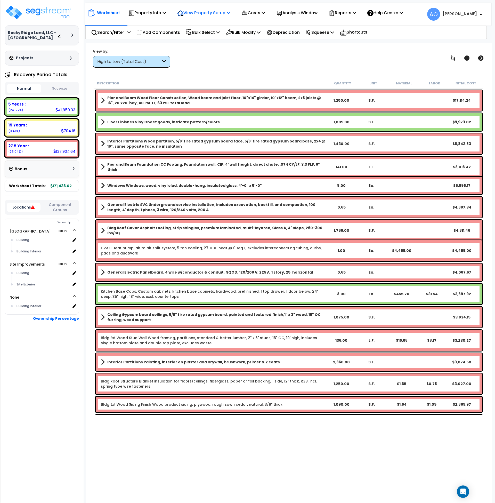
click at [202, 12] on p "View Property Setup" at bounding box center [203, 12] width 53 height 7
click at [199, 25] on link "Building Setup" at bounding box center [200, 24] width 51 height 10
click at [147, 10] on p "Property Info" at bounding box center [147, 12] width 38 height 7
click at [191, 14] on p "View Property Setup" at bounding box center [203, 12] width 53 height 7
click at [199, 34] on link "View Questionnaire" at bounding box center [200, 35] width 51 height 10
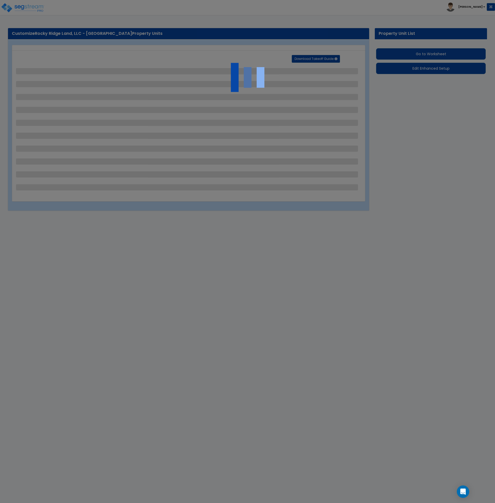
select select "2"
select select "3"
select select "1"
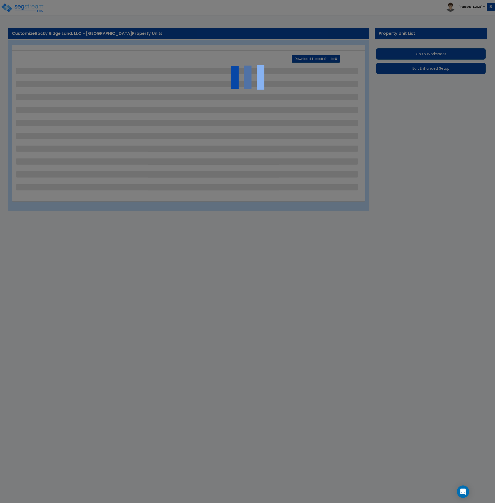
select select "1"
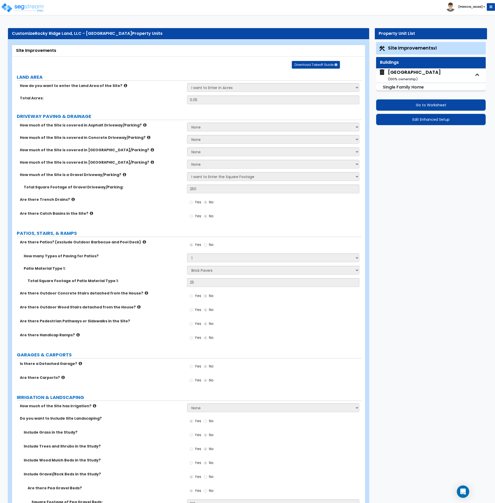
click at [406, 72] on div "[GEOGRAPHIC_DATA] ( 100 % ownership)" at bounding box center [414, 75] width 53 height 13
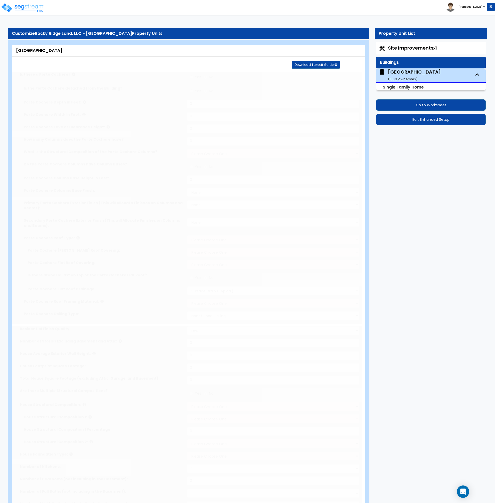
type input "1"
type input "8"
type input "1250"
type input "1203"
select select "7"
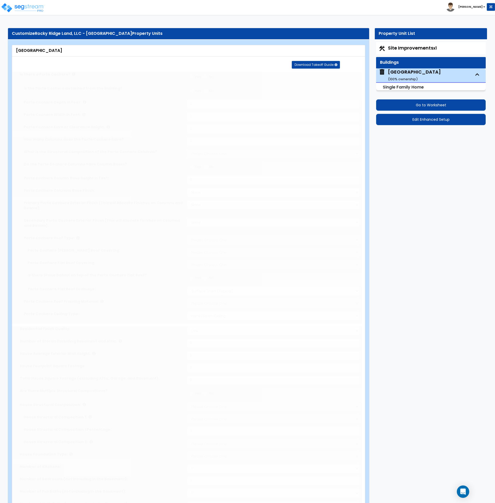
select select "1"
type input "3"
select select "2"
select select "1"
select select "4"
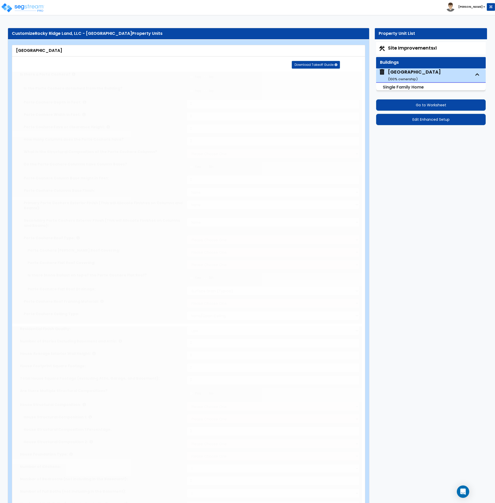
select select "1"
radio input "true"
type input "2"
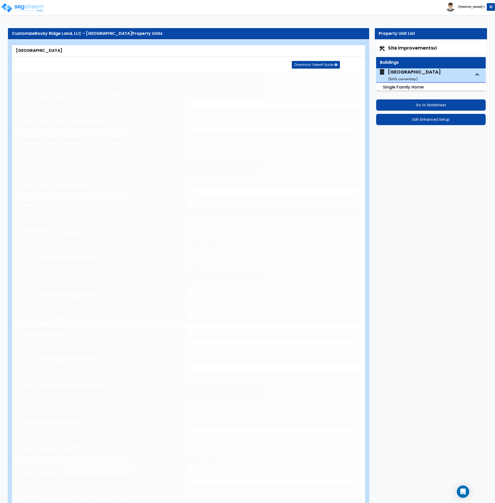
select select "1"
radio input "true"
type input "8"
select select "1"
radio input "true"
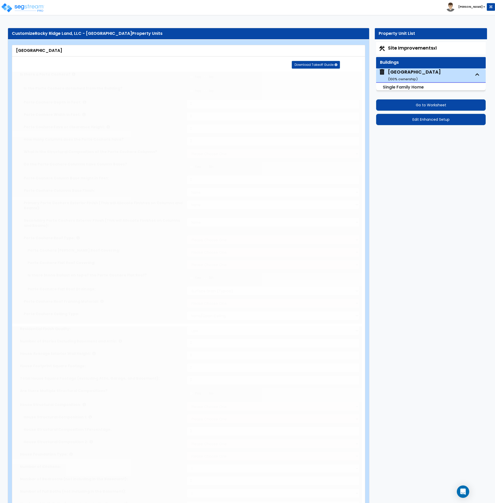
select select "1"
select select "2"
select select "1"
select select "6"
select select "1"
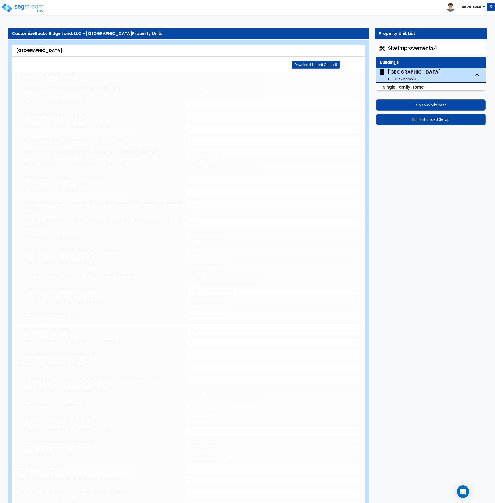
select select "1"
radio input "true"
type input "120"
select select "3"
select select "2"
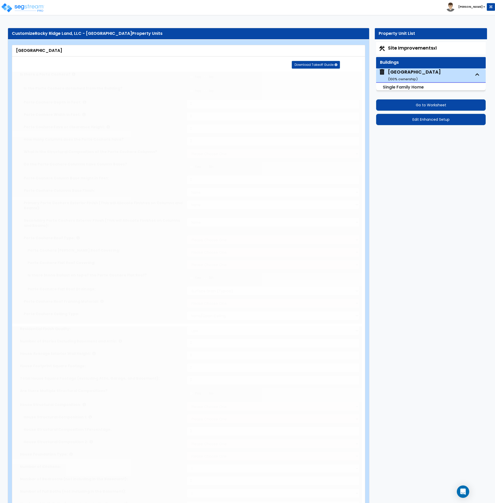
select select "3"
type input "1"
select select "1"
select select "5"
select select "2"
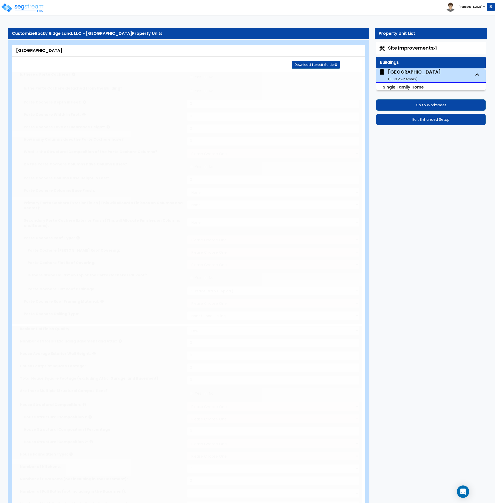
select select "1"
select select "3"
type input "1"
select select "1"
select select "5"
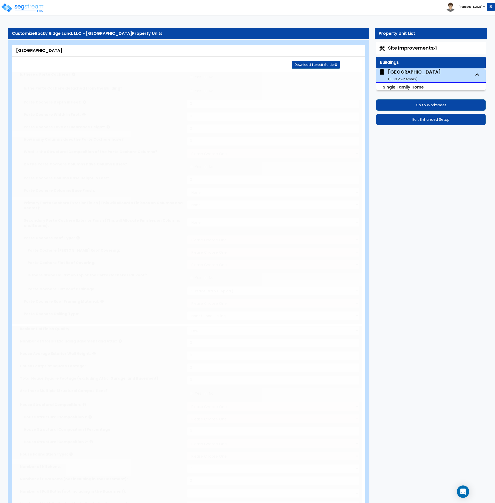
select select "1"
select select "2"
type input "12"
type input "15"
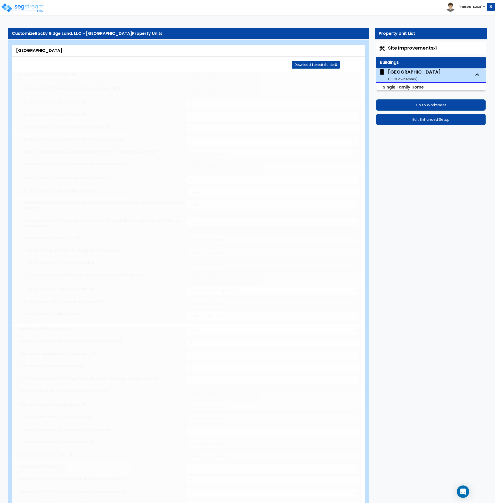
select select "1"
select select "2"
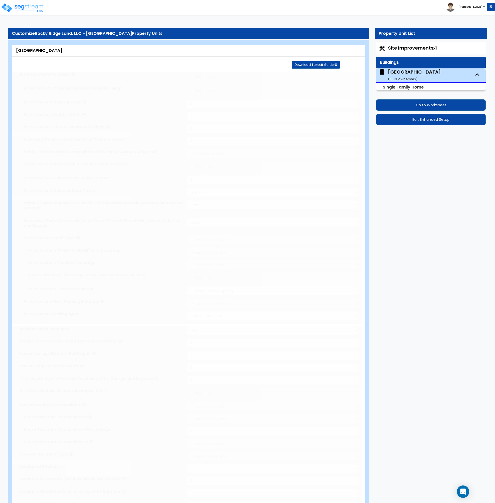
radio input "true"
type input "1"
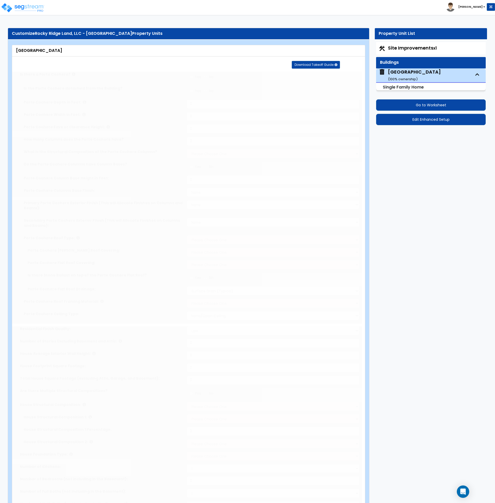
radio input "true"
select select "2"
radio input "true"
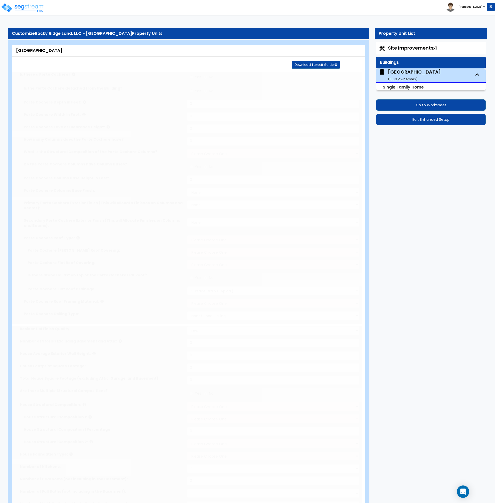
type input "5"
radio input "true"
select select "2"
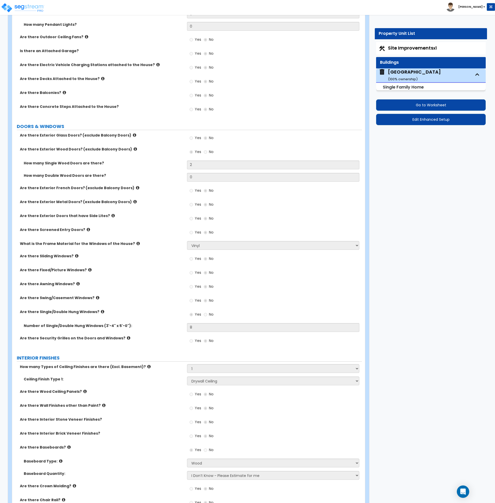
scroll to position [502, 0]
click at [101, 78] on icon at bounding box center [102, 79] width 3 height 4
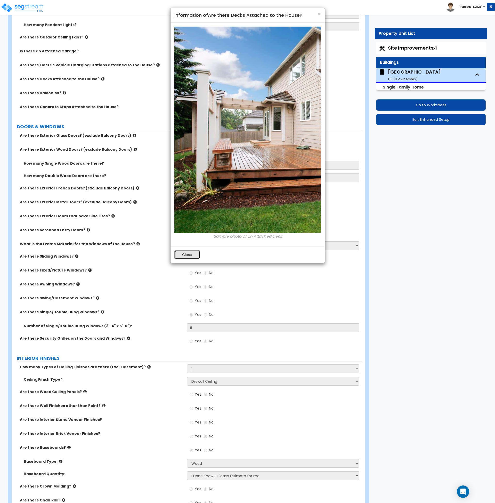
click at [190, 253] on button "Close" at bounding box center [188, 254] width 26 height 9
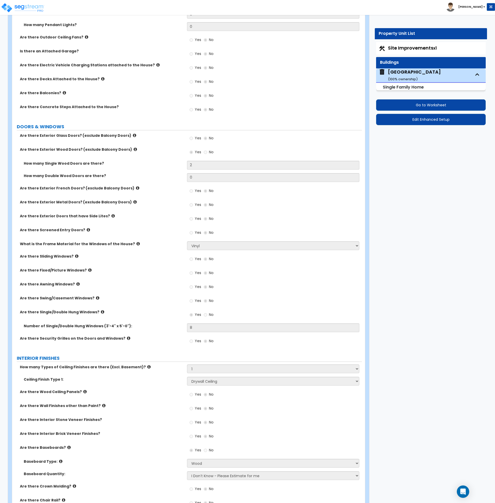
click at [139, 104] on div "Are there Balconies? Yes No" at bounding box center [187, 97] width 350 height 14
click at [63, 93] on icon at bounding box center [64, 93] width 3 height 4
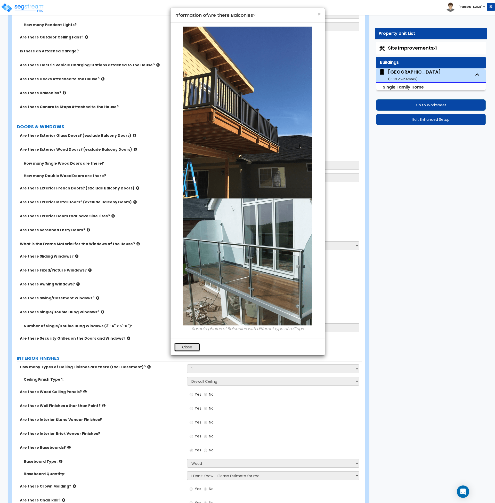
click at [190, 348] on button "Close" at bounding box center [188, 347] width 26 height 9
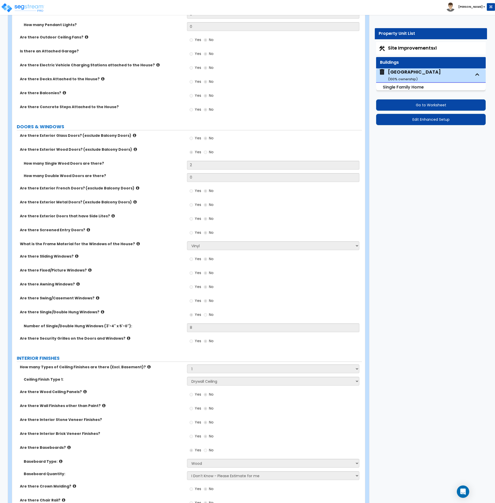
click at [413, 48] on span "Site Improvements x1" at bounding box center [412, 48] width 49 height 6
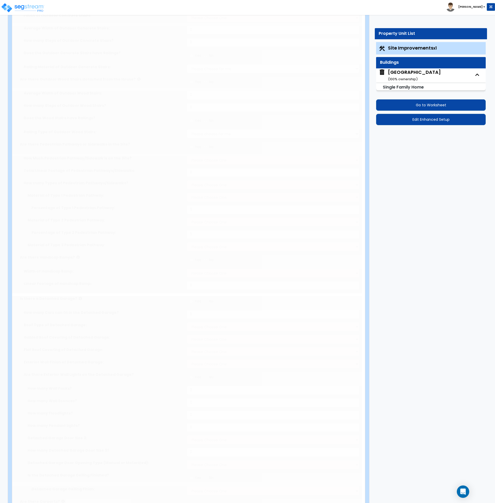
type input "0.05"
select select "2"
type input "250"
radio input "true"
select select "3"
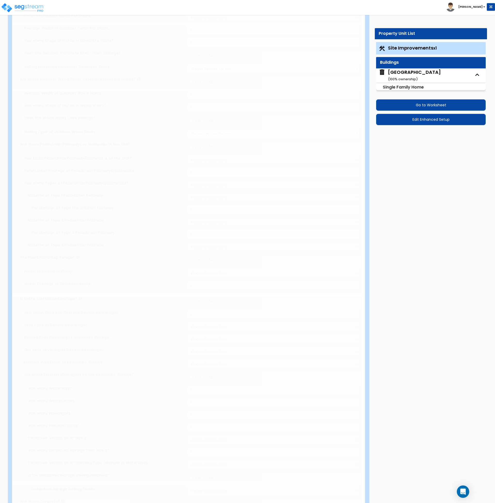
type input "25"
radio input "true"
type input "120"
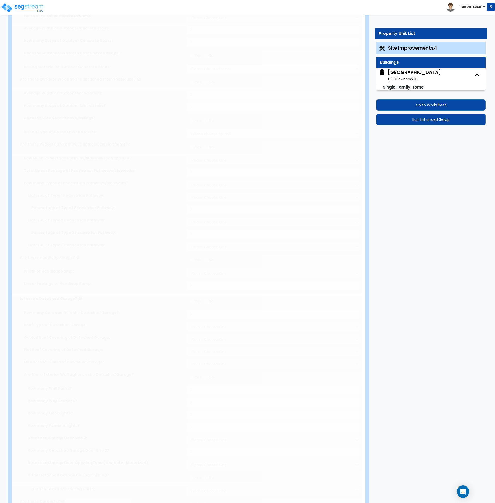
radio input "true"
select select "1"
type input "25"
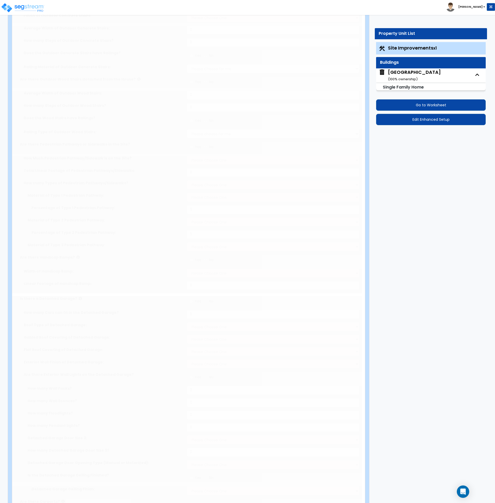
select select "1"
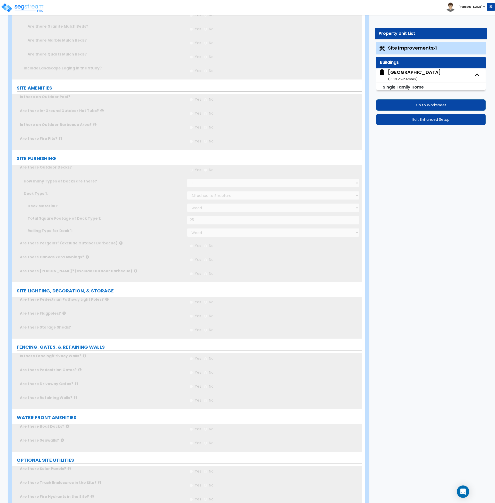
scroll to position [0, 0]
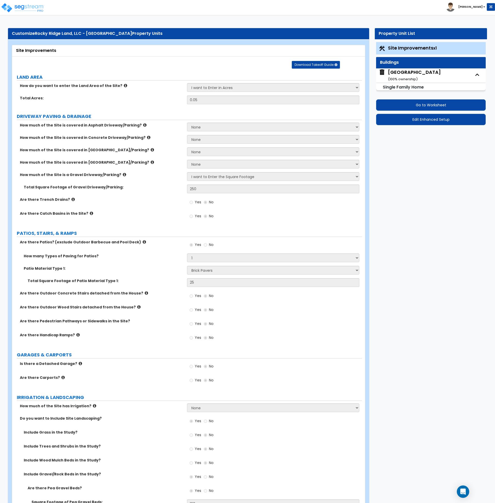
click at [163, 211] on label "Are there Catch Basins in the Site?" at bounding box center [101, 213] width 163 height 5
drag, startPoint x: 404, startPoint y: 70, endPoint x: 406, endPoint y: 113, distance: 43.4
click at [404, 70] on div "Blake St and Canyon Ridge Dr ( 100 % ownership)" at bounding box center [414, 75] width 53 height 13
select select "7"
select select "1"
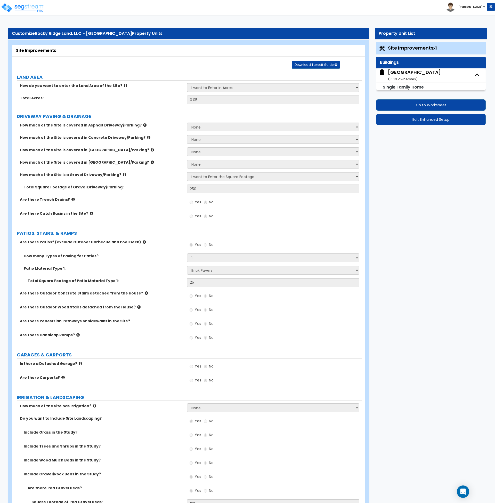
select select "2"
select select "1"
select select "4"
select select "1"
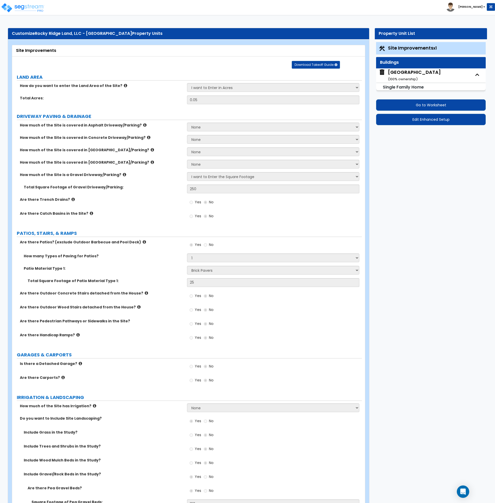
select select "1"
select select "2"
select select "1"
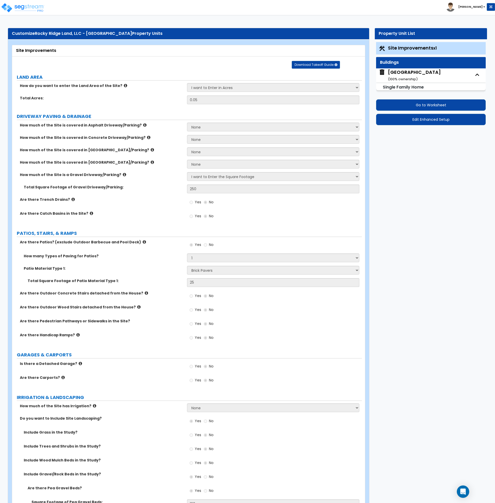
select select "6"
select select "1"
select select "3"
select select "2"
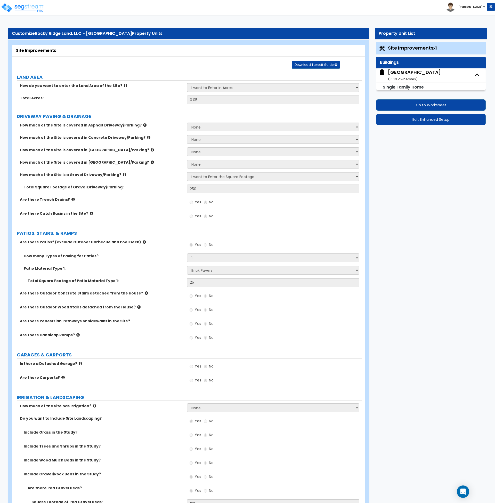
select select "3"
select select "1"
select select "5"
select select "2"
select select "1"
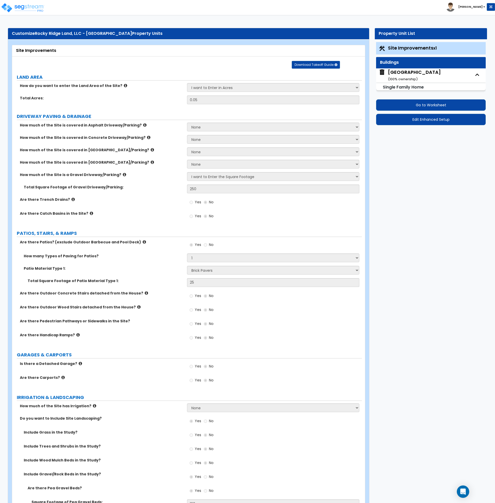
select select "3"
select select "1"
select select "5"
select select "1"
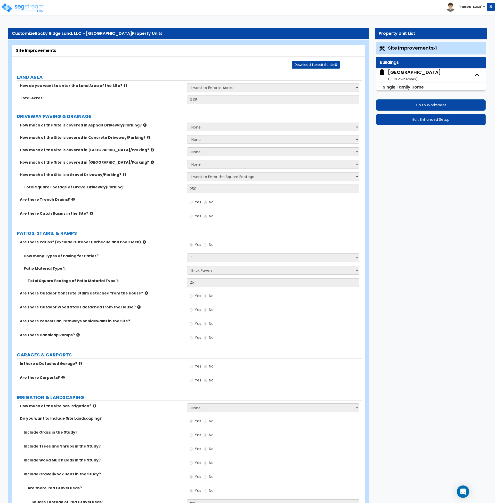
select select "2"
select select "1"
select select "2"
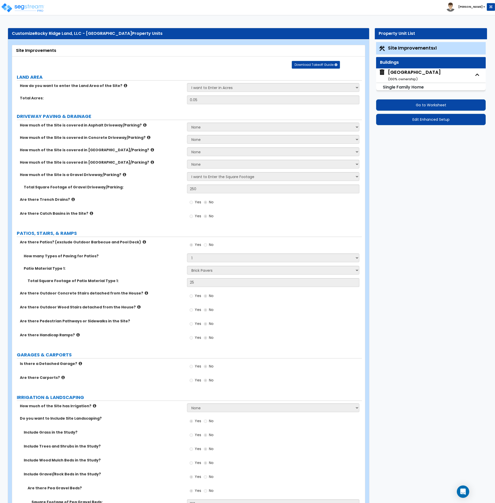
select select "2"
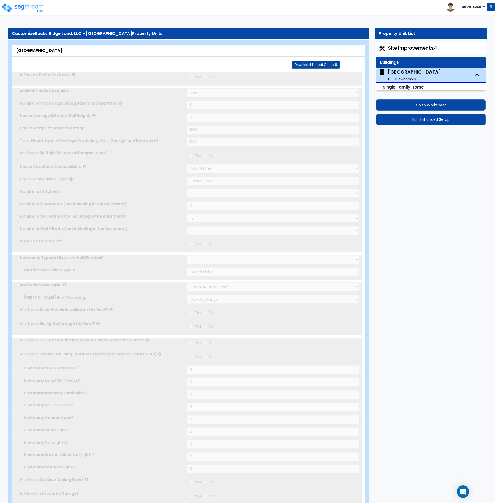
type input "2"
select select "2"
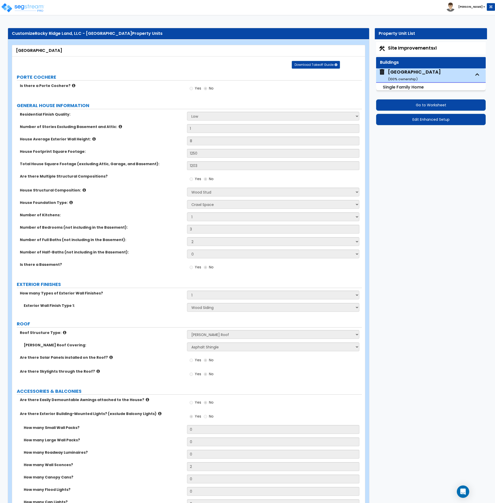
scroll to position [330, 0]
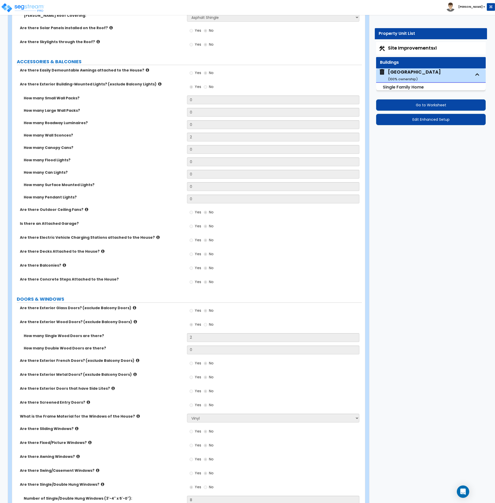
click at [101, 251] on icon at bounding box center [102, 251] width 3 height 4
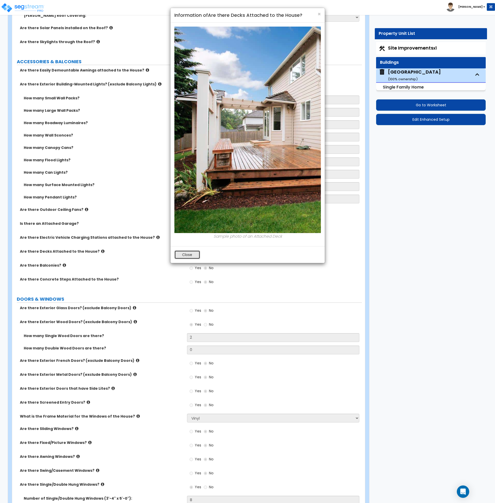
click at [191, 255] on button "Close" at bounding box center [188, 254] width 26 height 9
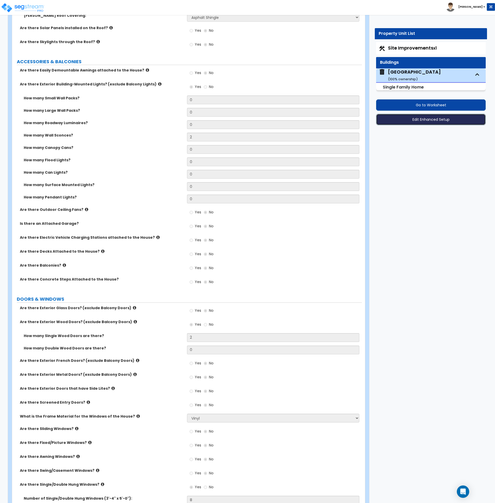
click at [415, 122] on button "Edit Enhanced Setup" at bounding box center [431, 119] width 110 height 11
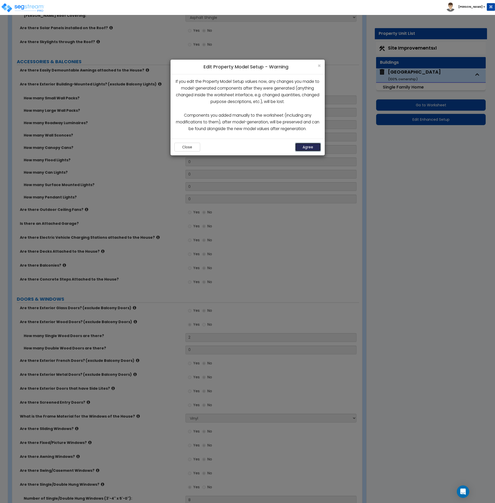
click at [309, 149] on button "Agree" at bounding box center [308, 147] width 26 height 9
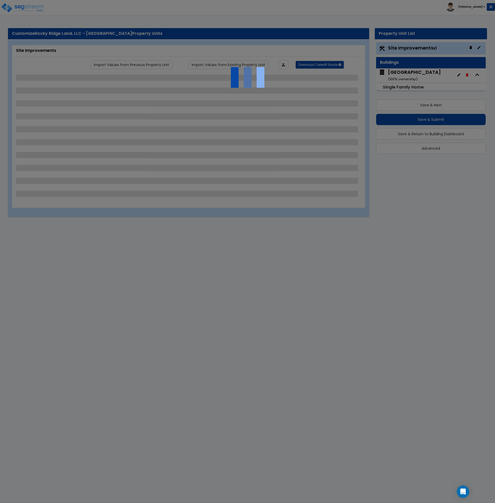
select select "2"
select select "3"
select select "1"
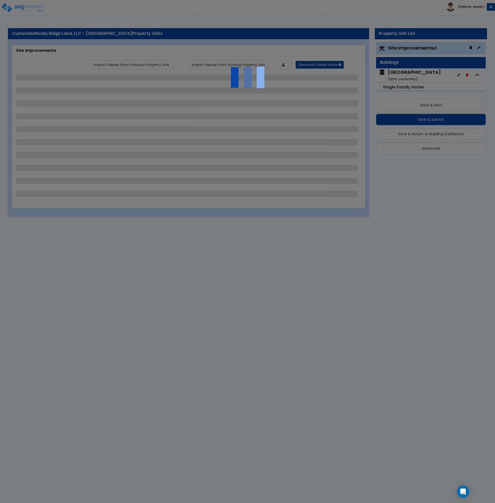
select select "1"
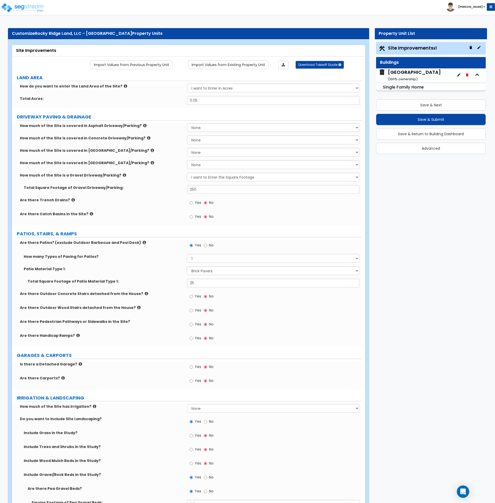
click at [413, 73] on div "Blake St and Canyon Ridge Dr ( 100 % ownership)" at bounding box center [414, 75] width 53 height 13
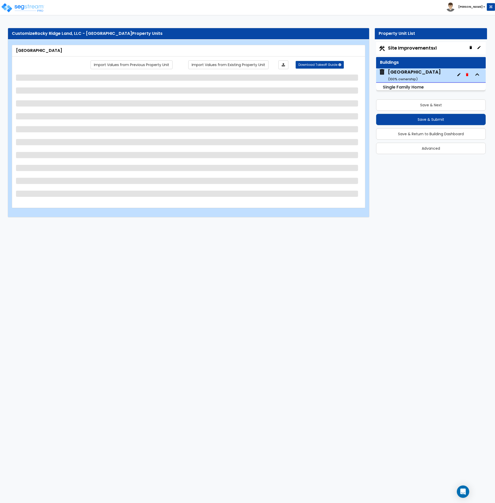
select select "7"
select select "1"
select select "2"
select select "1"
select select "4"
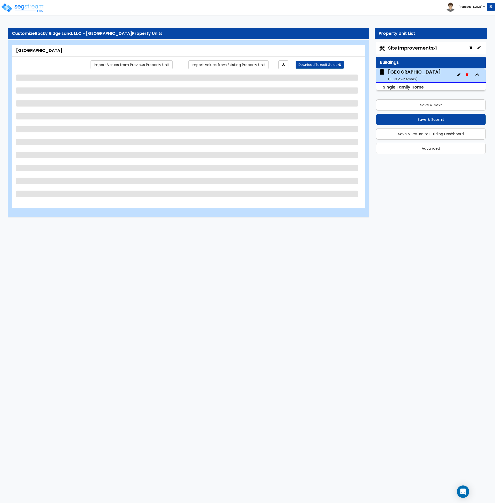
select select "1"
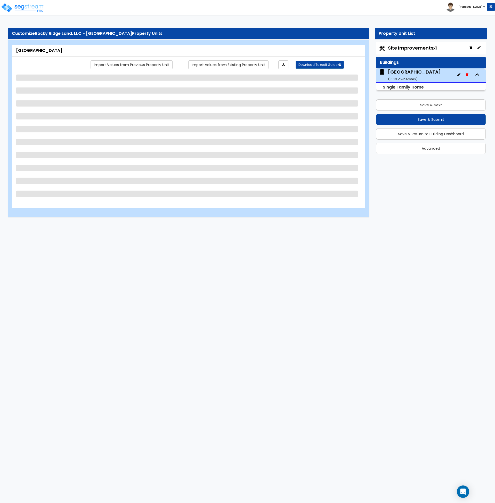
select select "2"
select select "1"
select select "6"
select select "1"
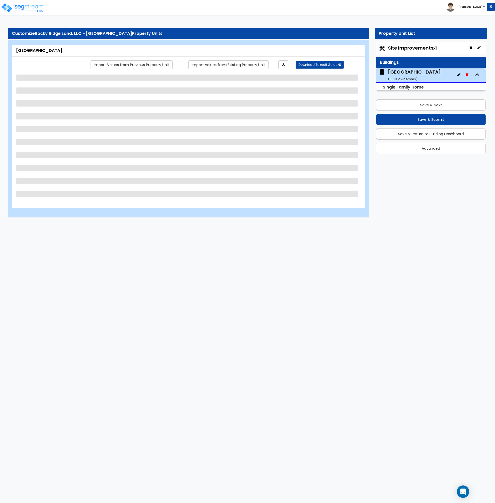
select select "3"
select select "2"
select select "3"
select select "1"
select select "5"
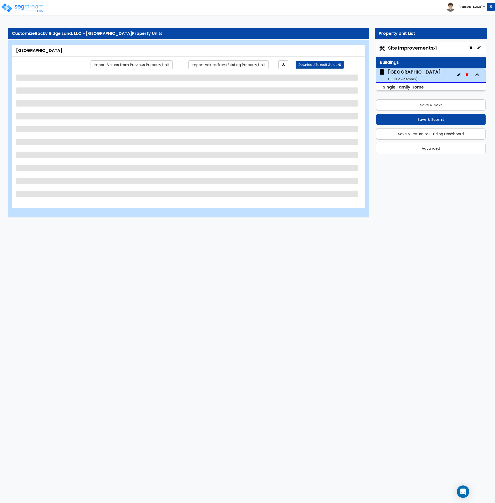
select select "2"
select select "1"
select select "3"
select select "1"
select select "5"
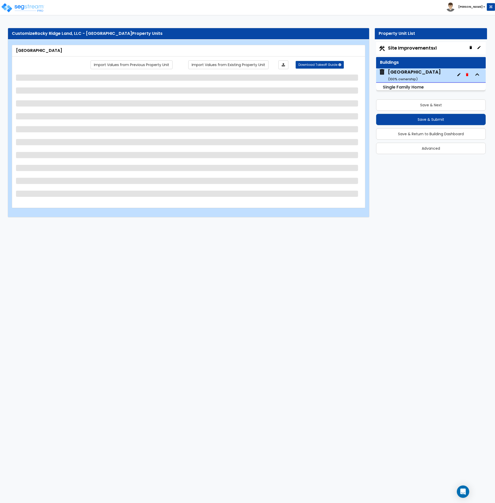
select select "1"
select select "2"
select select "1"
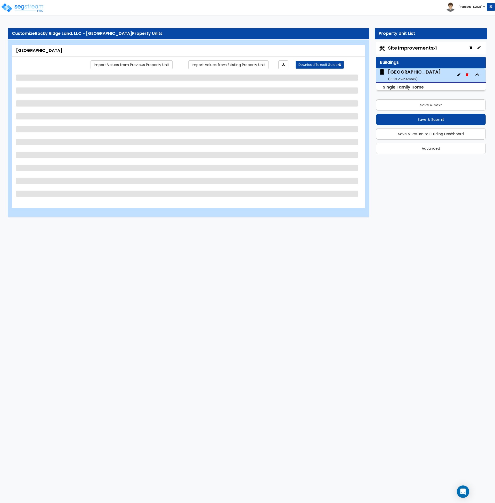
select select "1"
select select "2"
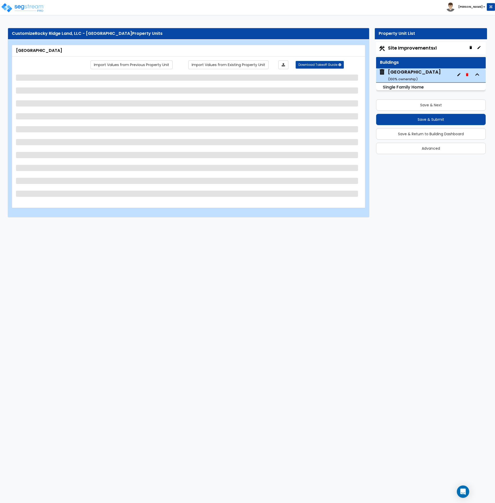
select select "2"
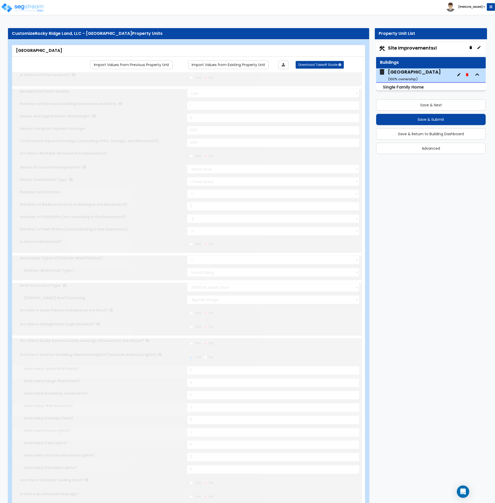
type input "2"
select select "2"
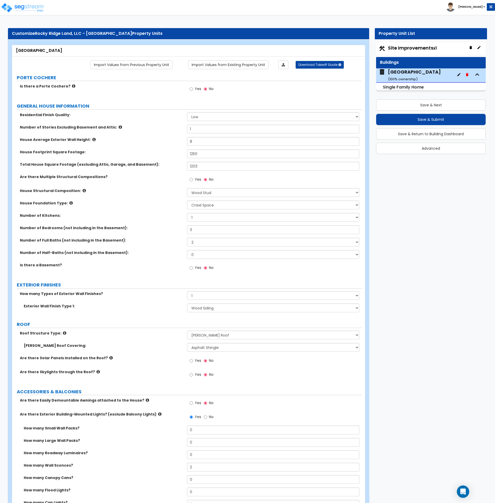
click at [168, 249] on div "Number of Full Baths (not including in the Basement): 1 2 3 4 5 6 7 8 9 10" at bounding box center [187, 244] width 350 height 12
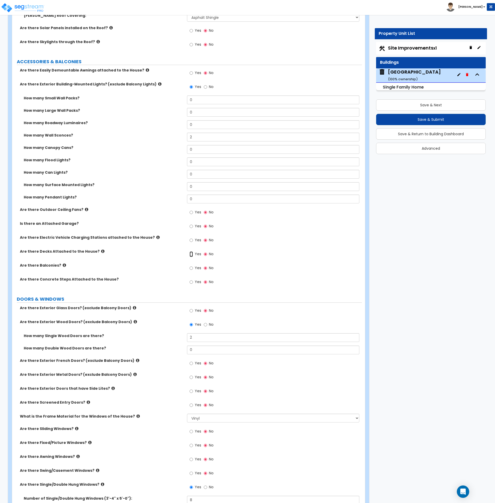
click at [191, 255] on input "Yes" at bounding box center [191, 254] width 3 height 6
radio input "true"
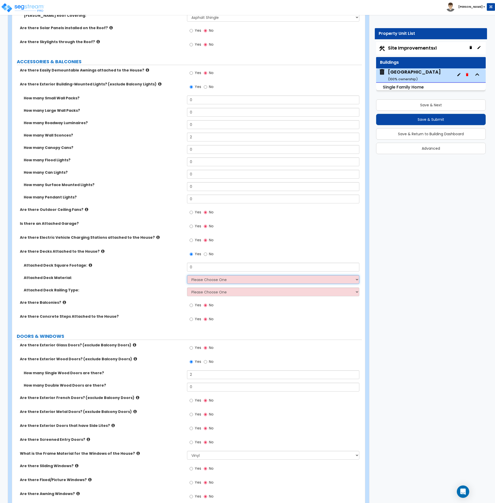
click at [209, 281] on select "Please Choose One Wood Plastic/PVC" at bounding box center [273, 279] width 172 height 9
select select "1"
click at [187, 275] on select "Please Choose One Wood Plastic/PVC" at bounding box center [273, 279] width 172 height 9
click at [211, 294] on select "Please Choose One Wood Plastic" at bounding box center [273, 292] width 172 height 9
select select "1"
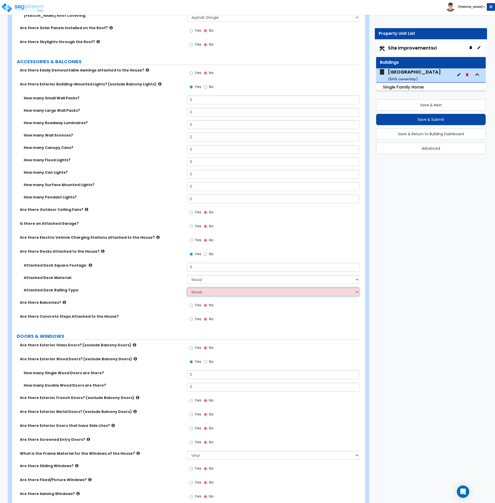
click at [187, 288] on select "Please Choose One Wood Plastic" at bounding box center [273, 292] width 172 height 9
click at [206, 267] on input "0" at bounding box center [273, 267] width 172 height 9
click at [282, 227] on div "Yes No" at bounding box center [274, 228] width 175 height 14
drag, startPoint x: 200, startPoint y: 267, endPoint x: 149, endPoint y: 265, distance: 50.4
click at [149, 265] on div "Attached Deck Square Footage: 0" at bounding box center [187, 269] width 350 height 12
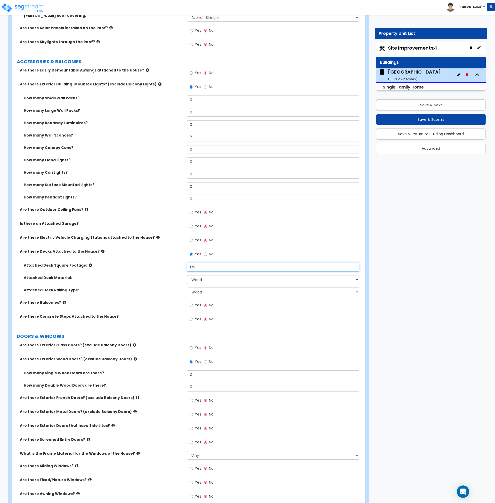
drag, startPoint x: 203, startPoint y: 267, endPoint x: 171, endPoint y: 266, distance: 32.5
click at [171, 266] on div "Attached Deck Square Footage: 120" at bounding box center [187, 269] width 350 height 12
type input "160"
click at [171, 266] on label "Attached Deck Square Footage:" at bounding box center [104, 265] width 160 height 5
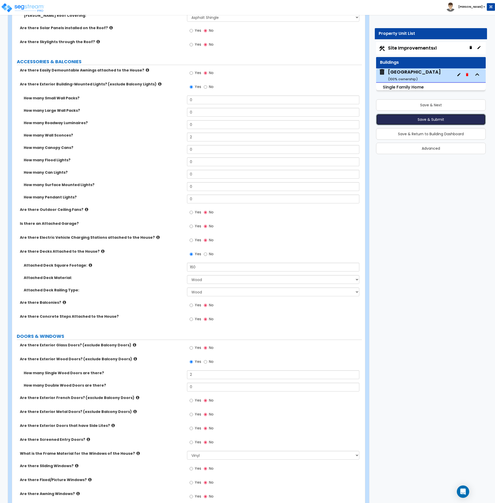
click at [448, 116] on button "Save & Submit" at bounding box center [431, 119] width 110 height 11
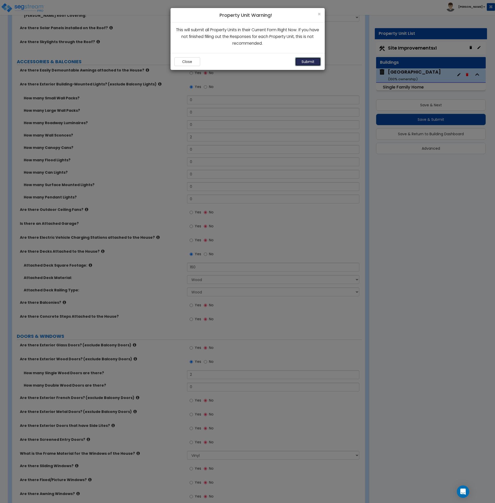
click at [311, 60] on button "Submit" at bounding box center [308, 61] width 26 height 9
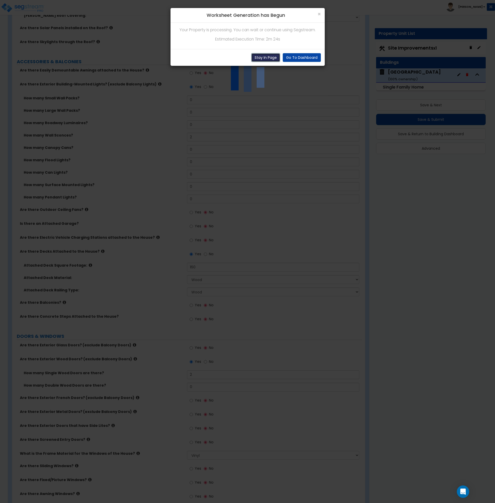
click at [266, 56] on button "Stay In Page" at bounding box center [265, 57] width 29 height 9
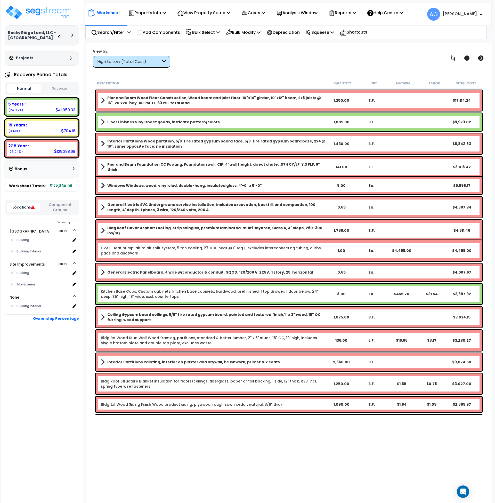
click at [56, 93] on button "Squeeze" at bounding box center [60, 88] width 35 height 9
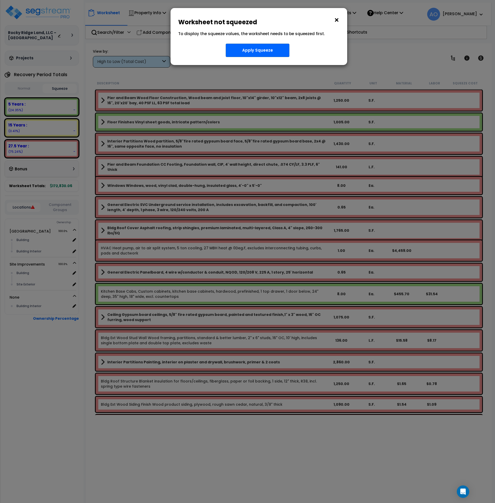
click at [339, 19] on button "×" at bounding box center [337, 20] width 6 height 8
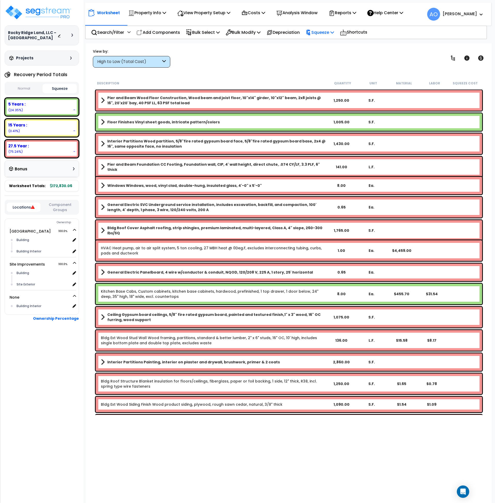
click at [321, 32] on p "Squeeze" at bounding box center [320, 32] width 28 height 7
click at [321, 43] on link "Squeeze" at bounding box center [328, 44] width 51 height 10
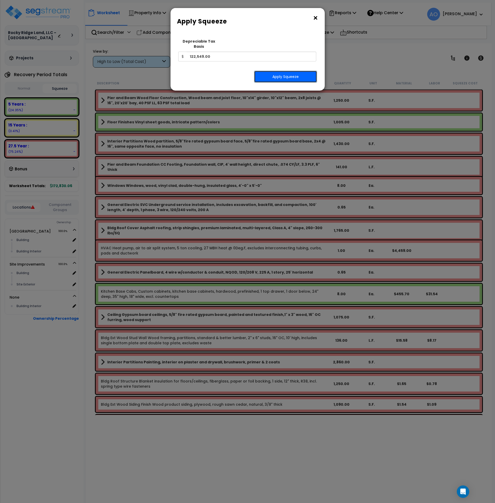
click at [304, 71] on button "Apply Squeeze" at bounding box center [285, 77] width 63 height 12
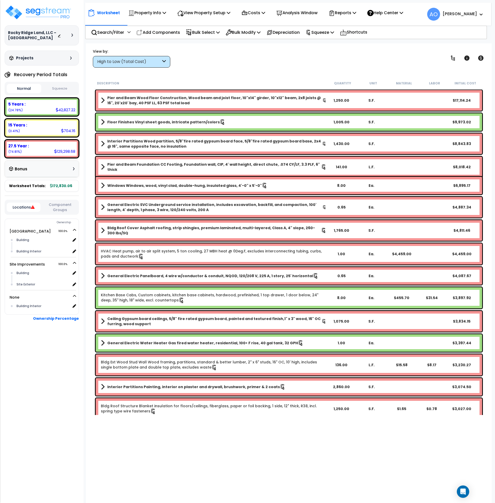
click at [112, 60] on div "High to Low (Total Cost)" at bounding box center [129, 62] width 64 height 6
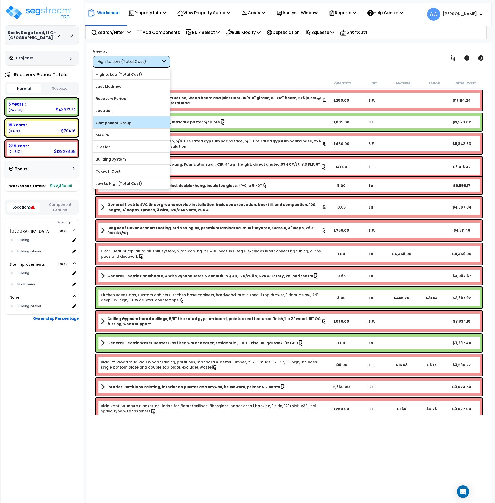
click at [120, 125] on label "Component Group" at bounding box center [131, 123] width 77 height 8
click at [0, 0] on input "Component Group" at bounding box center [0, 0] width 0 height 0
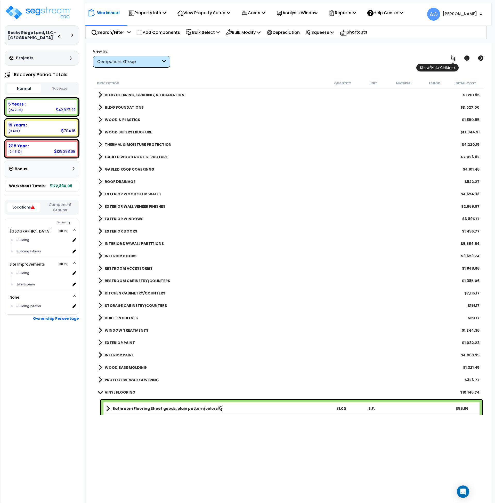
click at [452, 57] on icon at bounding box center [453, 58] width 4 height 5
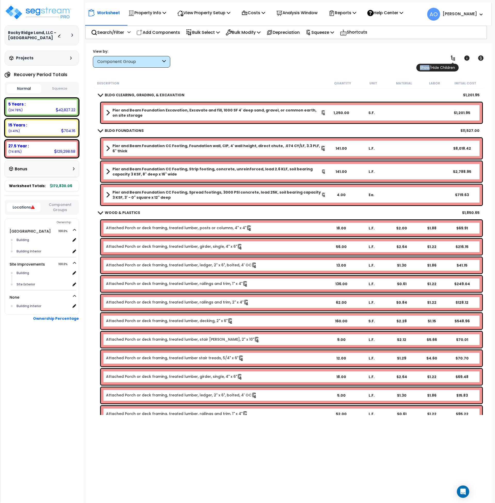
click at [452, 57] on icon at bounding box center [453, 58] width 6 height 6
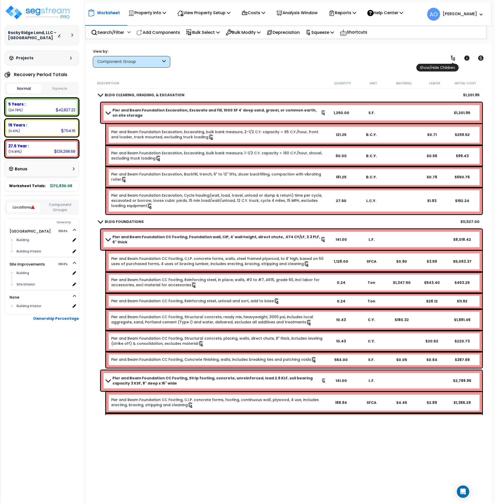
click at [452, 57] on icon at bounding box center [453, 58] width 6 height 6
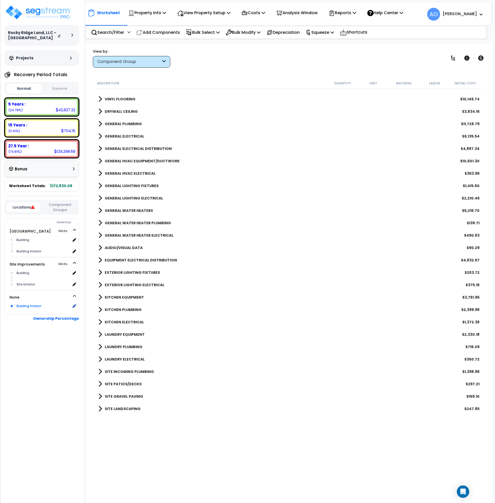
scroll to position [11, 0]
click at [43, 309] on div "Building Interior" at bounding box center [42, 306] width 55 height 6
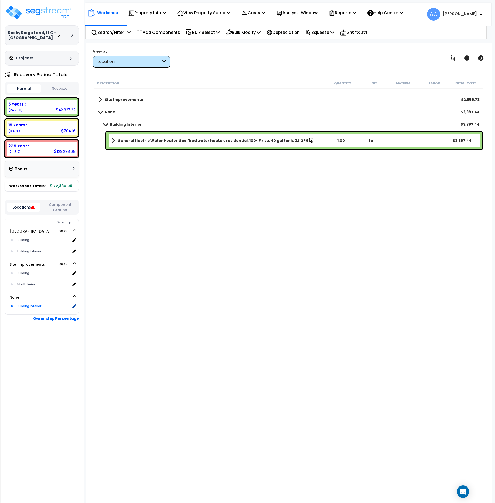
scroll to position [12, 0]
click at [130, 58] on div "Location" at bounding box center [131, 62] width 77 height 12
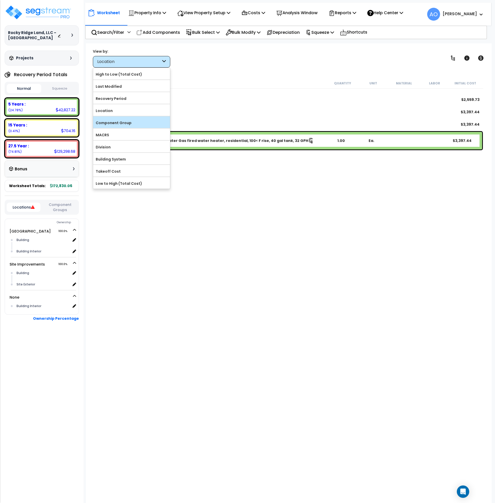
click at [123, 121] on label "Component Group" at bounding box center [131, 123] width 77 height 8
click at [0, 0] on input "Component Group" at bounding box center [0, 0] width 0 height 0
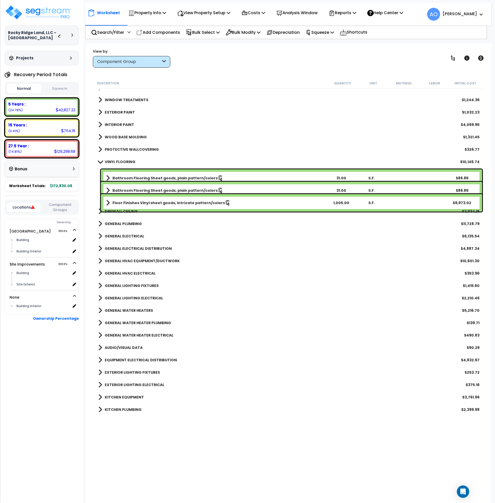
scroll to position [231, 0]
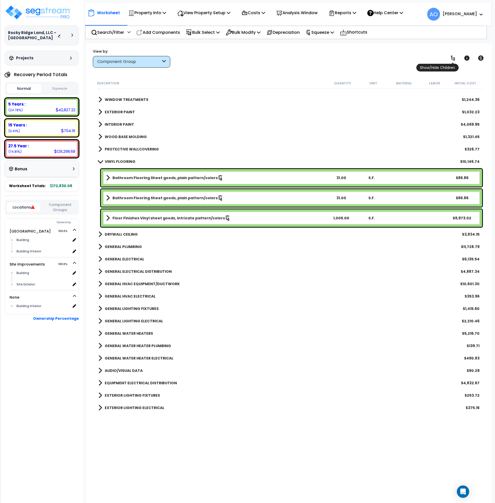
click at [454, 57] on icon at bounding box center [453, 58] width 6 height 6
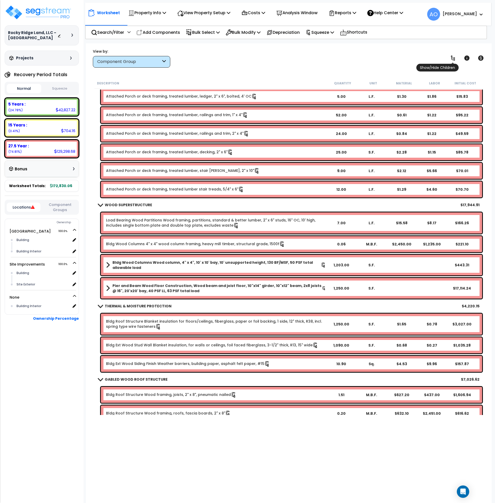
click at [454, 57] on icon at bounding box center [453, 58] width 6 height 6
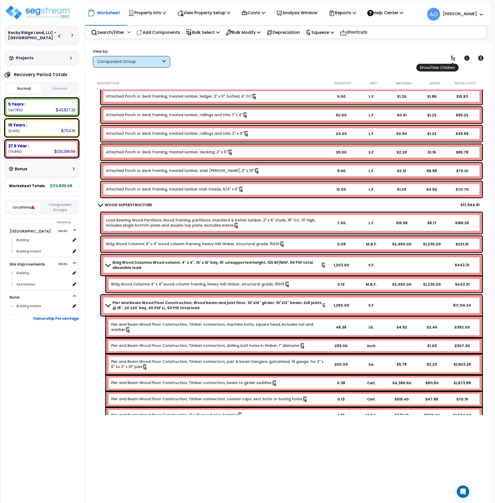
click at [454, 57] on icon at bounding box center [453, 58] width 6 height 6
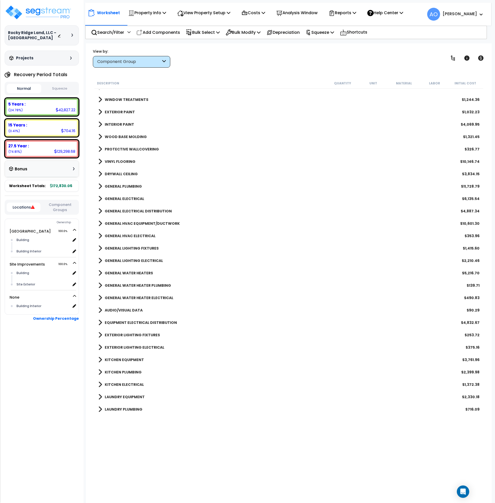
click at [148, 272] on b "GENERAL WATER HEATERS" at bounding box center [129, 273] width 48 height 5
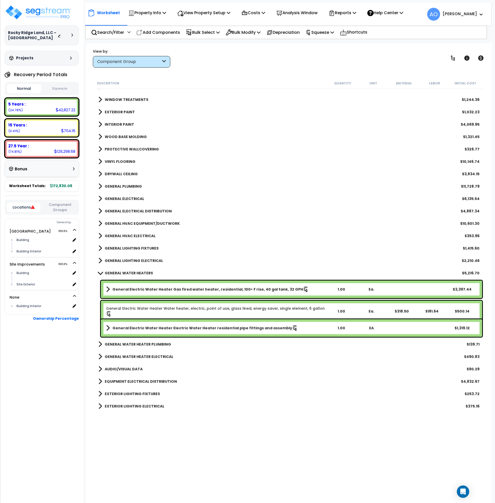
click at [139, 289] on b "General Electric Water Heater Gas fired water heater, residential, 100< F rise,…" at bounding box center [208, 289] width 191 height 5
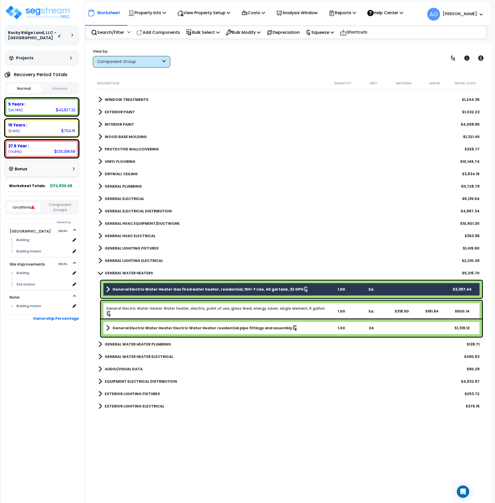
click at [144, 308] on link "General Electric Water Heater Water heater, electric, point of use, glass lined…" at bounding box center [216, 311] width 220 height 11
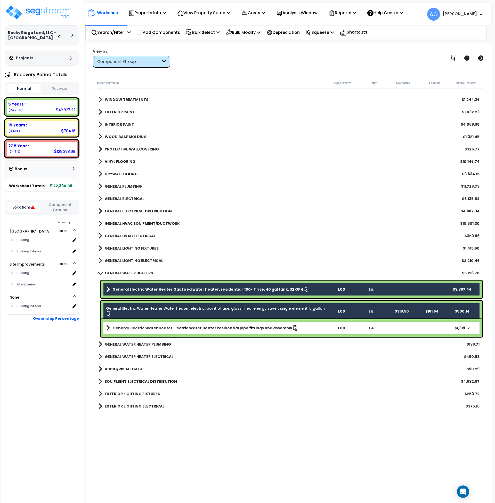
click at [165, 329] on b "General Electric Water Heater Electric Water Heater residential pipe fittings a…" at bounding box center [203, 328] width 180 height 5
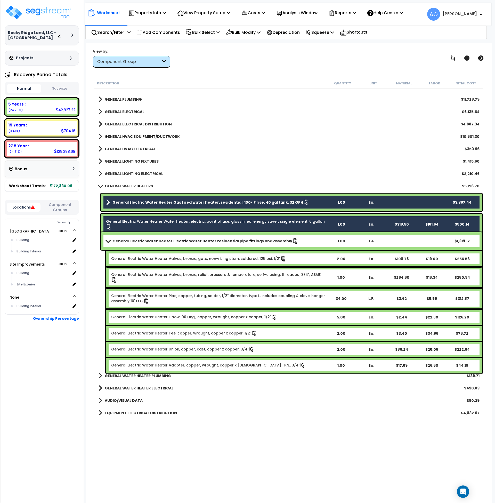
scroll to position [318, 0]
click at [147, 226] on div "General Electric Water Heater Water heater, electric, point of use, glass lined…" at bounding box center [292, 224] width 382 height 21
click at [148, 232] on div "General Electric Water Heater Electric Water Heater residential pipe fittings a…" at bounding box center [292, 241] width 382 height 18
click at [148, 234] on div "General Electric Water Heater Electric Water Heater residential pipe fittings a…" at bounding box center [292, 241] width 382 height 18
click at [147, 241] on b "General Electric Water Heater Electric Water Heater residential pipe fittings a…" at bounding box center [203, 240] width 180 height 5
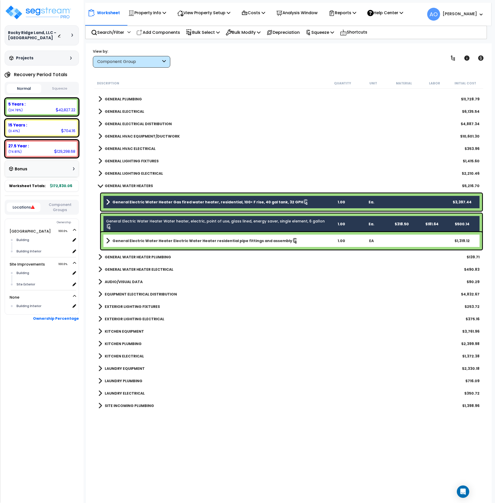
click at [161, 204] on b "General Electric Water Heater Gas fired water heater, residential, 100< F rise,…" at bounding box center [208, 202] width 191 height 5
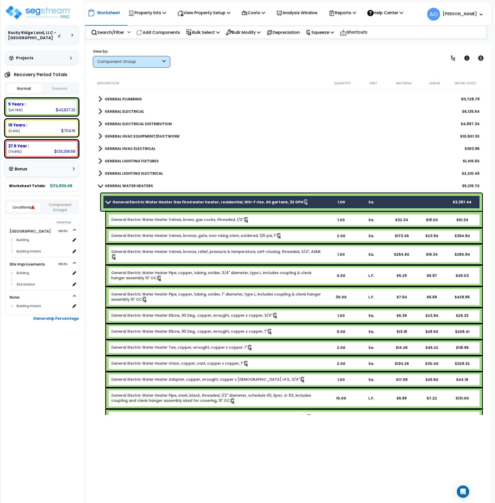
click at [161, 204] on b "General Electric Water Heater Gas fired water heater, residential, 100< F rise,…" at bounding box center [208, 202] width 191 height 5
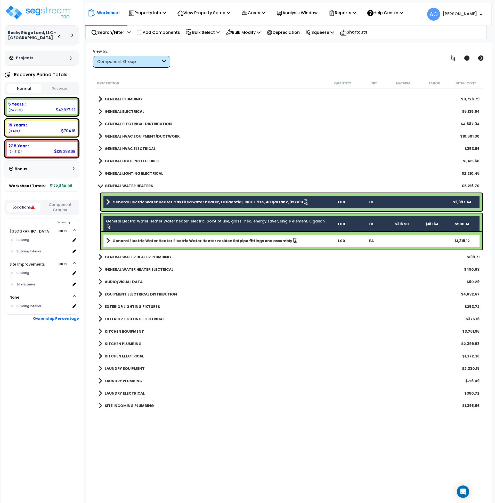
click at [165, 242] on b "General Electric Water Heater Electric Water Heater residential pipe fittings a…" at bounding box center [203, 240] width 180 height 5
